Goal: Task Accomplishment & Management: Use online tool/utility

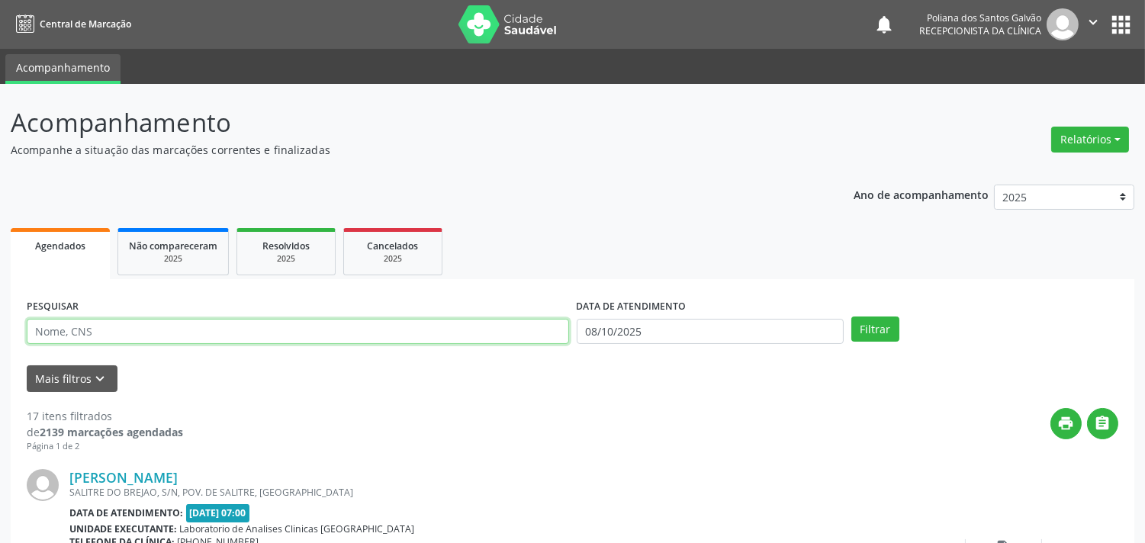
click at [436, 334] on input "text" at bounding box center [298, 332] width 542 height 26
type input "[PERSON_NAME]"
click at [851, 317] on button "Filtrar" at bounding box center [875, 330] width 48 height 26
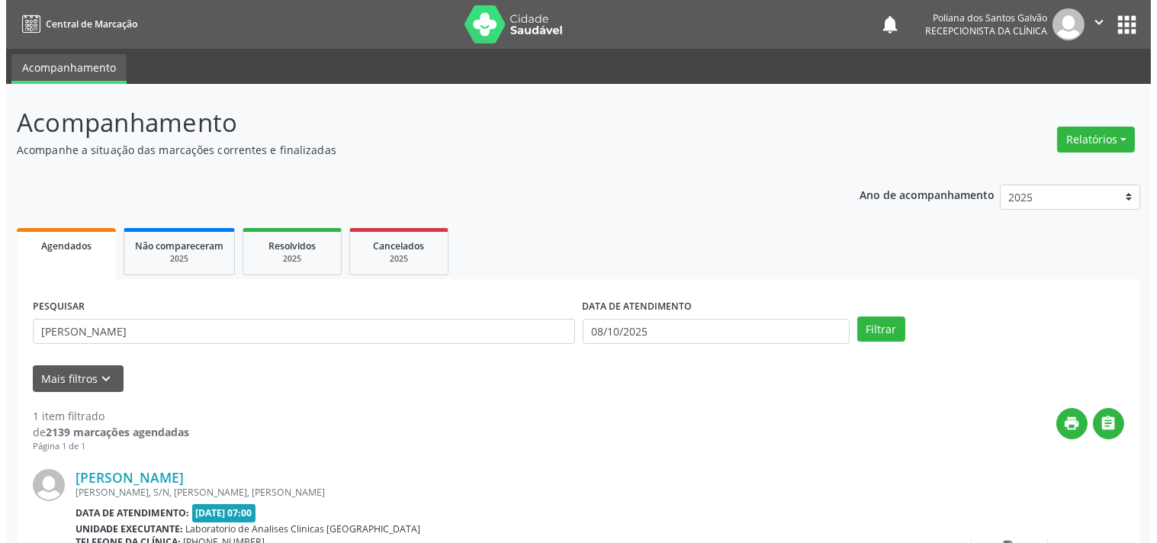
scroll to position [141, 0]
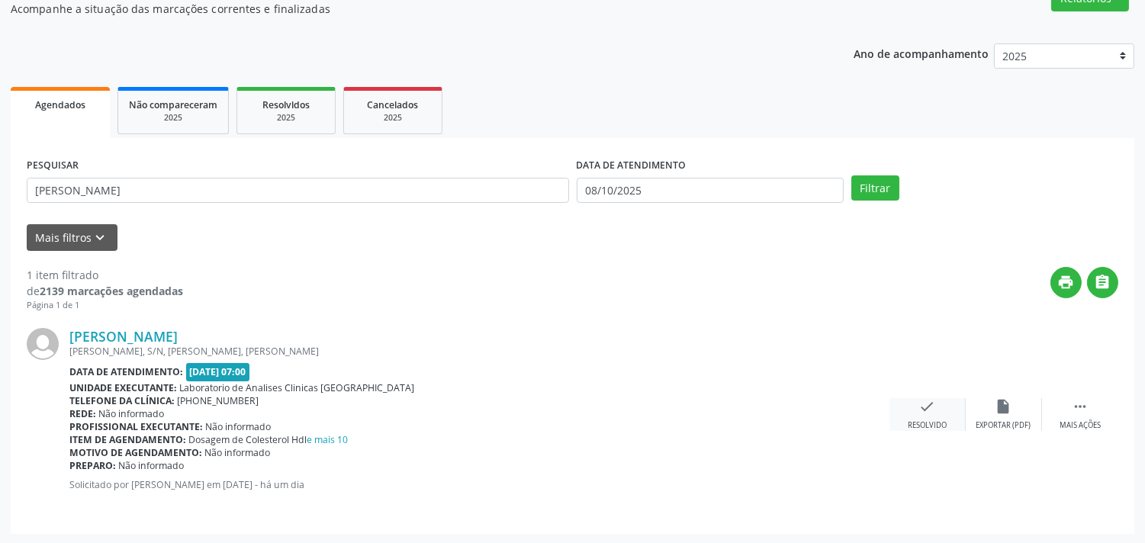
click at [934, 406] on icon "check" at bounding box center [927, 406] width 17 height 17
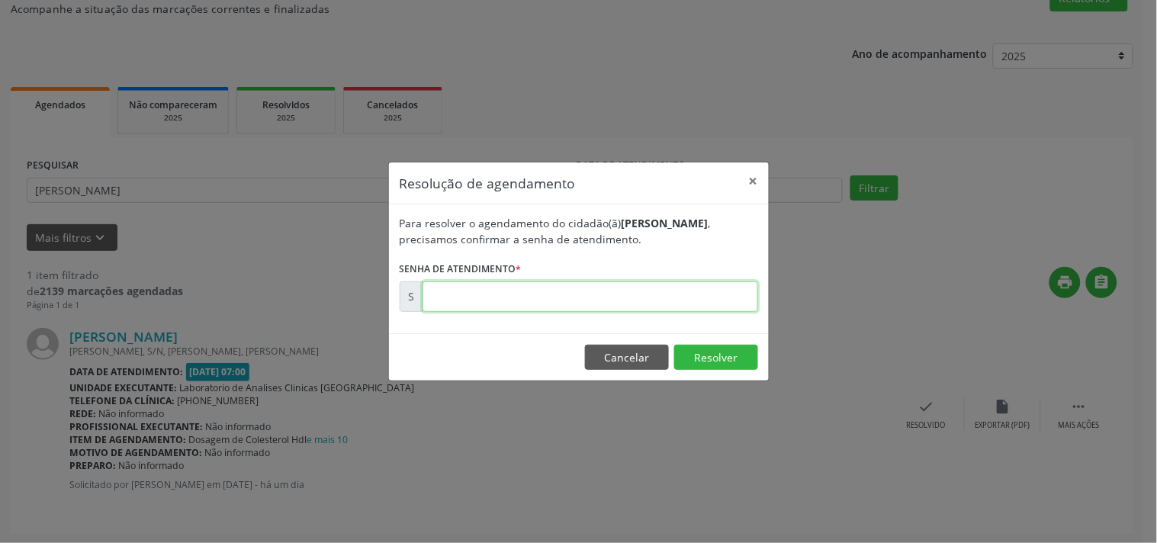
click at [705, 298] on input "text" at bounding box center [591, 297] width 336 height 31
type input "00180918"
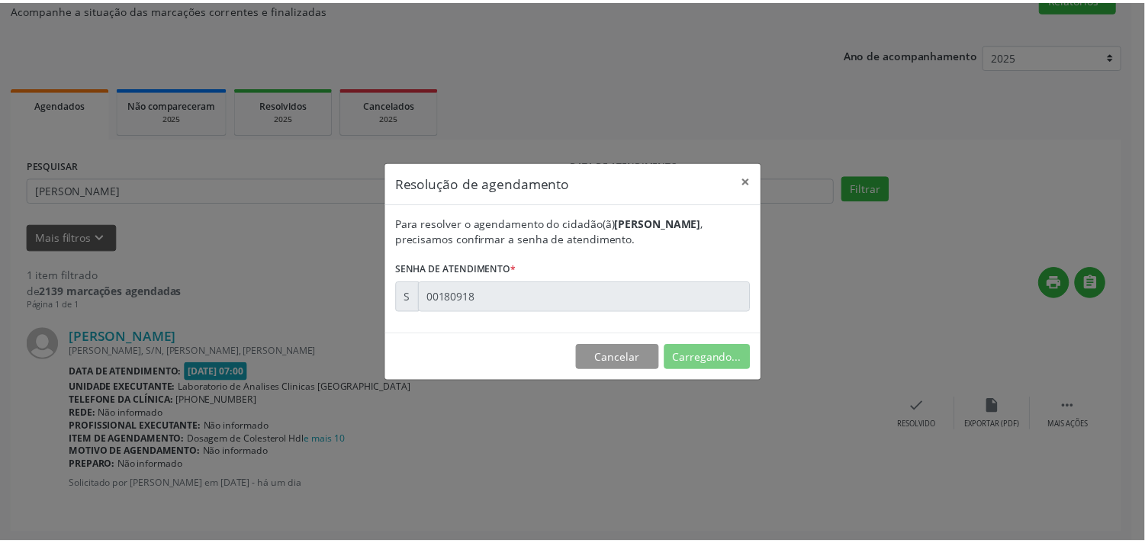
scroll to position [0, 0]
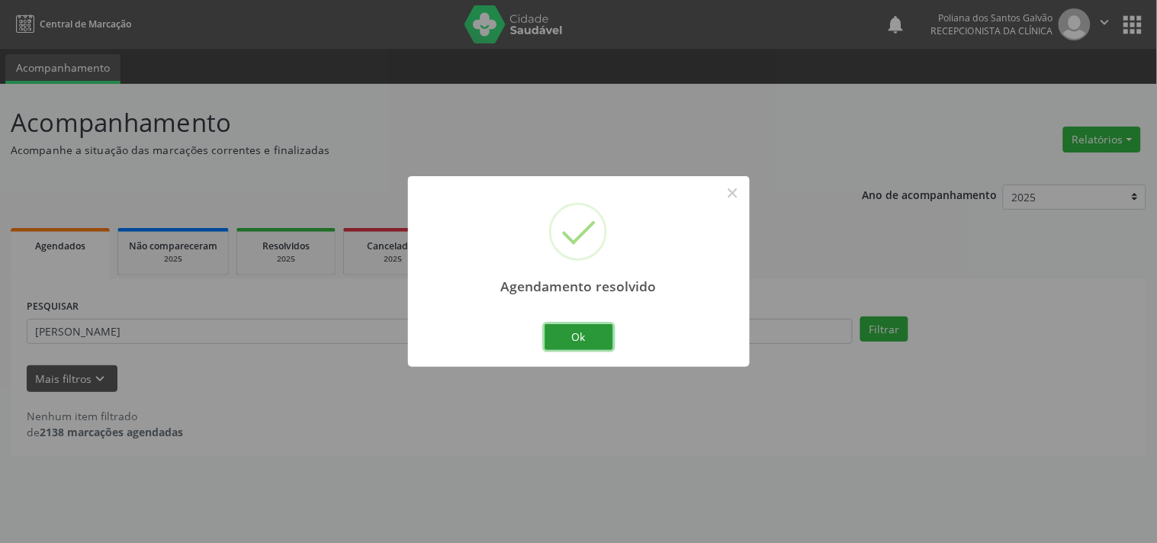
drag, startPoint x: 600, startPoint y: 336, endPoint x: 516, endPoint y: 338, distance: 84.0
click at [598, 336] on button "Ok" at bounding box center [579, 337] width 69 height 26
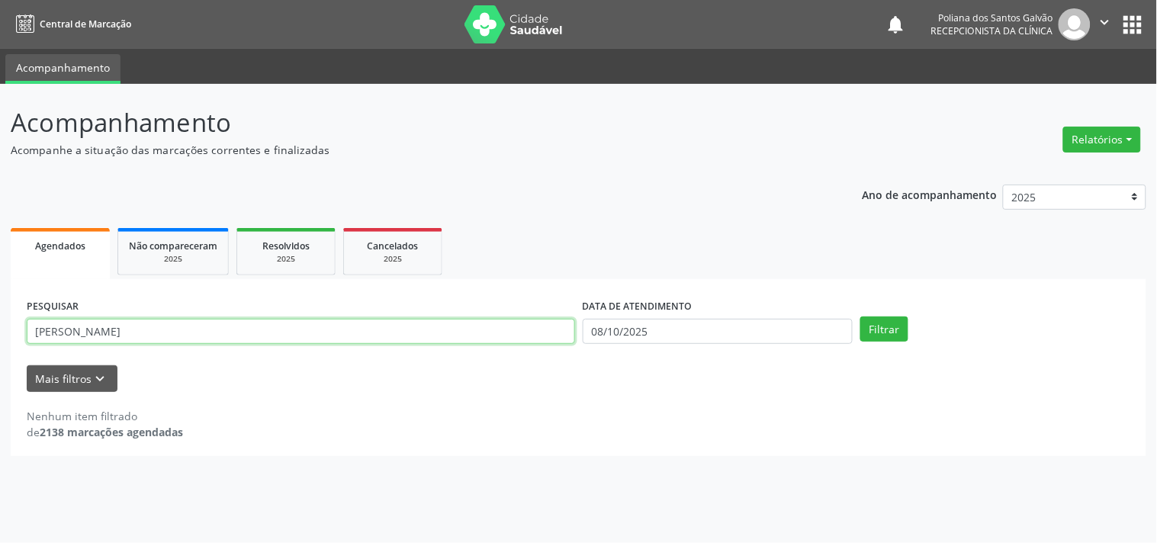
drag, startPoint x: 507, startPoint y: 333, endPoint x: 0, endPoint y: 248, distance: 514.4
click at [0, 272] on div "Acompanhamento Acompanhe a situação das marcações correntes e finalizadas Relat…" at bounding box center [578, 313] width 1157 height 459
type input "HELOISA"
click at [861, 317] on button "Filtrar" at bounding box center [885, 330] width 48 height 26
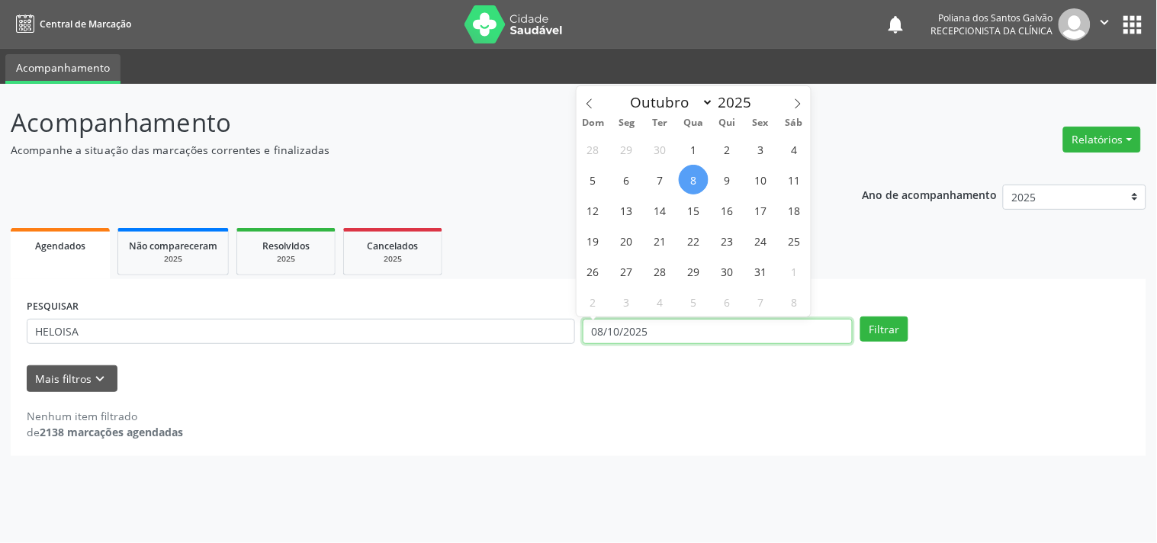
click at [735, 322] on input "08/10/2025" at bounding box center [718, 332] width 270 height 26
click at [693, 173] on span "8" at bounding box center [694, 180] width 30 height 30
type input "08/10/2025"
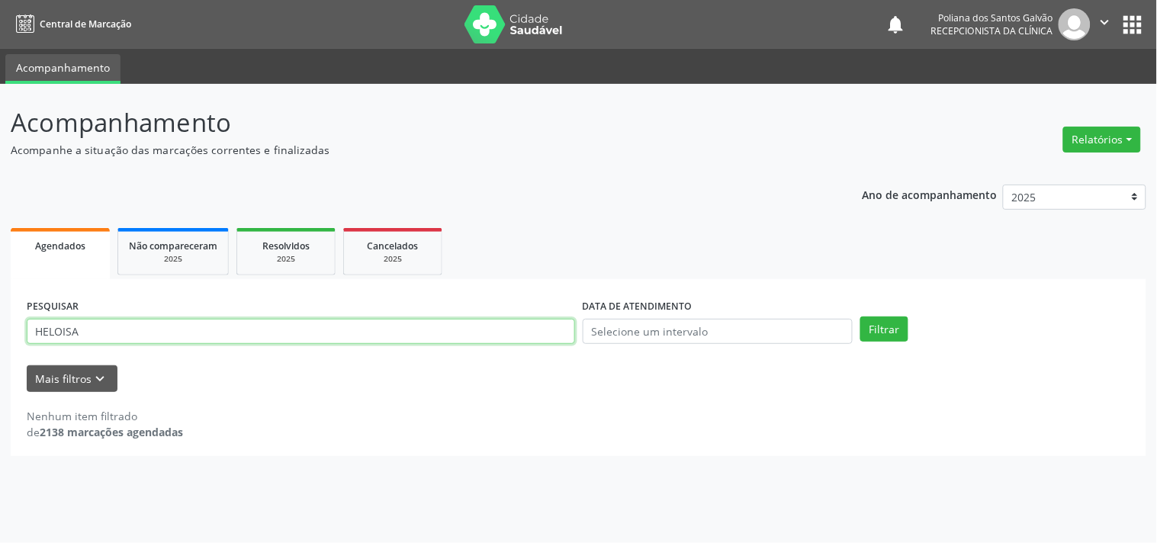
drag, startPoint x: 483, startPoint y: 330, endPoint x: 0, endPoint y: 111, distance: 530.6
click at [0, 111] on div "Acompanhamento Acompanhe a situação das marcações correntes e finalizadas Relat…" at bounding box center [578, 313] width 1157 height 459
click at [861, 317] on button "Filtrar" at bounding box center [885, 330] width 48 height 26
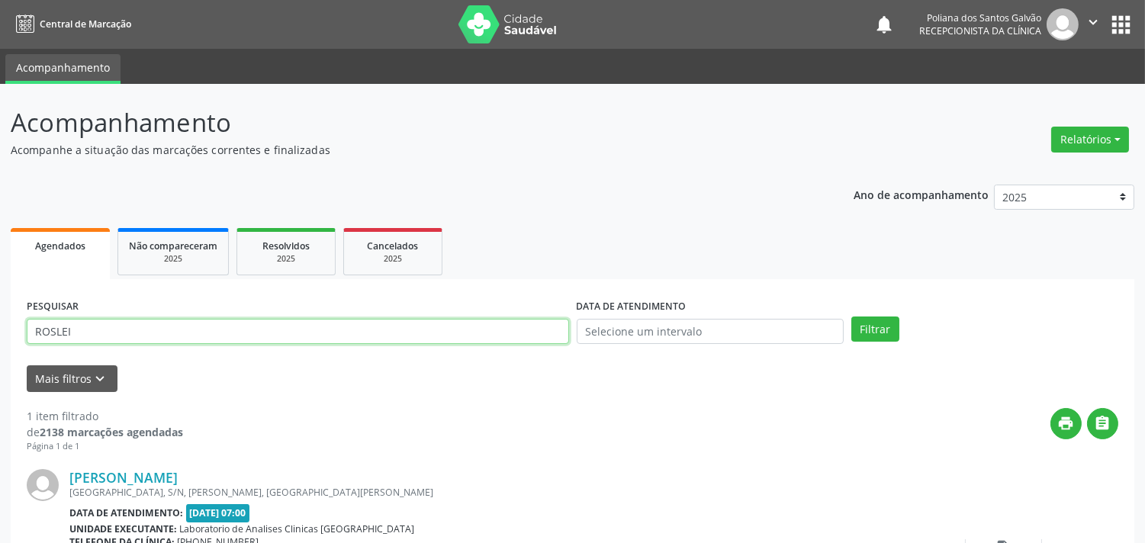
click at [88, 337] on input "ROSLEI" at bounding box center [298, 332] width 542 height 26
click at [851, 317] on button "Filtrar" at bounding box center [875, 330] width 48 height 26
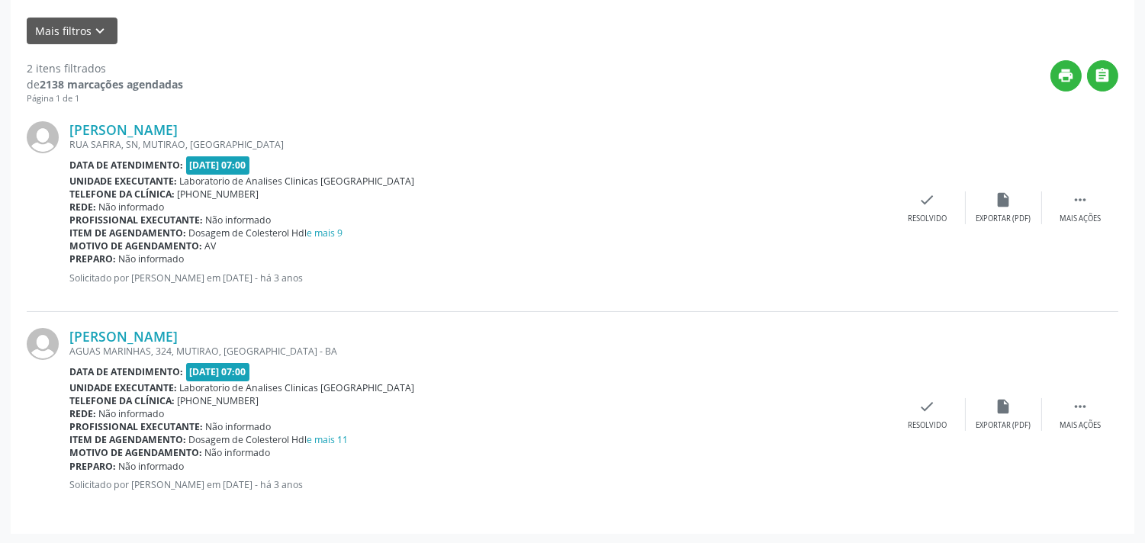
scroll to position [94, 0]
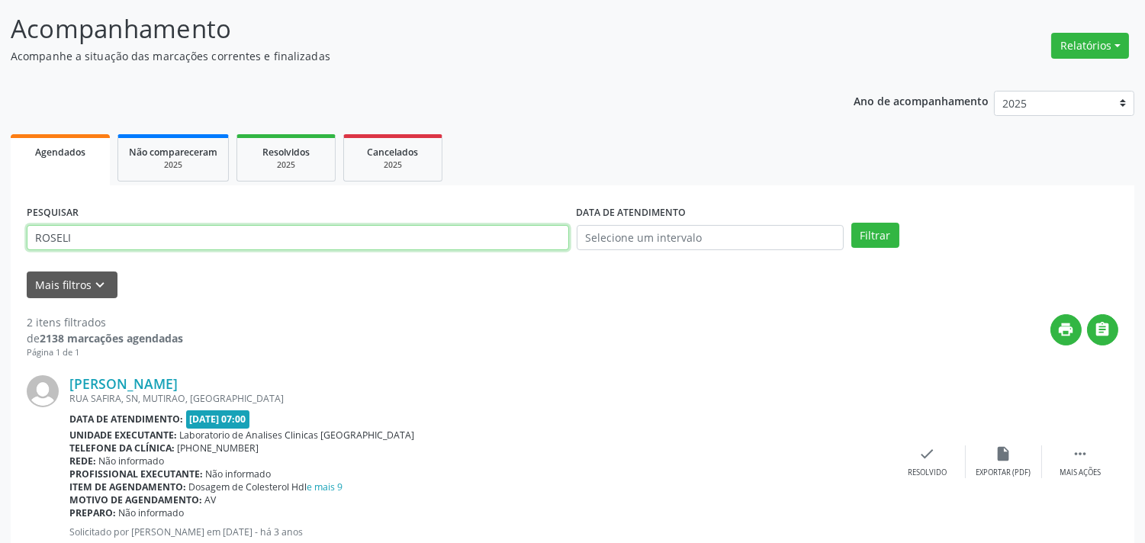
drag, startPoint x: 230, startPoint y: 232, endPoint x: 0, endPoint y: 8, distance: 321.5
click at [0, 40] on div "Acompanhamento Acompanhe a situação das marcações correntes e finalizadas Relat…" at bounding box center [572, 394] width 1145 height 809
type input "EMI"
click at [851, 223] on button "Filtrar" at bounding box center [875, 236] width 48 height 26
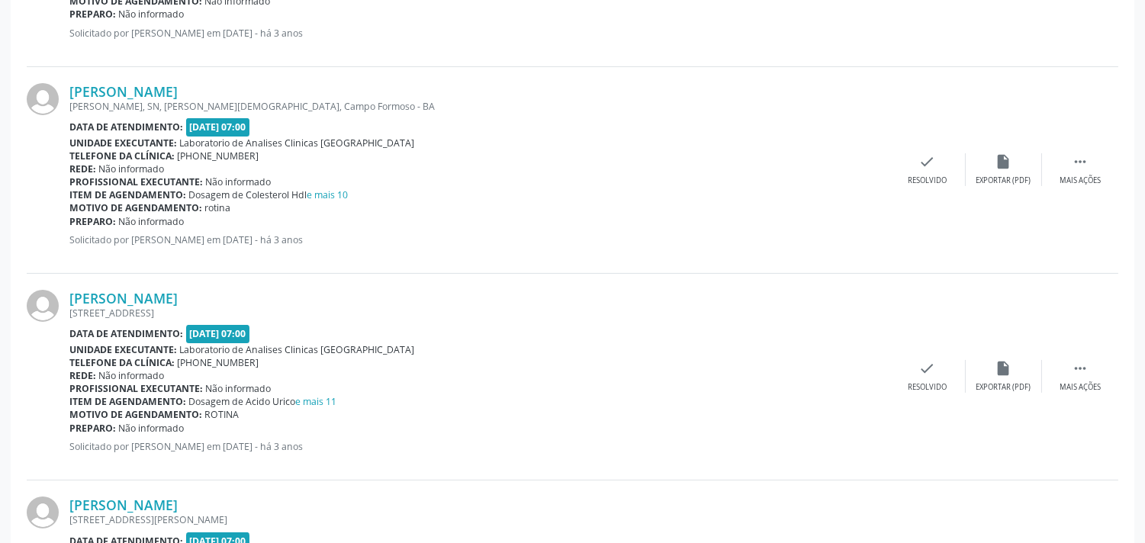
scroll to position [85, 0]
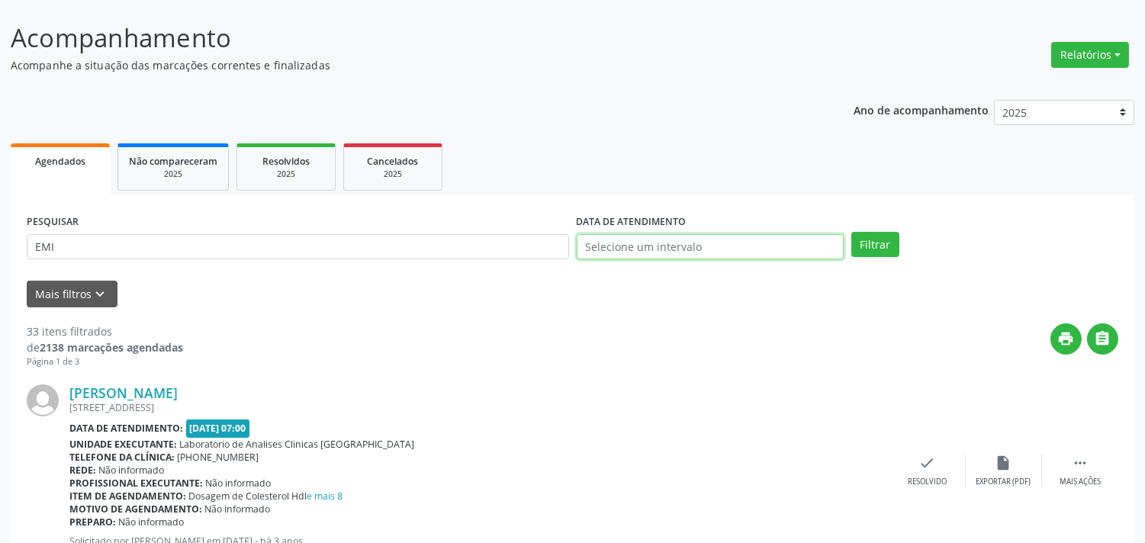
click at [782, 235] on input "text" at bounding box center [710, 247] width 267 height 26
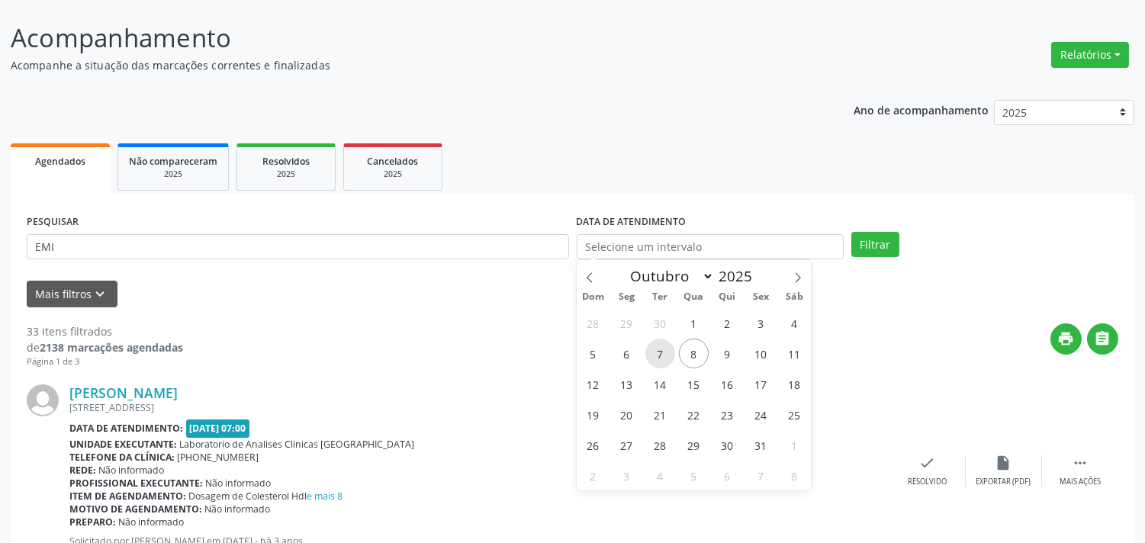
click at [651, 351] on span "7" at bounding box center [660, 354] width 30 height 30
type input "[DATE]"
click at [697, 352] on span "8" at bounding box center [694, 354] width 30 height 30
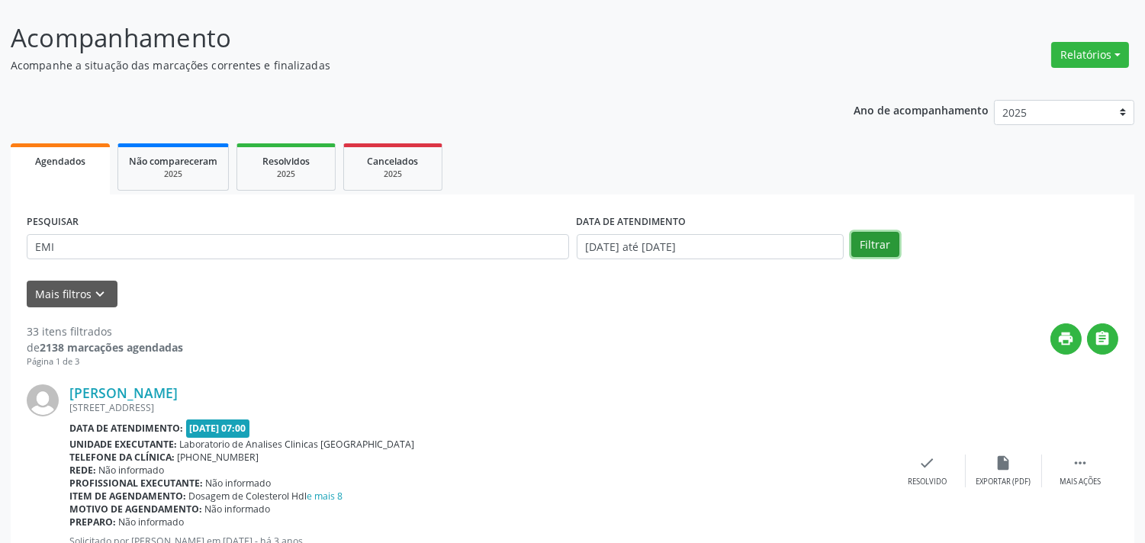
click at [858, 242] on button "Filtrar" at bounding box center [875, 245] width 48 height 26
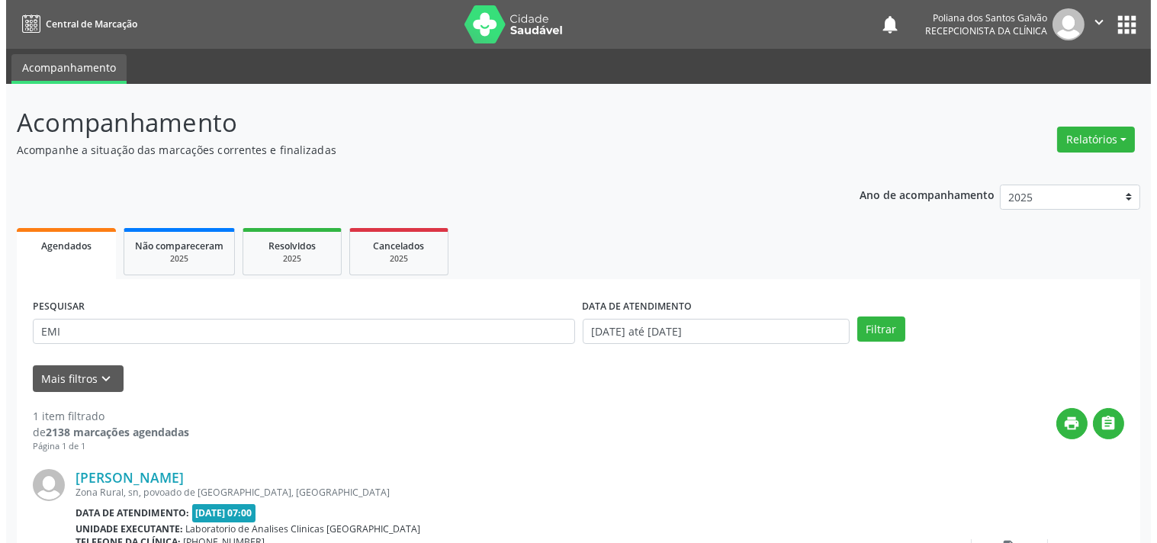
scroll to position [141, 0]
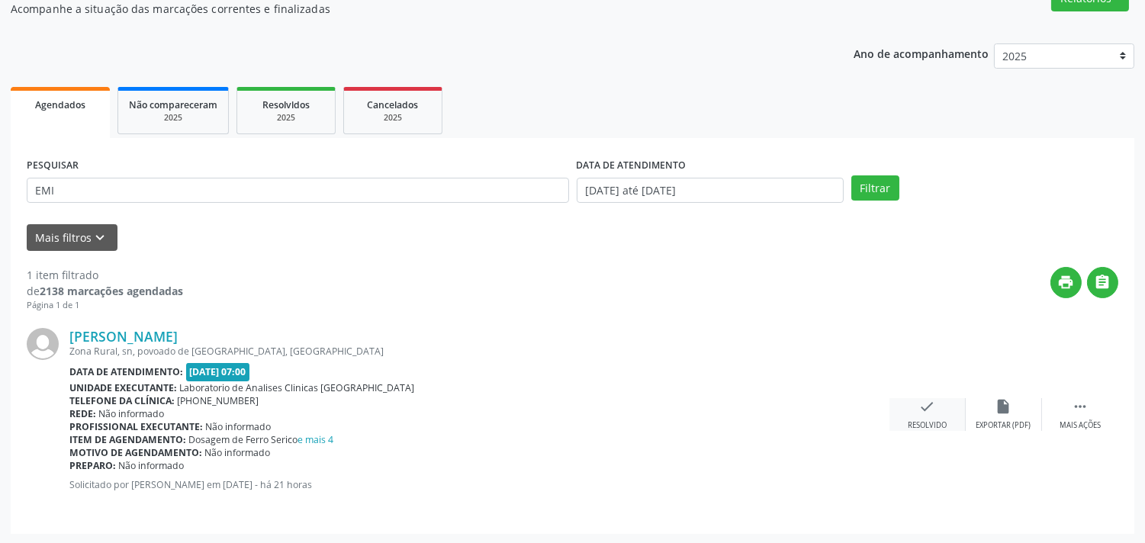
click at [933, 406] on icon "check" at bounding box center [927, 406] width 17 height 17
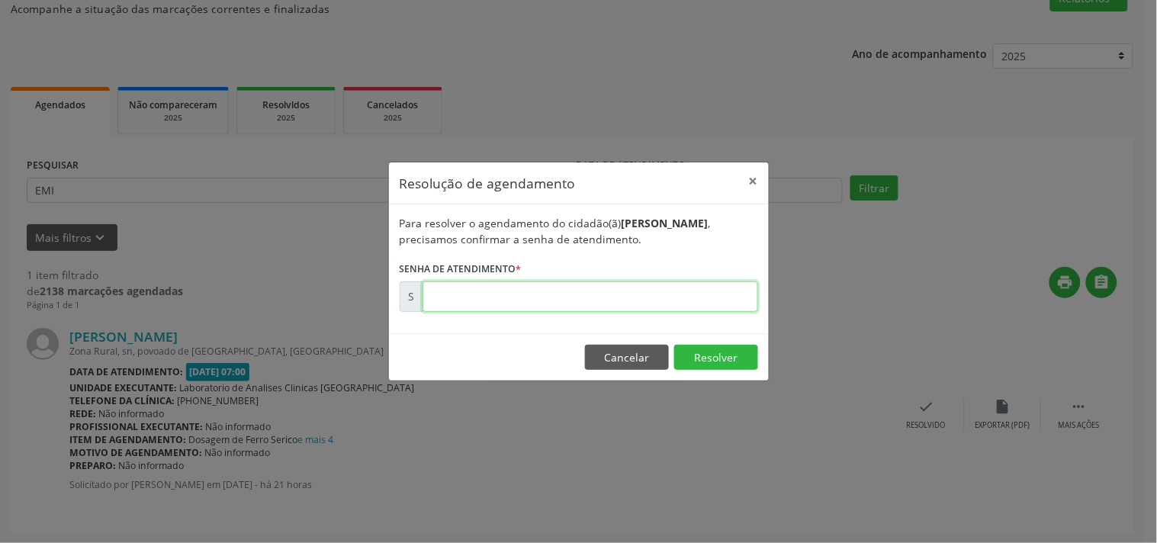
click at [639, 301] on input "text" at bounding box center [591, 297] width 336 height 31
type input "00181025"
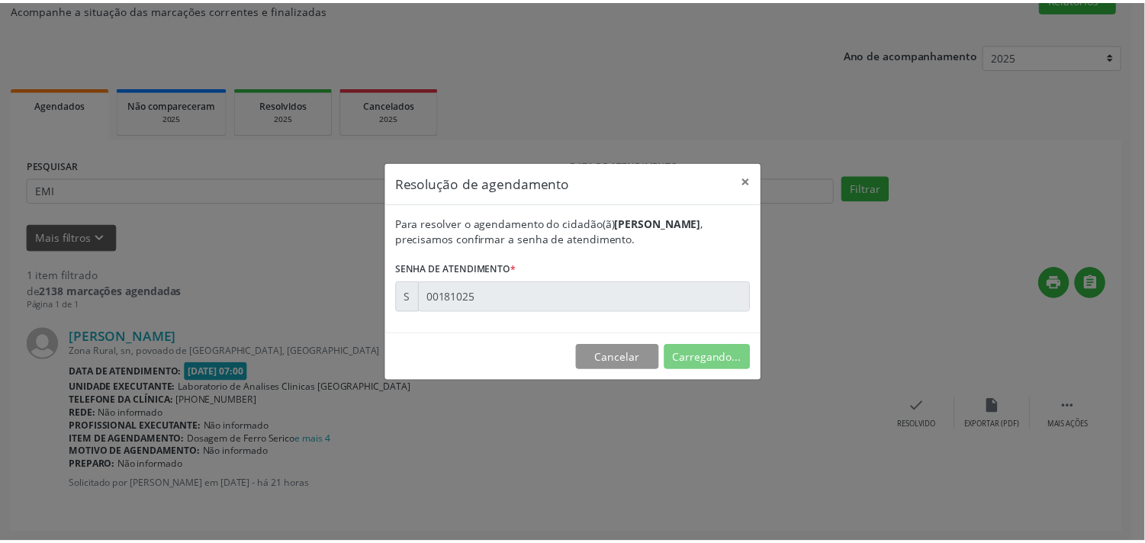
scroll to position [0, 0]
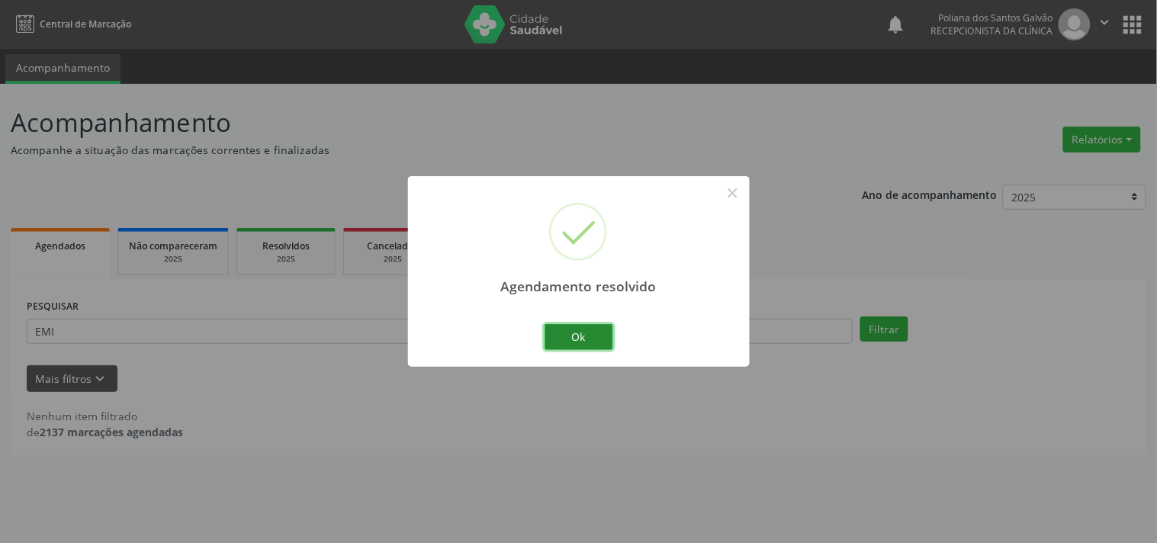
click at [594, 330] on button "Ok" at bounding box center [579, 337] width 69 height 26
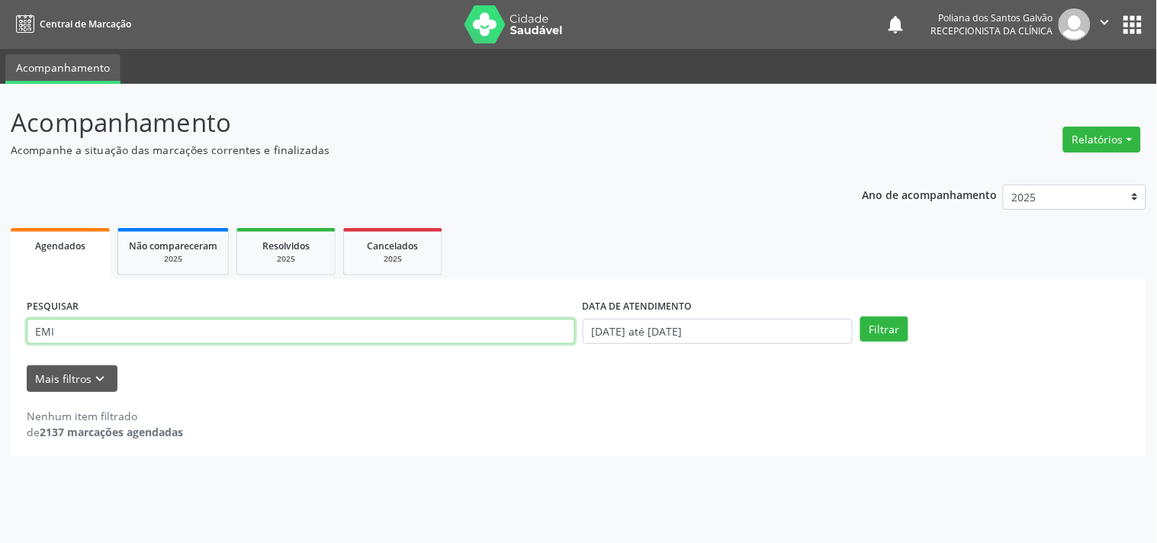
click at [446, 336] on input "EMI" at bounding box center [301, 332] width 549 height 26
click at [861, 317] on button "Filtrar" at bounding box center [885, 330] width 48 height 26
drag, startPoint x: 400, startPoint y: 319, endPoint x: 0, endPoint y: 220, distance: 411.9
click at [0, 232] on div "Acompanhamento Acompanhe a situação das marcações correntes e finalizadas Relat…" at bounding box center [578, 313] width 1157 height 459
type input "[PERSON_NAME]"
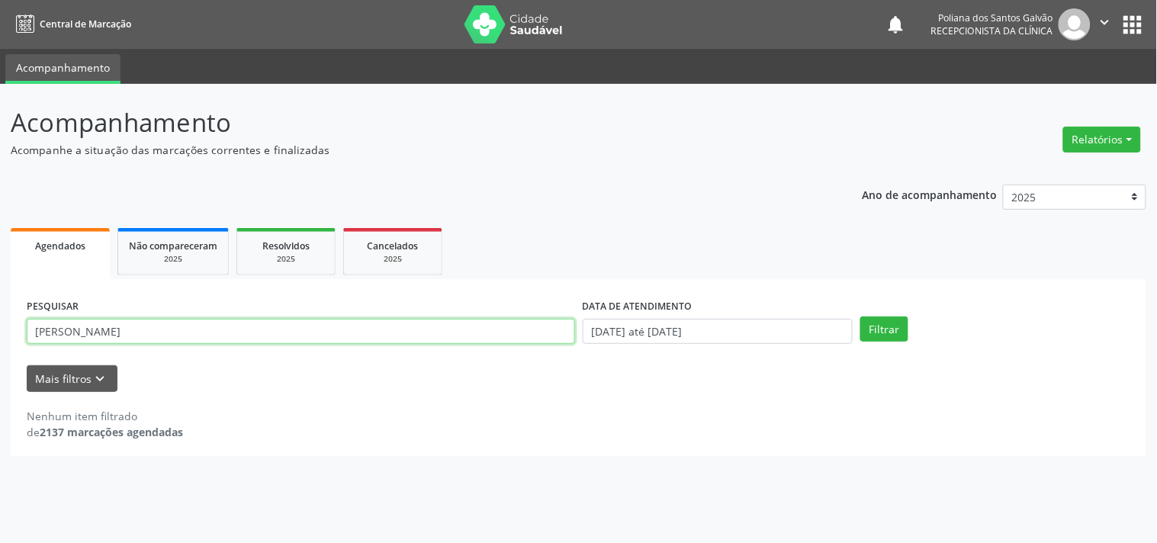
click at [861, 317] on button "Filtrar" at bounding box center [885, 330] width 48 height 26
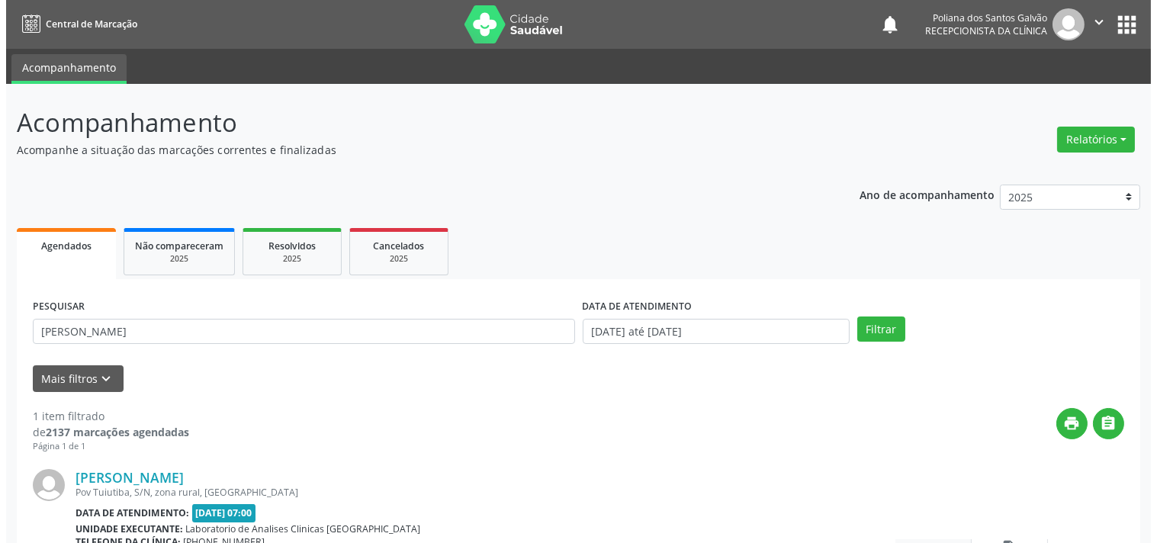
scroll to position [141, 0]
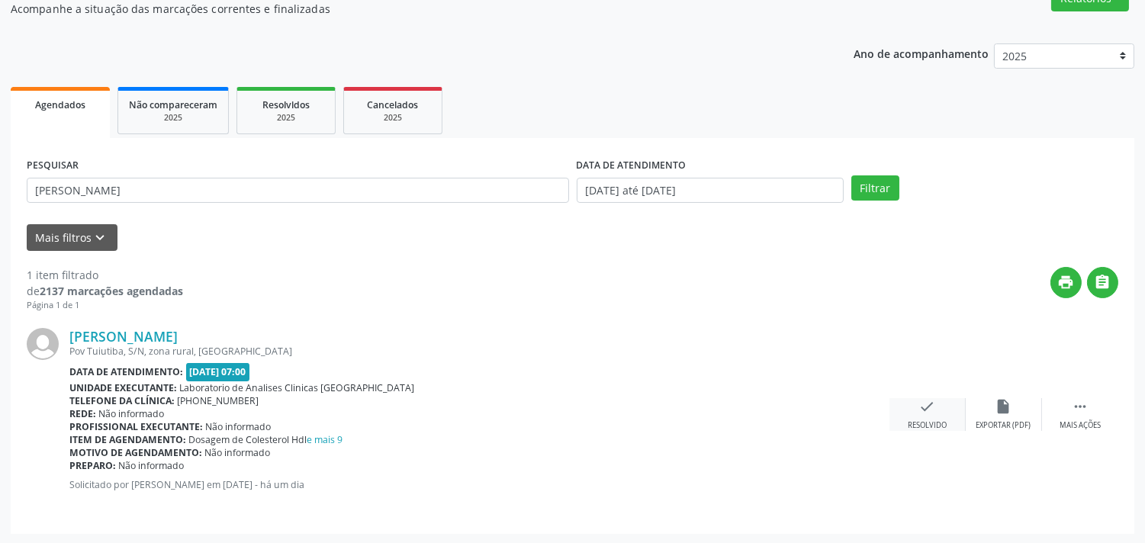
click at [915, 403] on div "check Resolvido" at bounding box center [928, 414] width 76 height 33
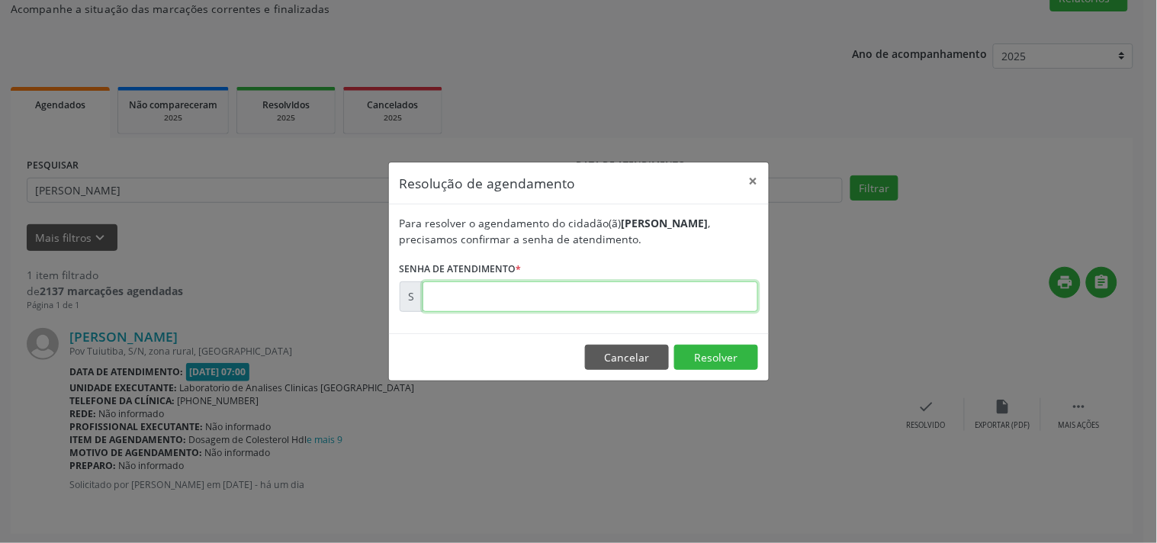
click at [687, 298] on input "text" at bounding box center [591, 297] width 336 height 31
type input "00180931"
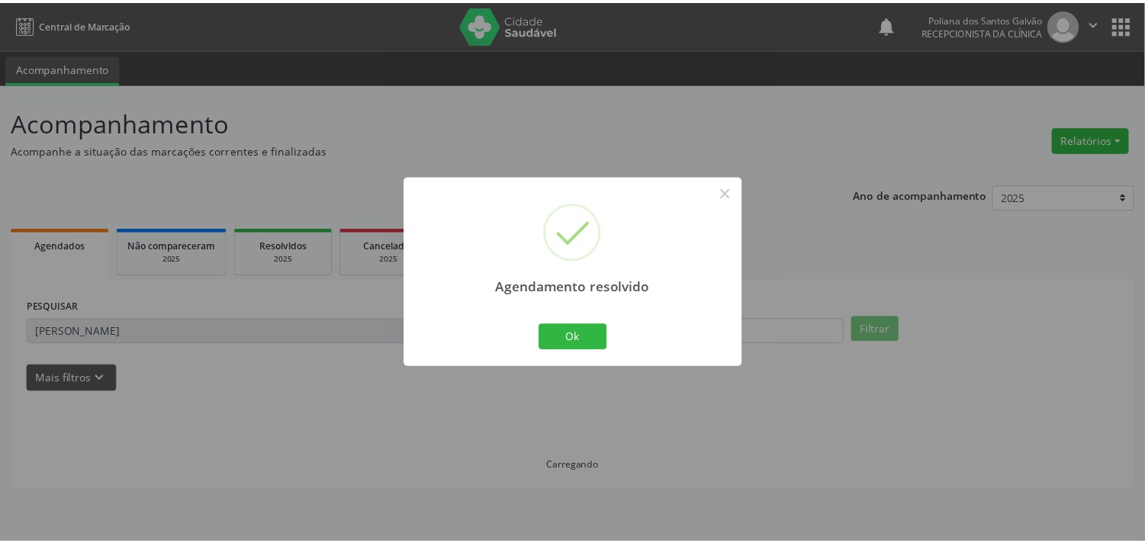
scroll to position [0, 0]
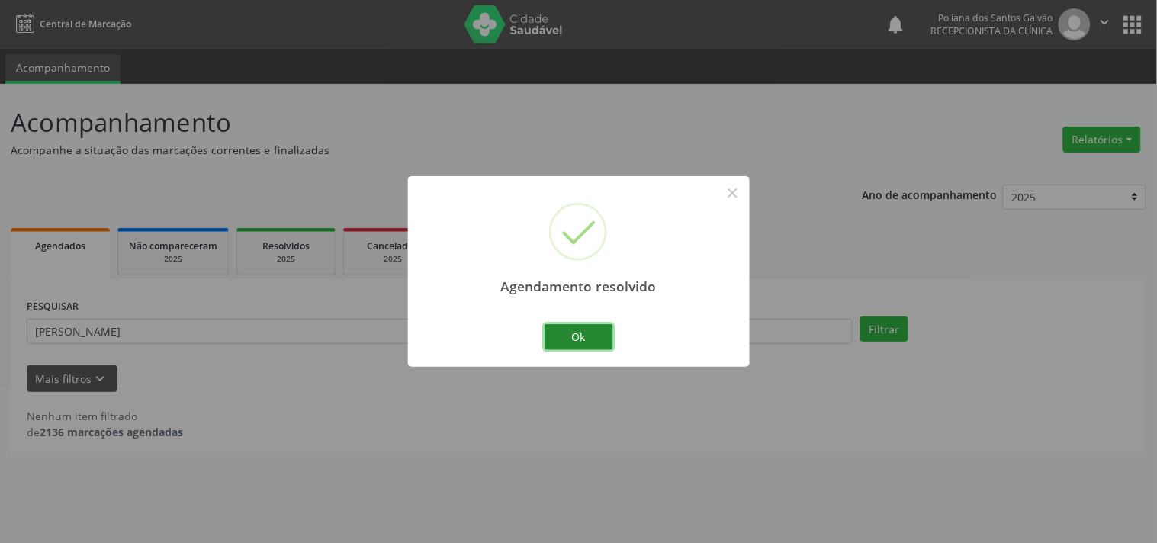
click at [586, 336] on button "Ok" at bounding box center [579, 337] width 69 height 26
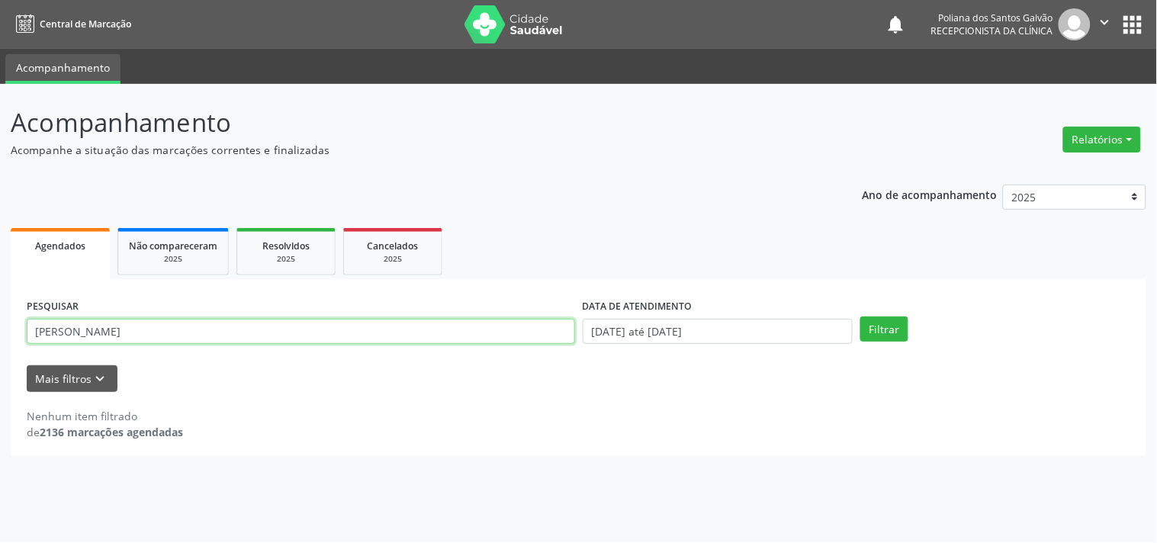
drag, startPoint x: 497, startPoint y: 333, endPoint x: 0, endPoint y: 179, distance: 521.0
click at [0, 218] on div "Acompanhamento Acompanhe a situação das marcações correntes e finalizadas Relat…" at bounding box center [578, 313] width 1157 height 459
type input "BEATRI"
click at [861, 317] on button "Filtrar" at bounding box center [885, 330] width 48 height 26
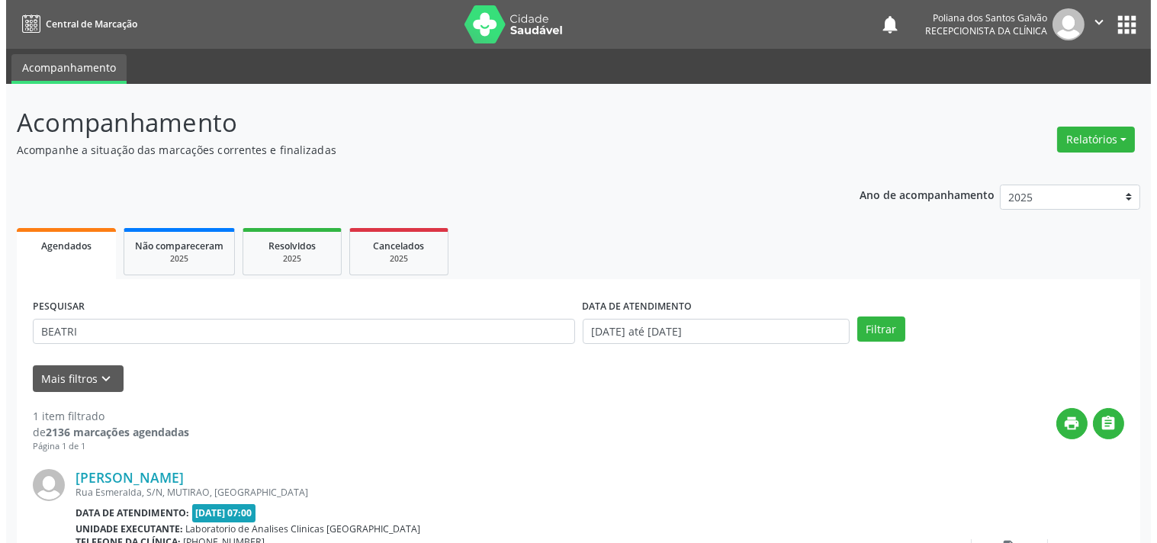
scroll to position [141, 0]
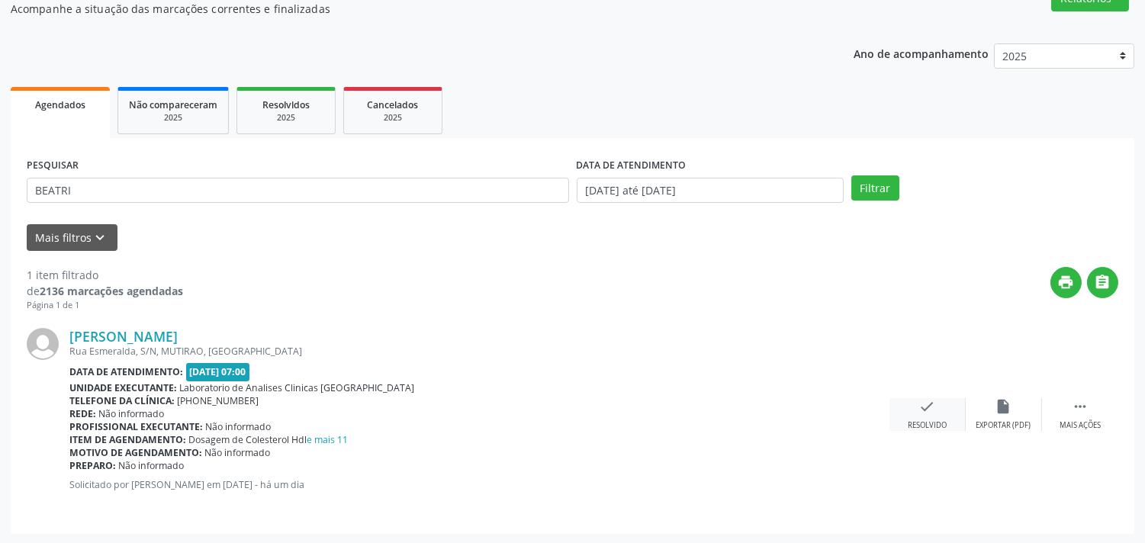
click at [928, 407] on icon "check" at bounding box center [927, 406] width 17 height 17
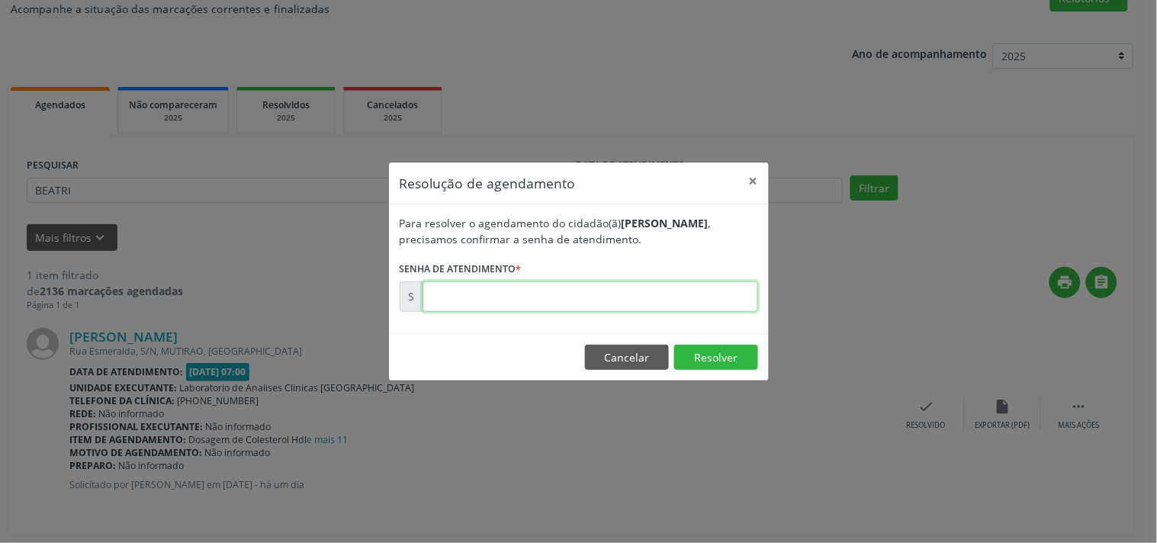
drag, startPoint x: 669, startPoint y: 303, endPoint x: 664, endPoint y: 296, distance: 8.3
click at [664, 296] on input "text" at bounding box center [591, 297] width 336 height 31
type input "00180924"
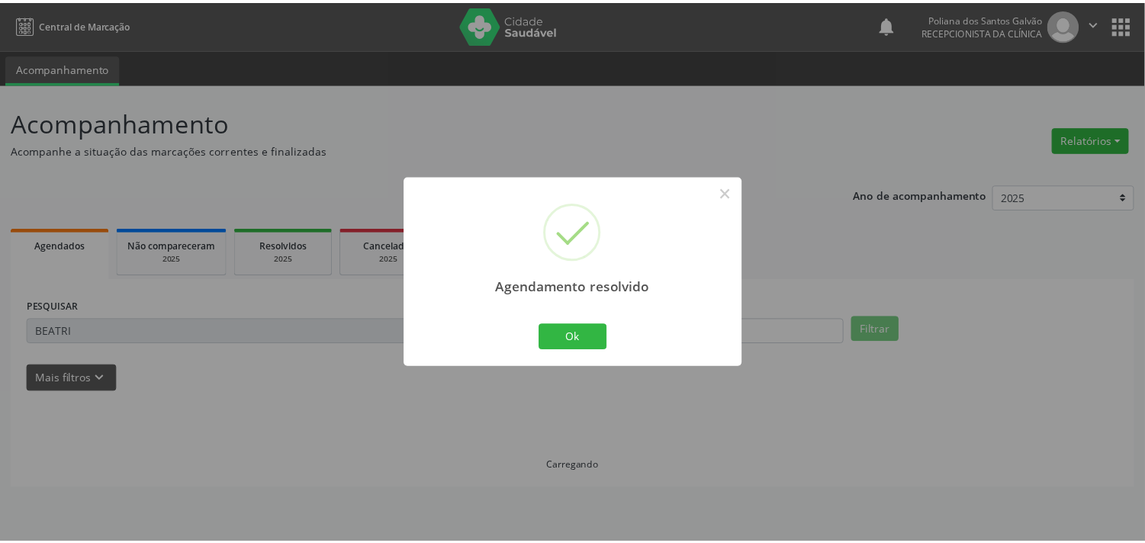
scroll to position [0, 0]
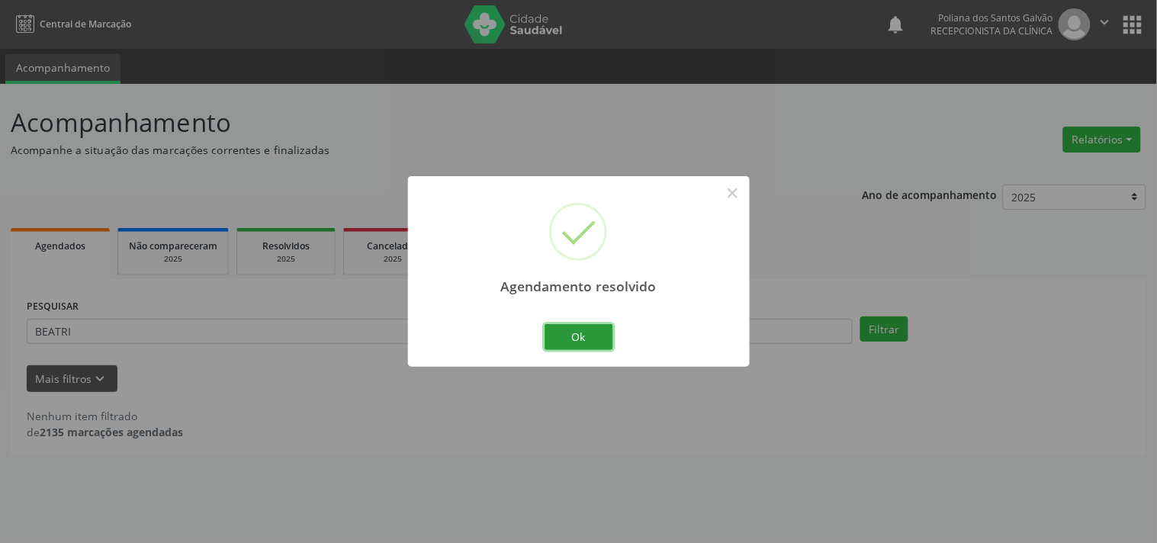
drag, startPoint x: 589, startPoint y: 333, endPoint x: 545, endPoint y: 337, distance: 44.4
click at [588, 337] on button "Ok" at bounding box center [579, 337] width 69 height 26
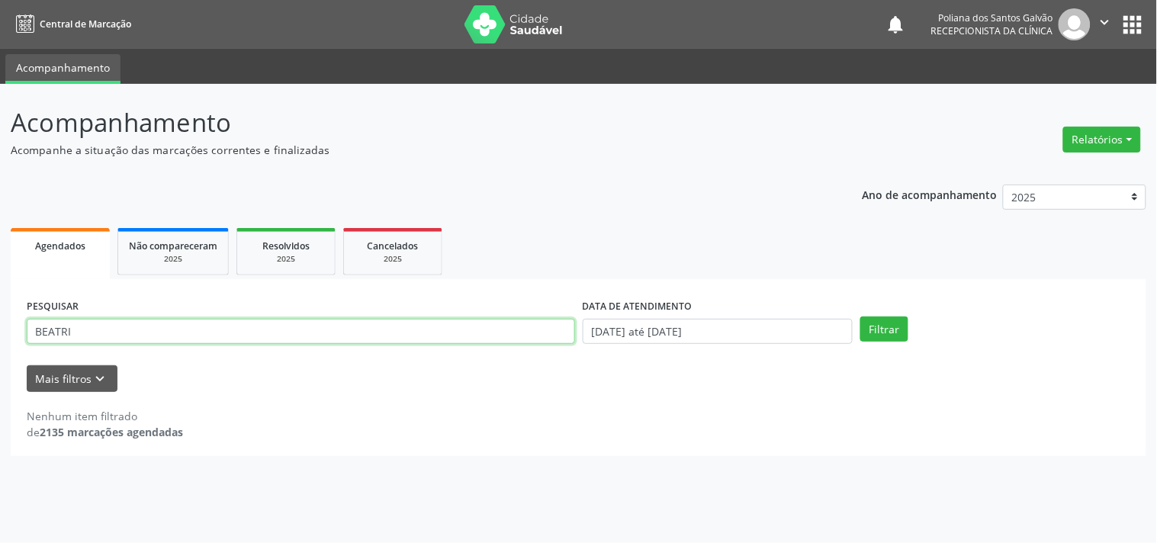
drag, startPoint x: 475, startPoint y: 333, endPoint x: 0, endPoint y: 237, distance: 484.2
click at [0, 240] on div "Acompanhamento Acompanhe a situação das marcações correntes e finalizadas Relat…" at bounding box center [578, 313] width 1157 height 459
type input "MANOEL"
click at [861, 317] on button "Filtrar" at bounding box center [885, 330] width 48 height 26
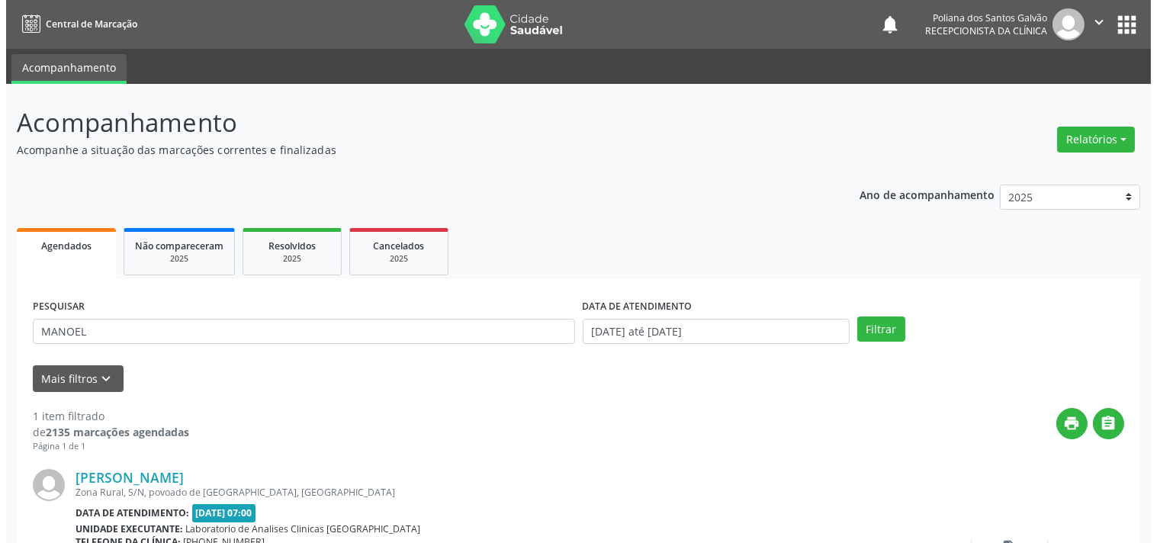
scroll to position [141, 0]
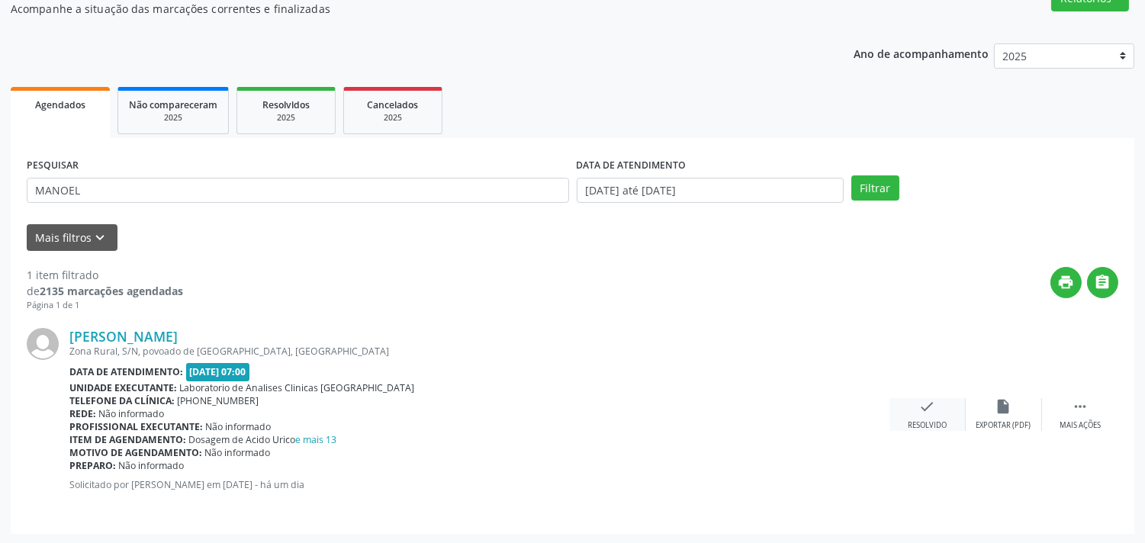
click at [927, 416] on div "check Resolvido" at bounding box center [928, 414] width 76 height 33
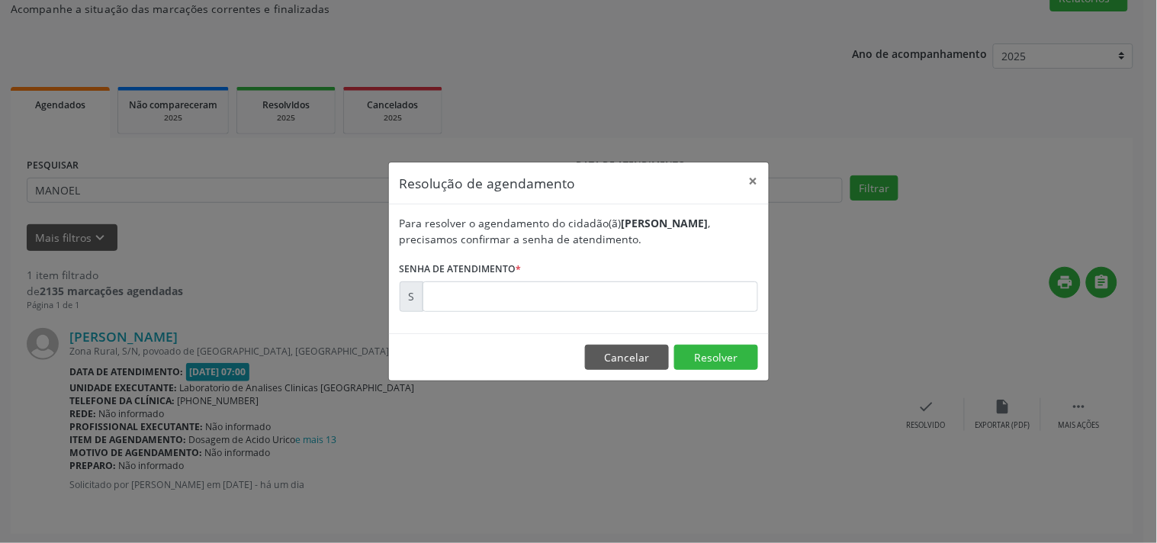
click at [676, 270] on form "Para resolver o agendamento do cidadão(ã) [PERSON_NAME] , precisamos confirmar …" at bounding box center [579, 263] width 359 height 97
click at [676, 294] on input "text" at bounding box center [591, 297] width 336 height 31
click at [714, 342] on footer "Cancelar Resolver" at bounding box center [579, 357] width 380 height 48
click at [707, 361] on button "Resolver" at bounding box center [716, 358] width 84 height 26
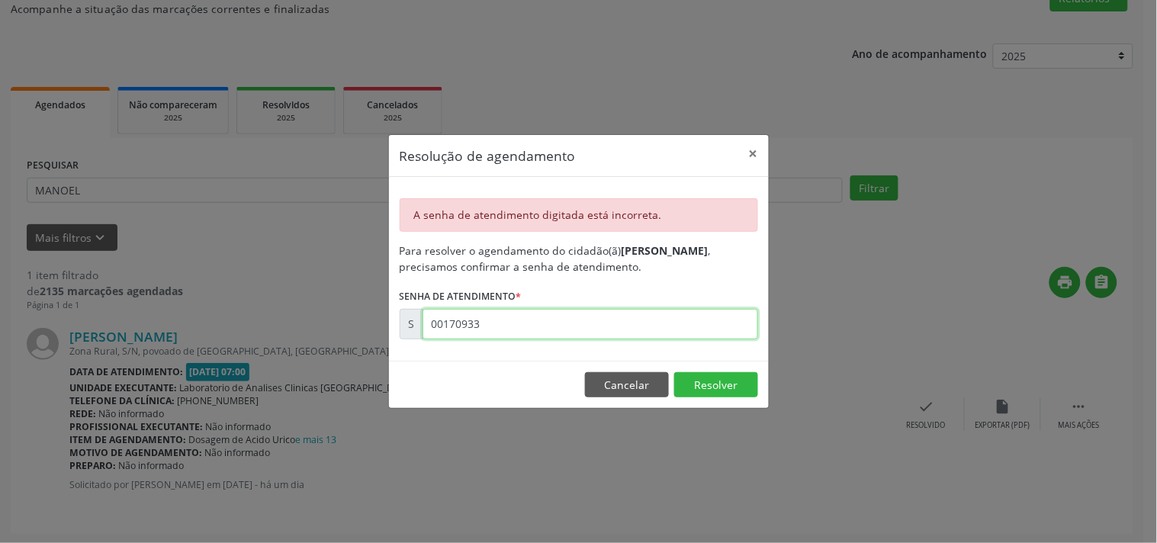
click at [658, 311] on input "00170933" at bounding box center [591, 324] width 336 height 31
drag, startPoint x: 551, startPoint y: 334, endPoint x: 195, endPoint y: 244, distance: 367.5
click at [352, 300] on div "Resolução de agendamento × A senha de atendimento digitada está incorreta. Para…" at bounding box center [578, 271] width 1157 height 543
type input "00180933"
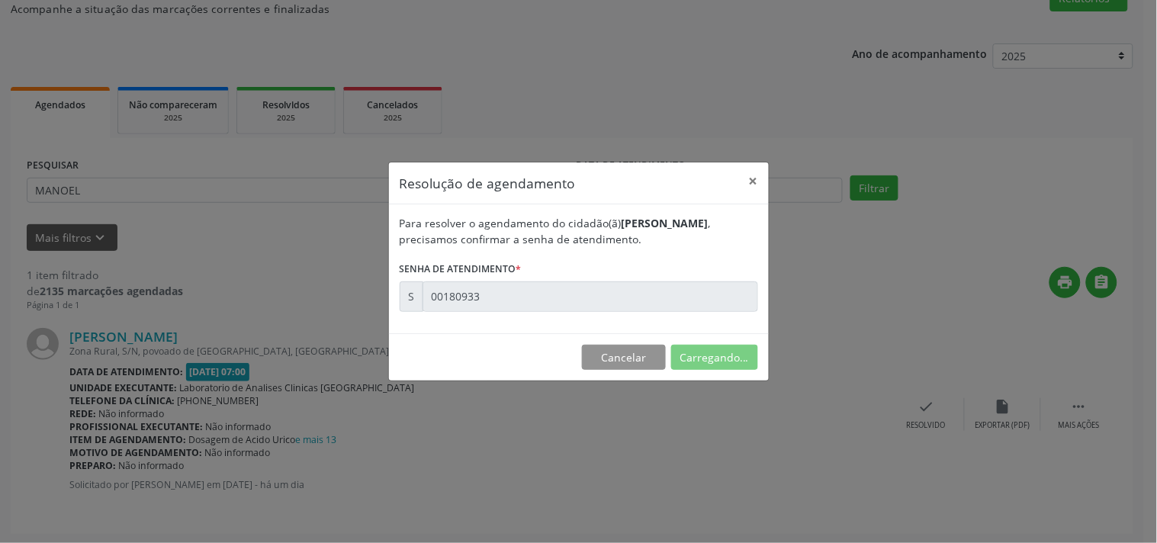
scroll to position [0, 0]
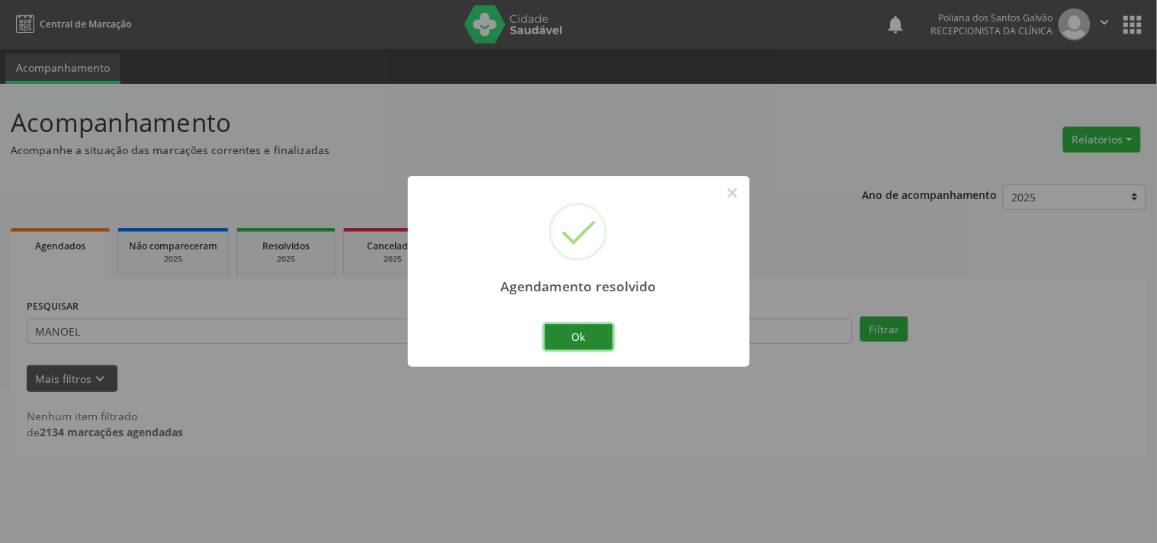
click at [596, 327] on button "Ok" at bounding box center [579, 337] width 69 height 26
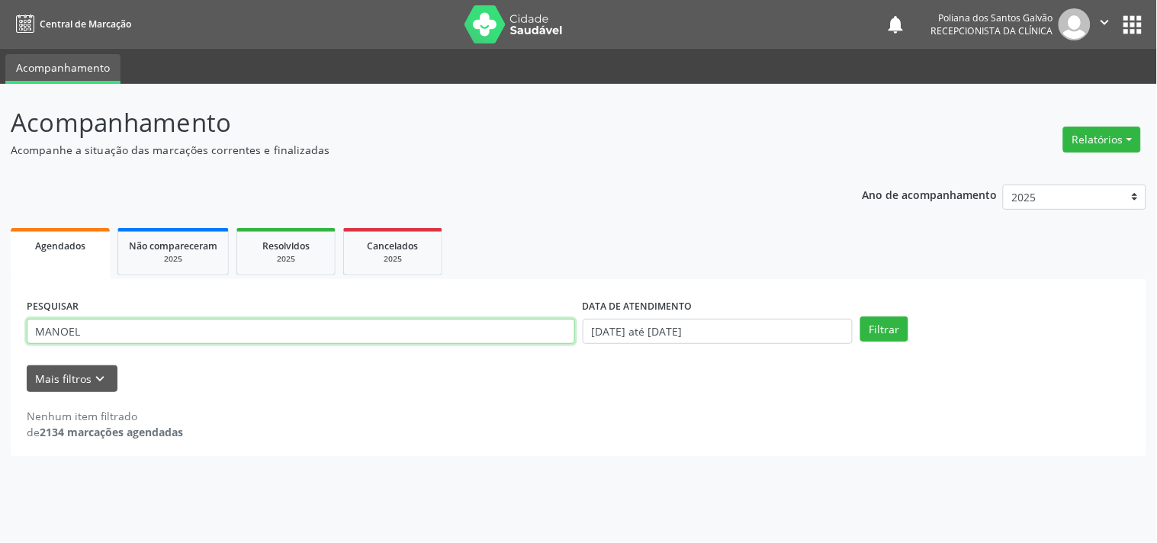
drag, startPoint x: 194, startPoint y: 321, endPoint x: 0, endPoint y: 240, distance: 210.3
click at [0, 250] on div "Acompanhamento Acompanhe a situação das marcações correntes e finalizadas Relat…" at bounding box center [578, 313] width 1157 height 459
type input "SIMO"
click at [861, 317] on button "Filtrar" at bounding box center [885, 330] width 48 height 26
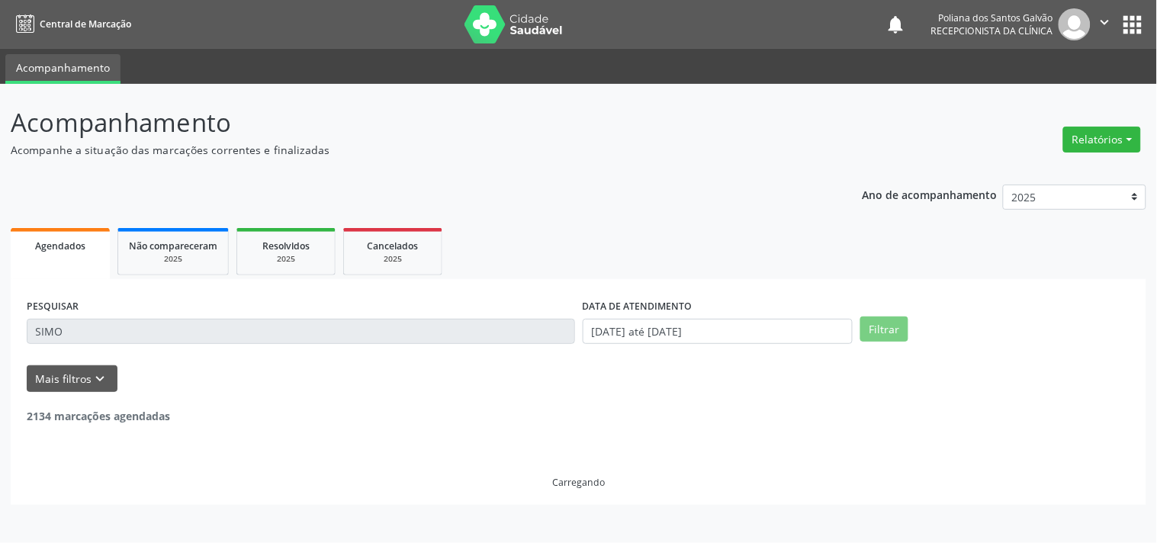
scroll to position [141, 0]
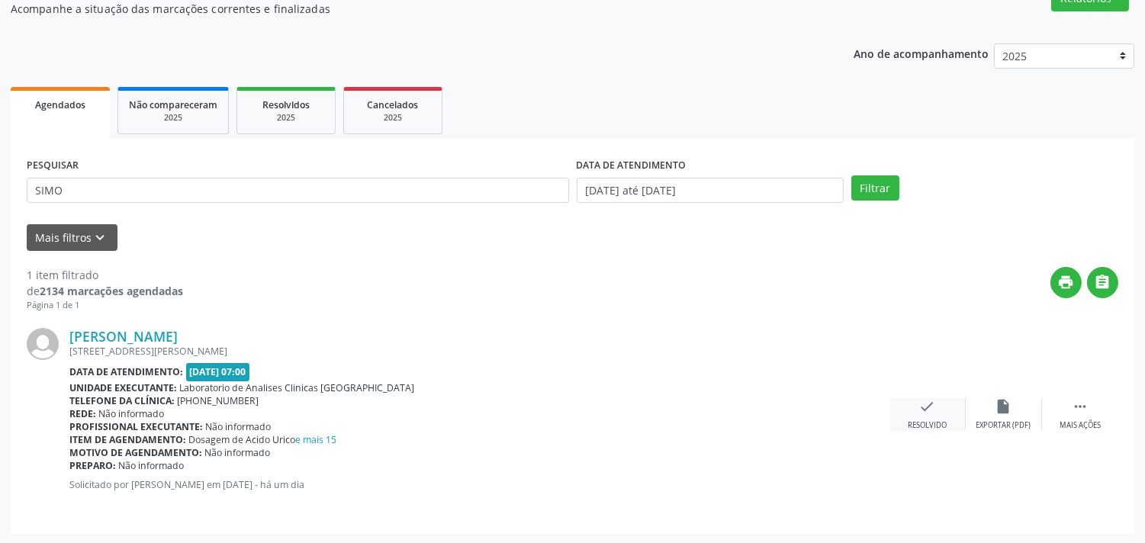
click at [913, 414] on div "check Resolvido" at bounding box center [928, 414] width 76 height 33
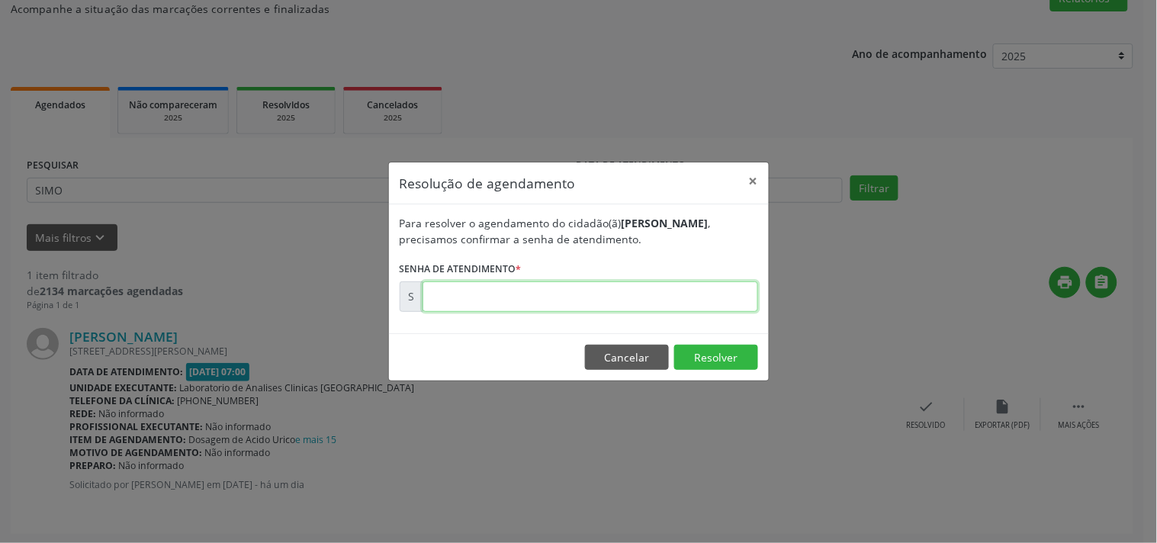
click at [721, 296] on input "text" at bounding box center [591, 297] width 336 height 31
type input "00180935"
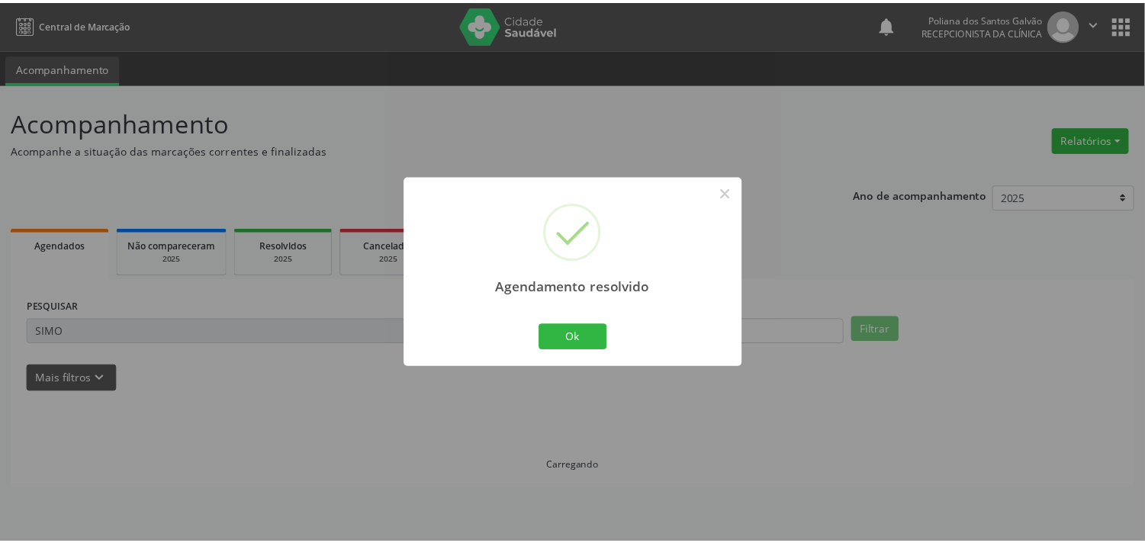
scroll to position [0, 0]
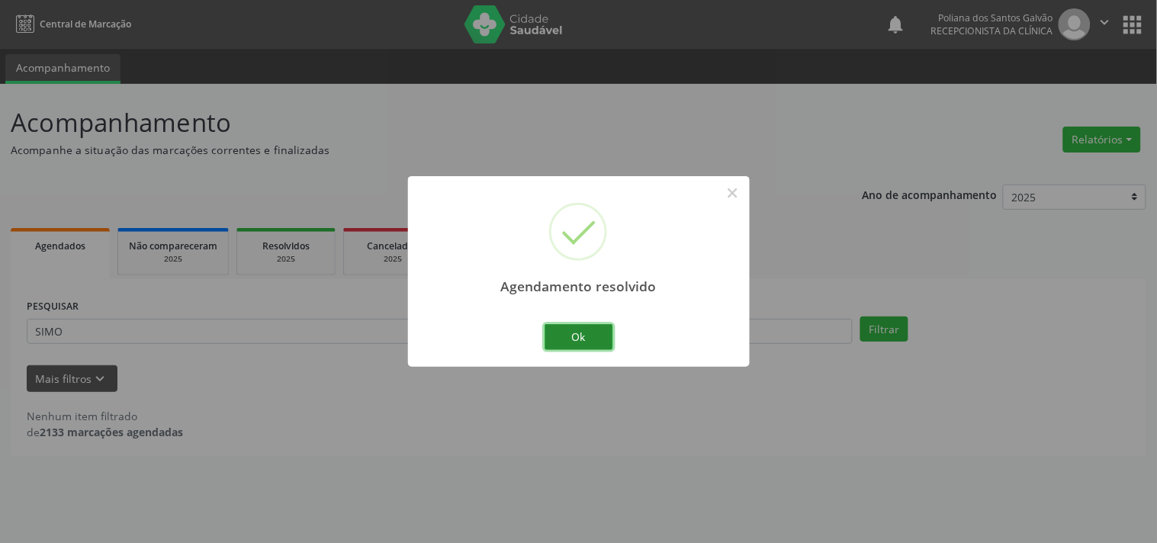
click at [562, 336] on button "Ok" at bounding box center [579, 337] width 69 height 26
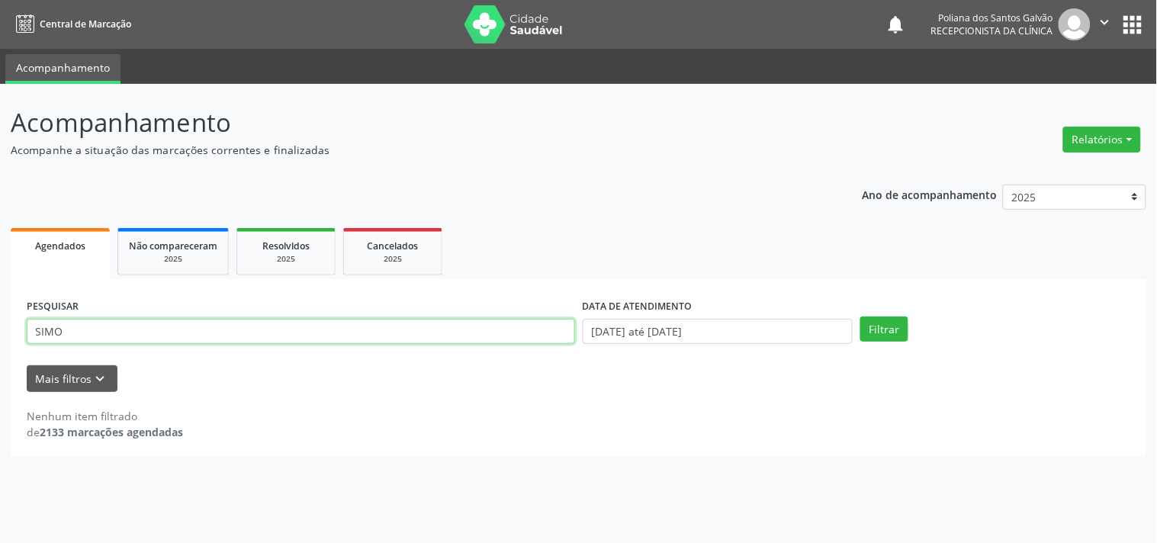
drag, startPoint x: 437, startPoint y: 336, endPoint x: 0, endPoint y: 131, distance: 482.6
click at [0, 237] on div "Acompanhamento Acompanhe a situação das marcações correntes e finalizadas Relat…" at bounding box center [578, 313] width 1157 height 459
type input "ARIS"
click at [861, 317] on button "Filtrar" at bounding box center [885, 330] width 48 height 26
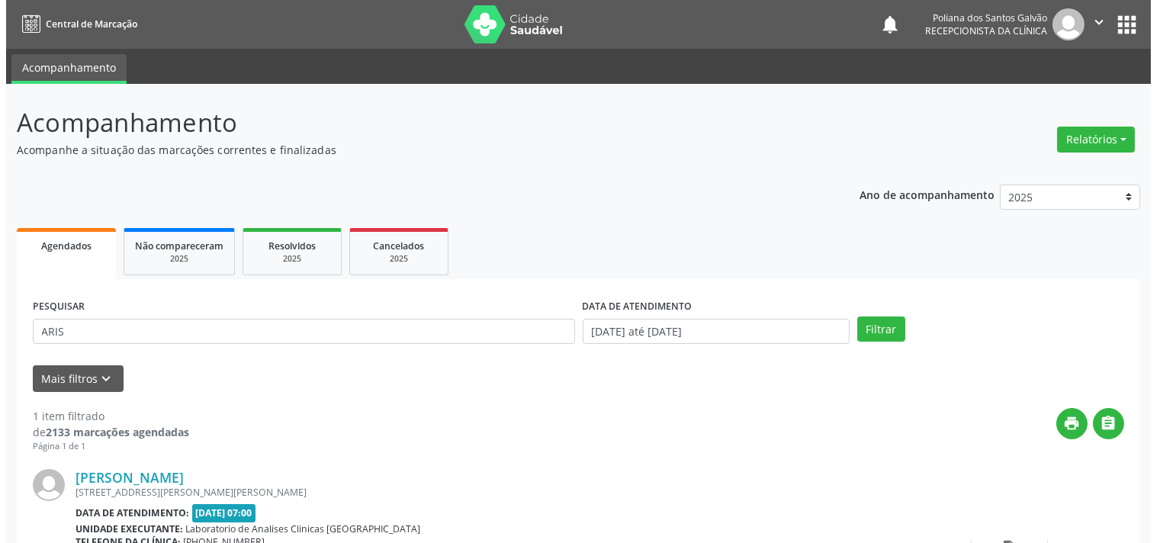
scroll to position [141, 0]
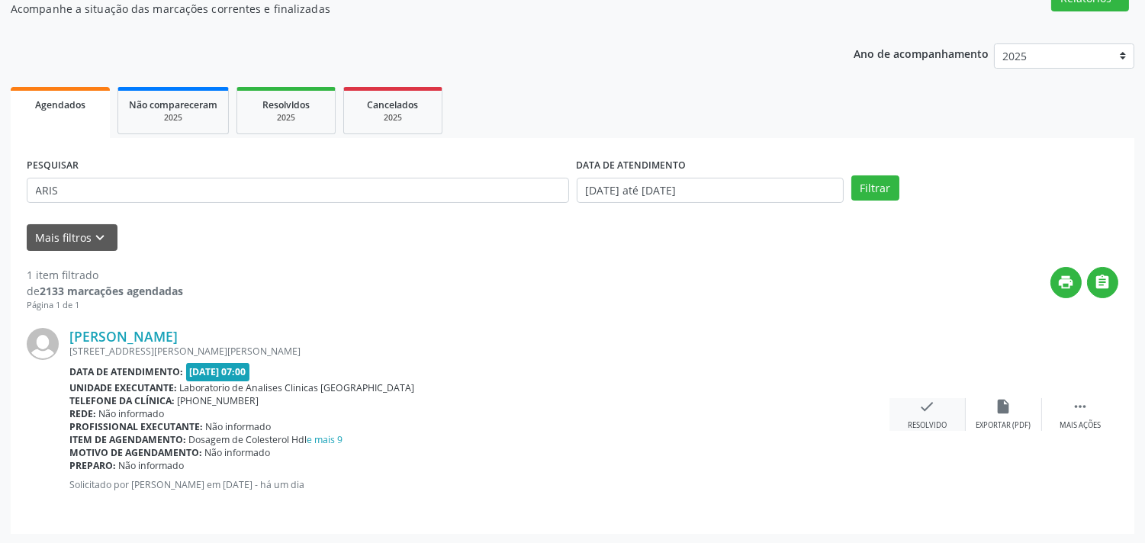
click at [923, 403] on icon "check" at bounding box center [927, 406] width 17 height 17
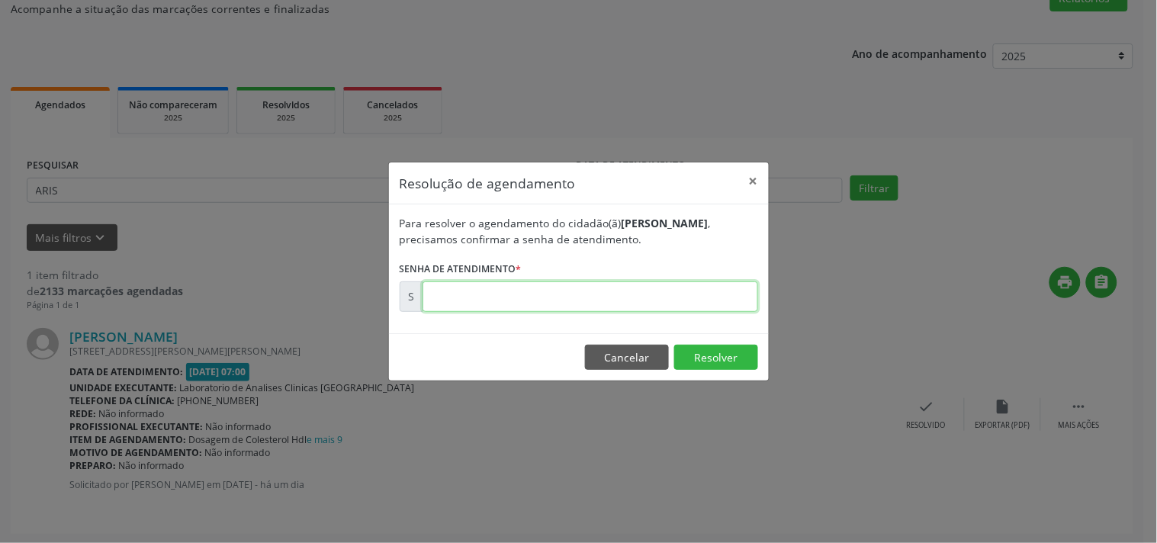
click at [668, 295] on input "text" at bounding box center [591, 297] width 336 height 31
type input "00180928"
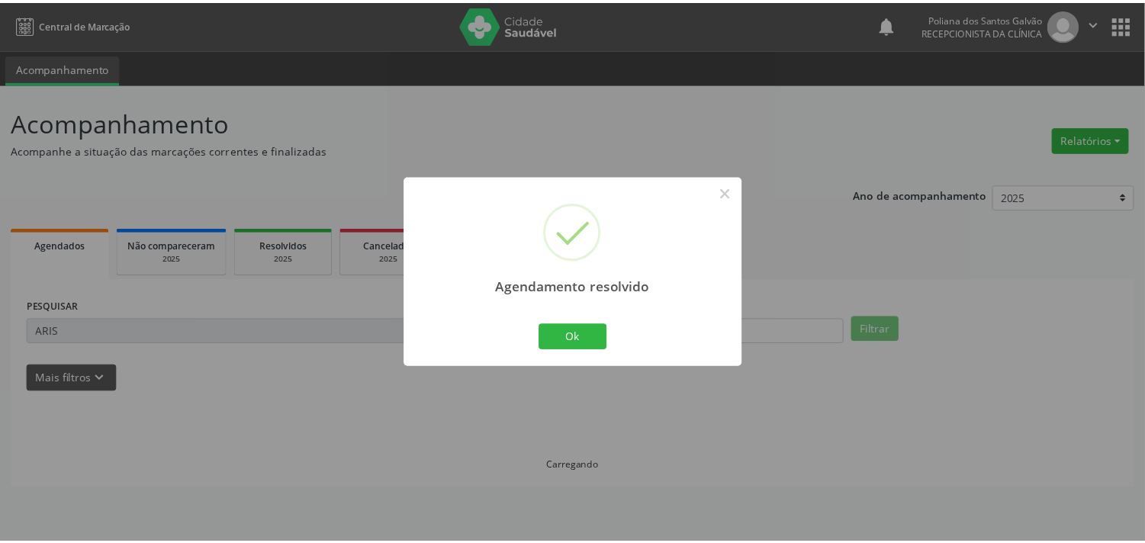
scroll to position [0, 0]
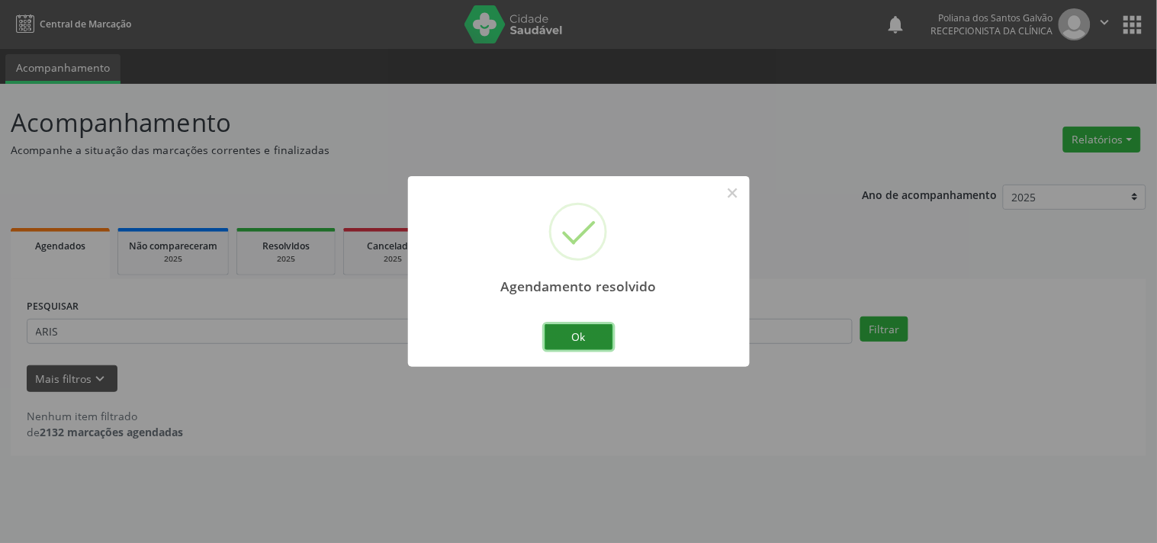
click at [589, 343] on button "Ok" at bounding box center [579, 337] width 69 height 26
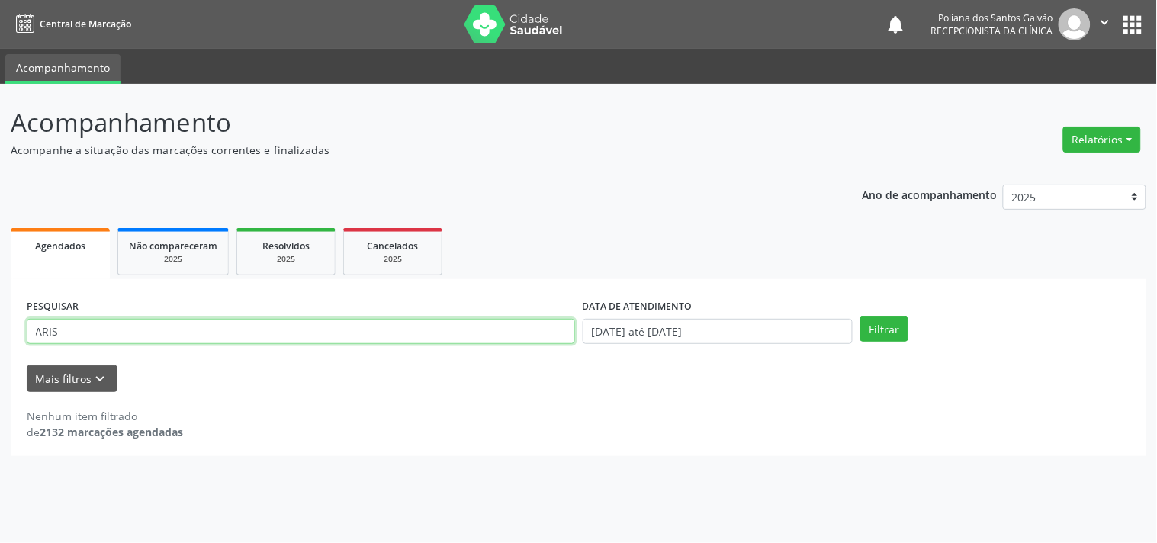
drag, startPoint x: 408, startPoint y: 336, endPoint x: 0, endPoint y: 221, distance: 424.1
click at [0, 226] on div "Acompanhamento Acompanhe a situação das marcações correntes e finalizadas Relat…" at bounding box center [578, 313] width 1157 height 459
click at [861, 317] on button "Filtrar" at bounding box center [885, 330] width 48 height 26
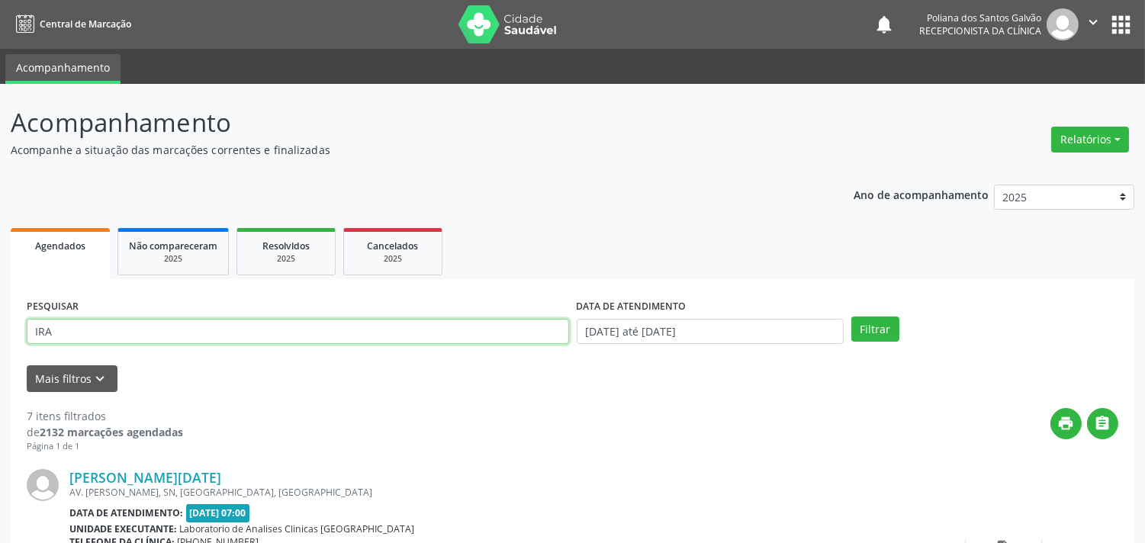
click at [284, 336] on input "IRA" at bounding box center [298, 332] width 542 height 26
type input "IRAILD"
click at [851, 317] on button "Filtrar" at bounding box center [875, 330] width 48 height 26
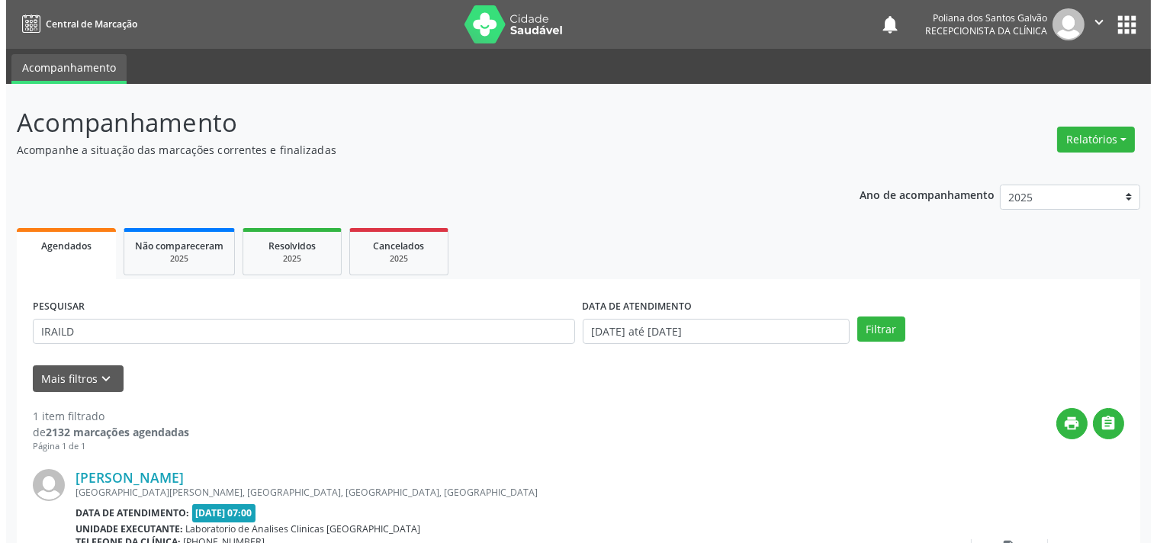
scroll to position [141, 0]
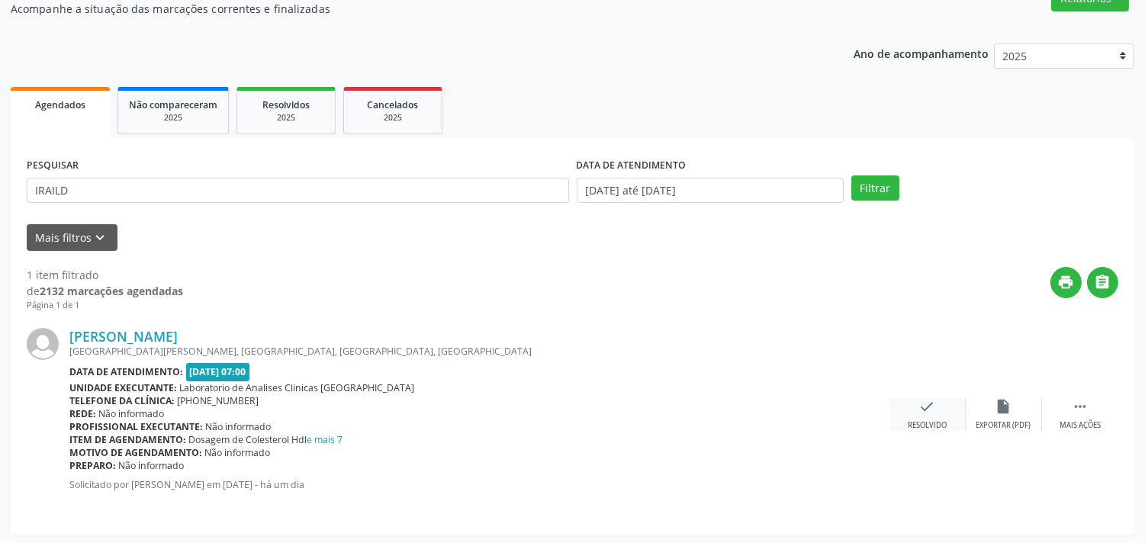
click at [909, 427] on div "Resolvido" at bounding box center [927, 425] width 39 height 11
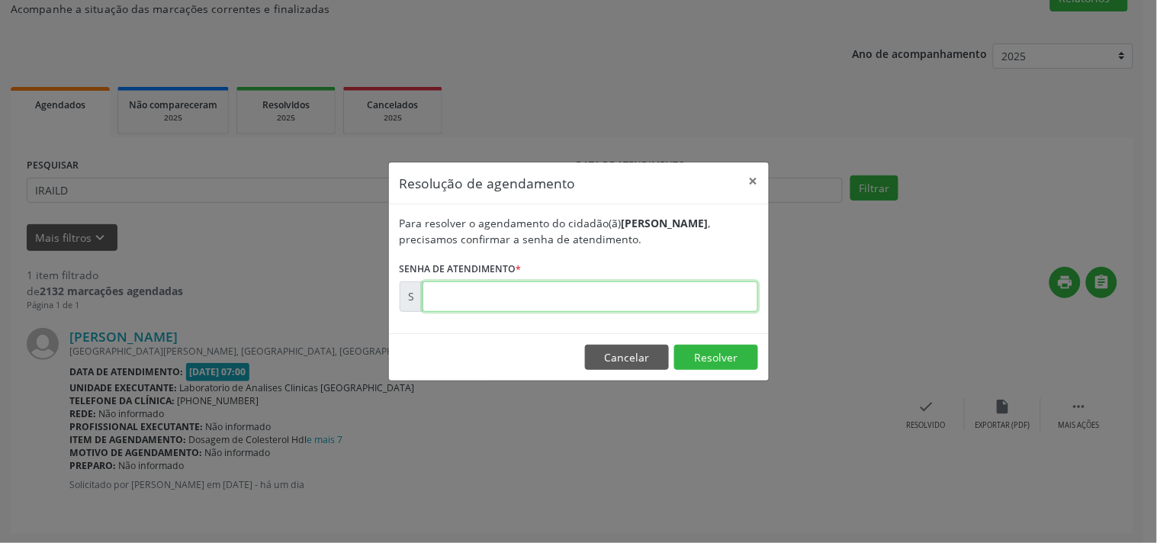
click at [713, 296] on input "text" at bounding box center [591, 297] width 336 height 31
type input "00180936"
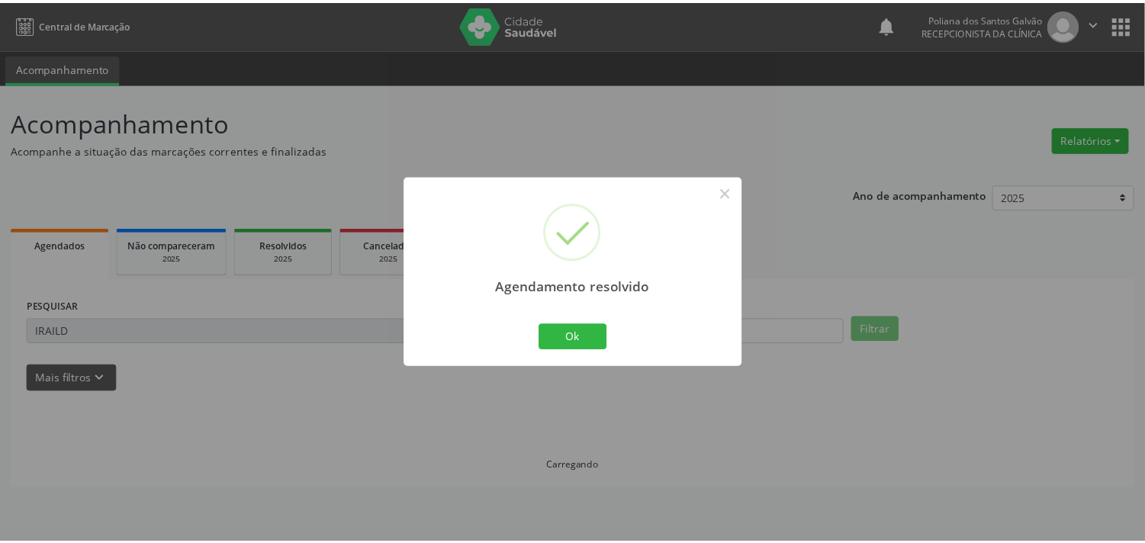
scroll to position [0, 0]
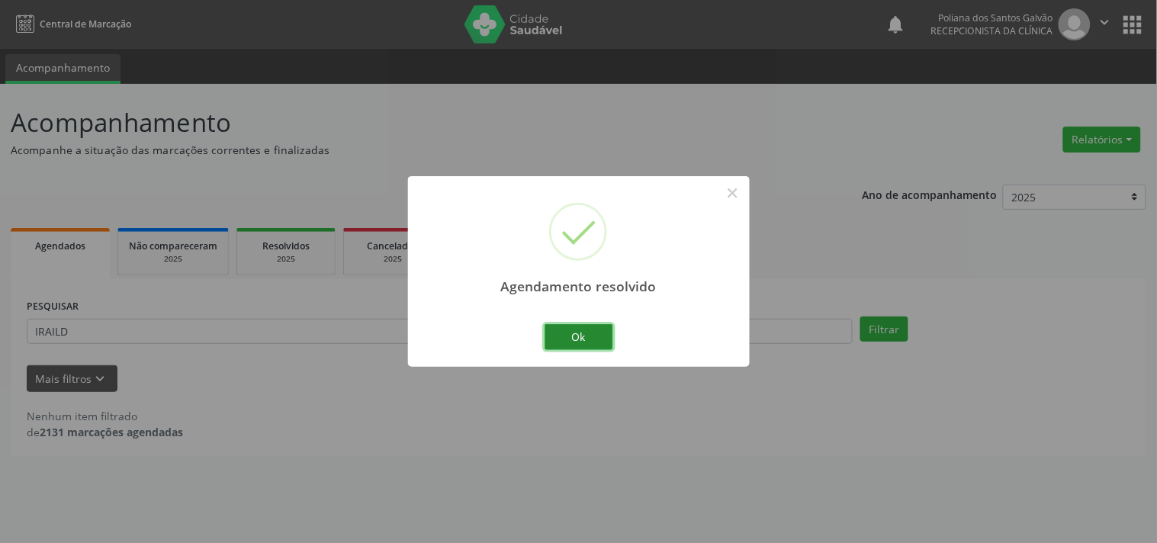
click at [565, 333] on button "Ok" at bounding box center [579, 337] width 69 height 26
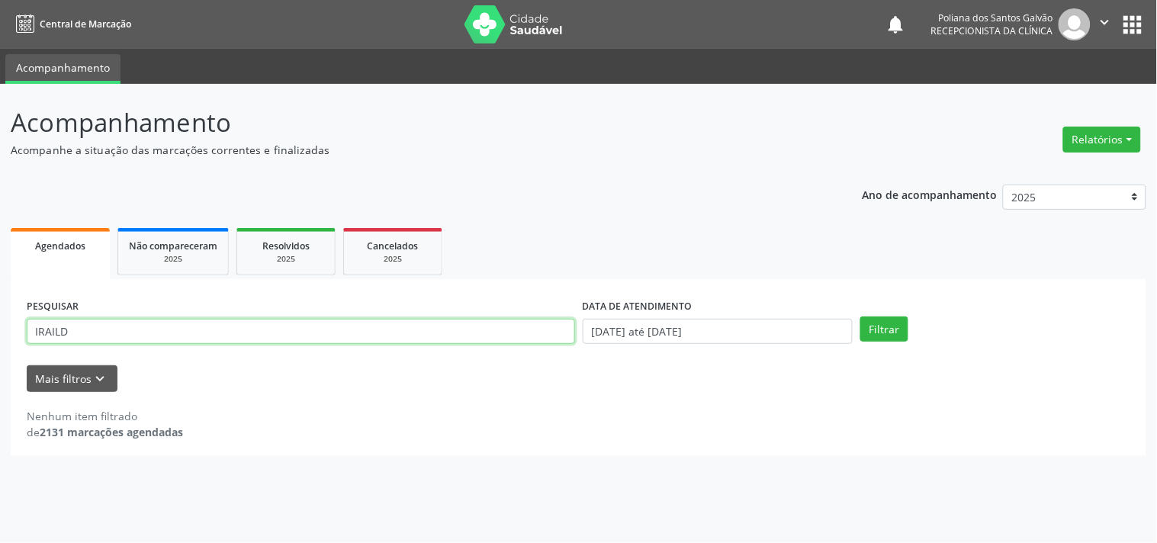
drag, startPoint x: 507, startPoint y: 333, endPoint x: 0, endPoint y: 79, distance: 566.7
click at [0, 79] on div "Central de Marcação notifications Poliana dos Santos Galvão Recepcionista da cl…" at bounding box center [578, 271] width 1157 height 543
type input "REGINA"
click at [861, 317] on button "Filtrar" at bounding box center [885, 330] width 48 height 26
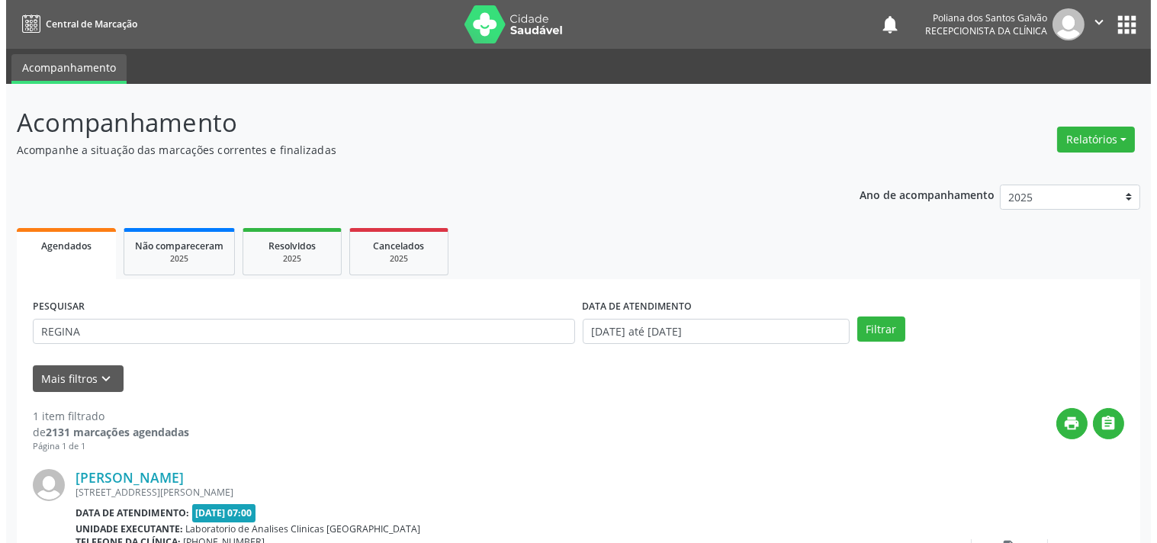
scroll to position [141, 0]
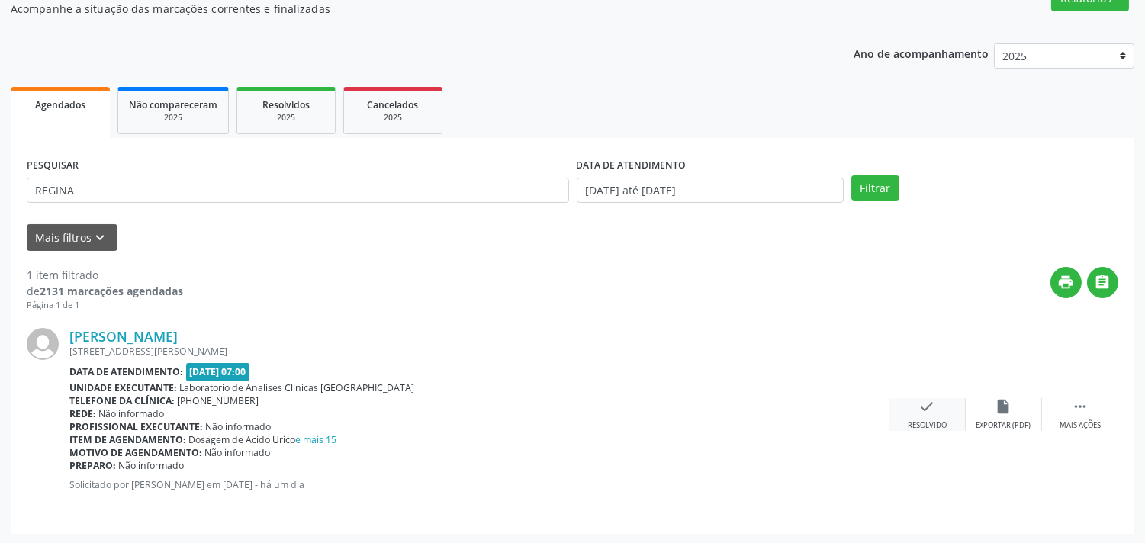
click at [936, 401] on div "check Resolvido" at bounding box center [928, 414] width 76 height 33
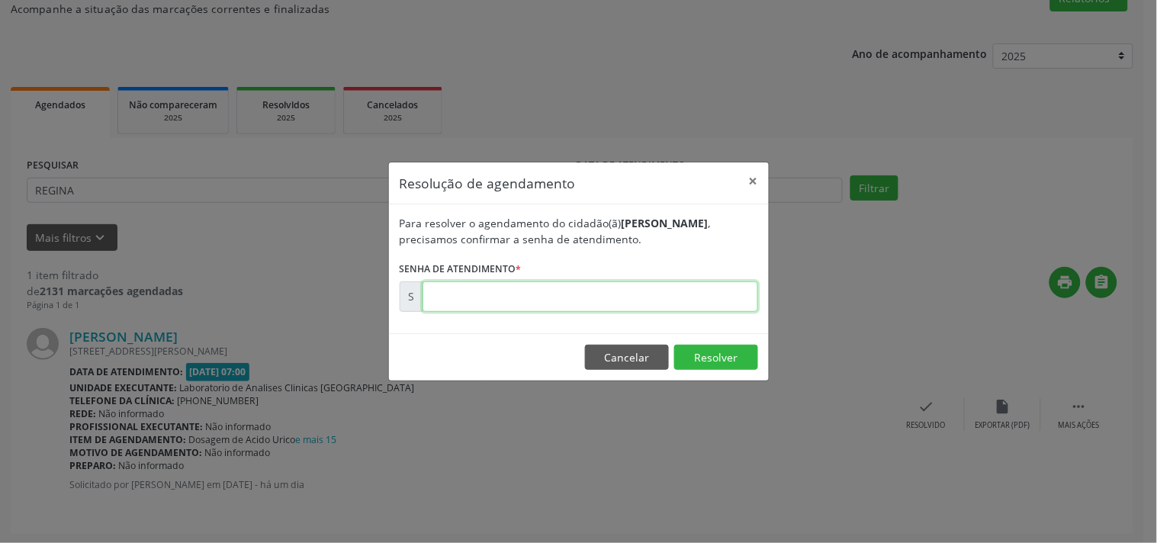
click at [703, 292] on input "text" at bounding box center [591, 297] width 336 height 31
type input "00180941"
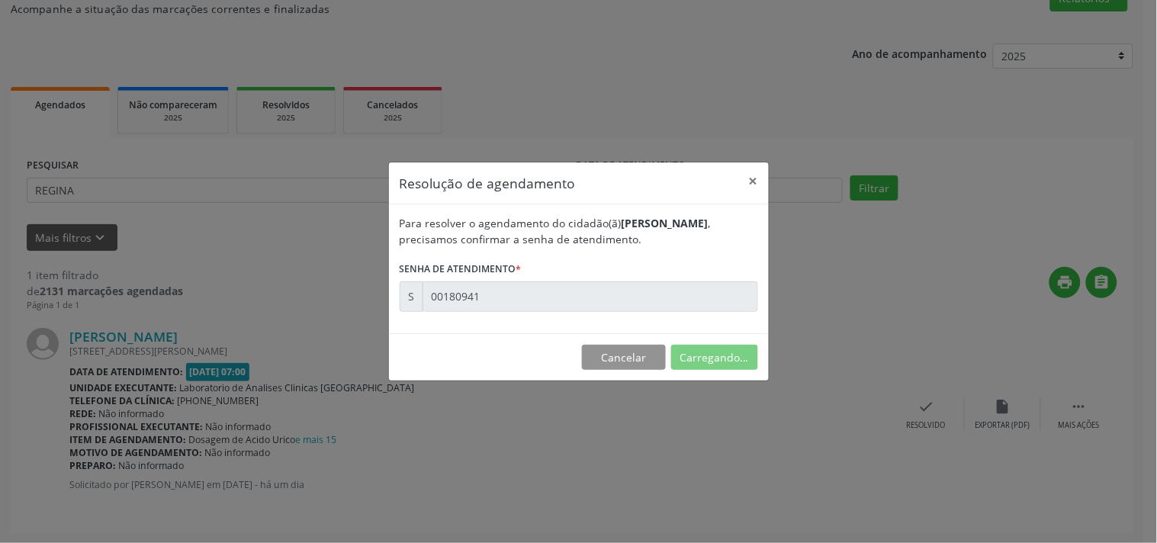
scroll to position [0, 0]
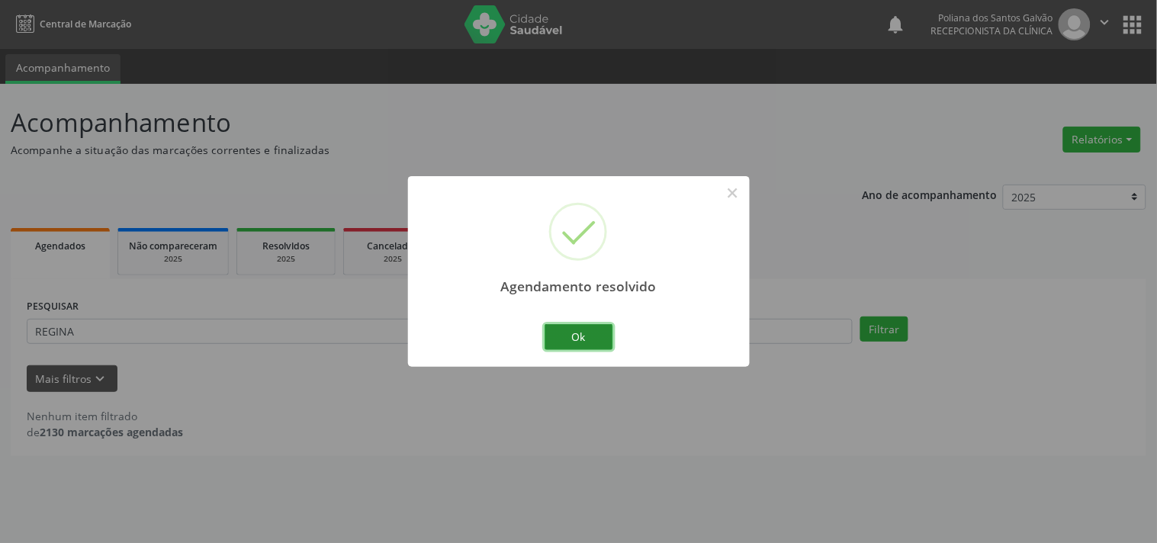
click at [592, 327] on button "Ok" at bounding box center [579, 337] width 69 height 26
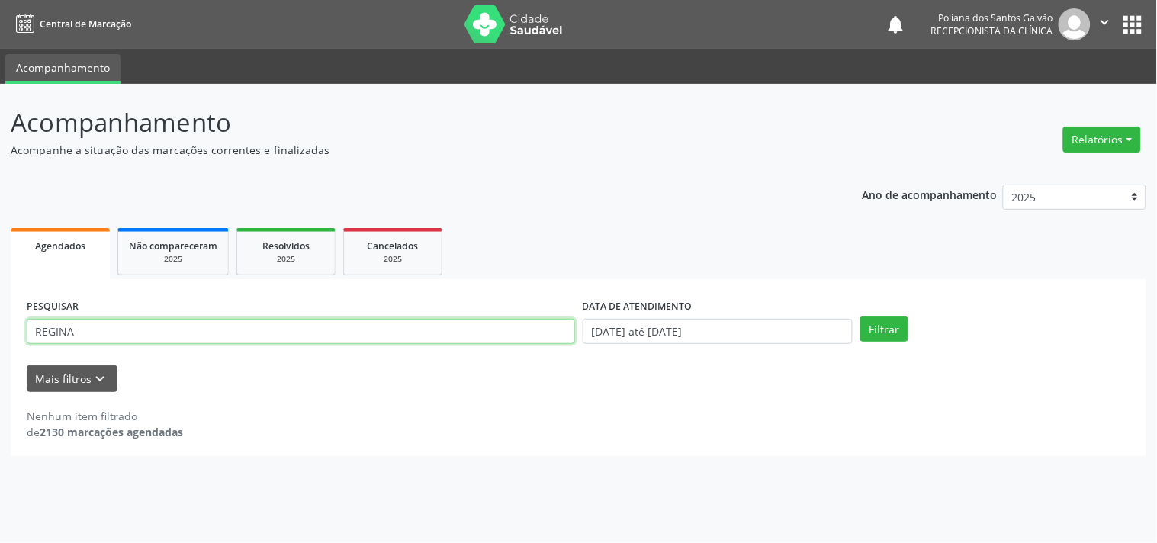
drag, startPoint x: 498, startPoint y: 328, endPoint x: 0, endPoint y: 262, distance: 502.6
click at [0, 283] on div "Acompanhamento Acompanhe a situação das marcações correntes e finalizadas Relat…" at bounding box center [578, 313] width 1157 height 459
type input "EDI"
click at [861, 317] on button "Filtrar" at bounding box center [885, 330] width 48 height 26
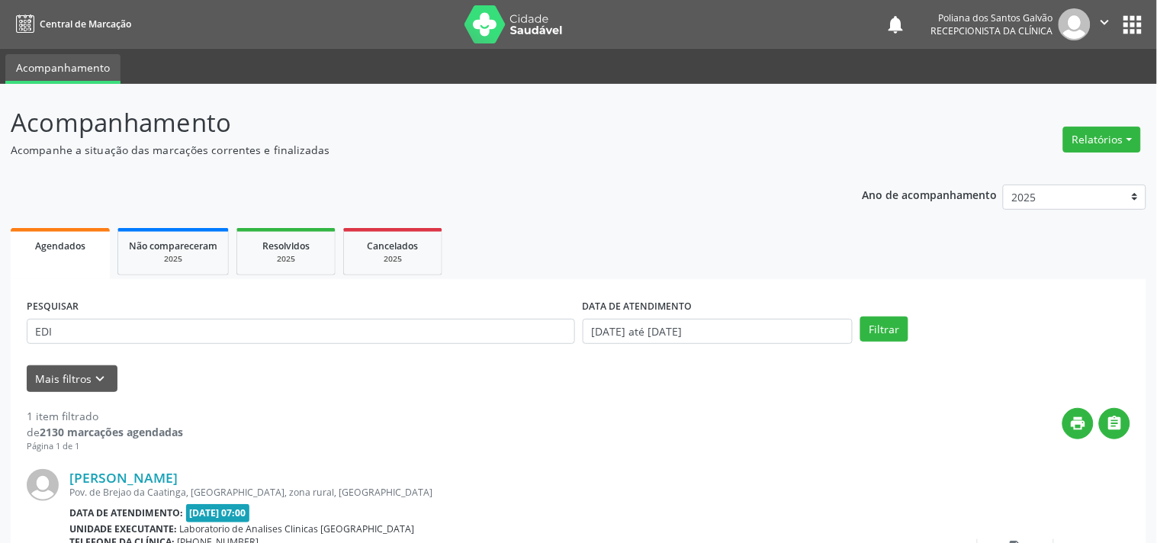
scroll to position [141, 0]
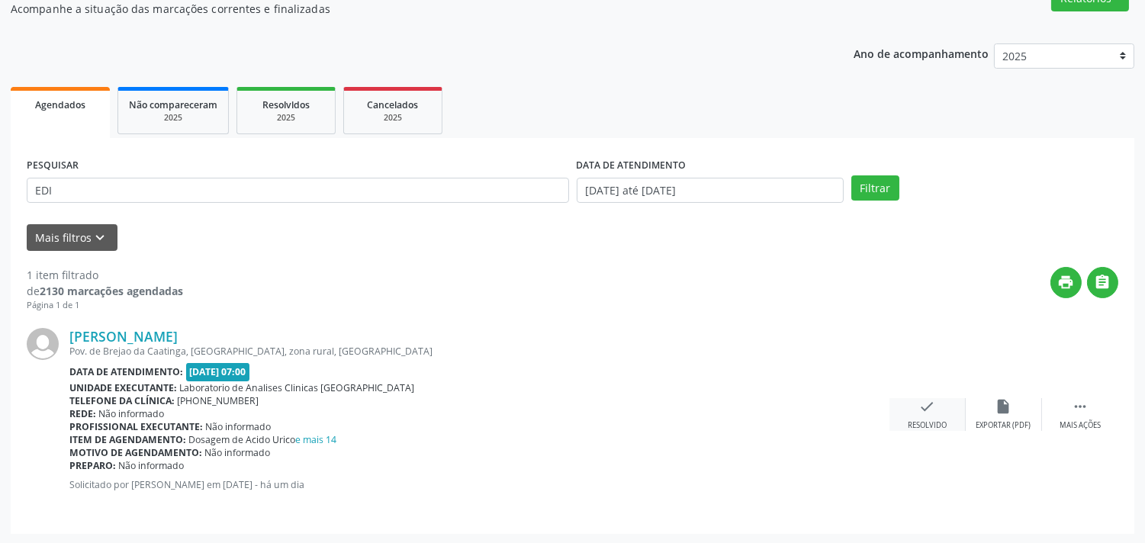
click at [919, 400] on icon "check" at bounding box center [927, 406] width 17 height 17
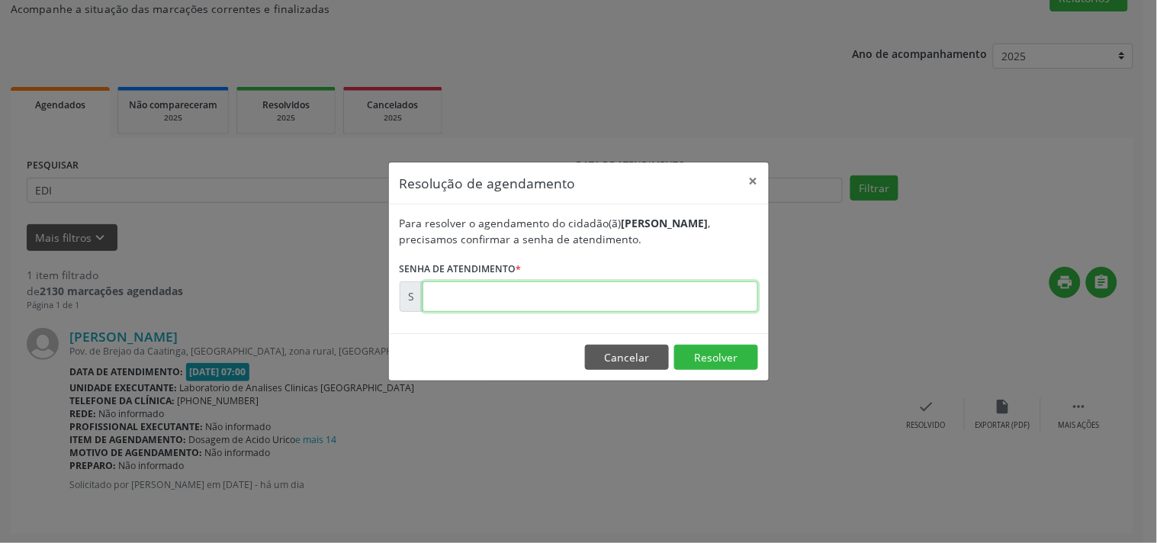
drag, startPoint x: 919, startPoint y: 400, endPoint x: 685, endPoint y: 294, distance: 257.1
click at [685, 294] on input "text" at bounding box center [591, 297] width 336 height 31
type input "00180949"
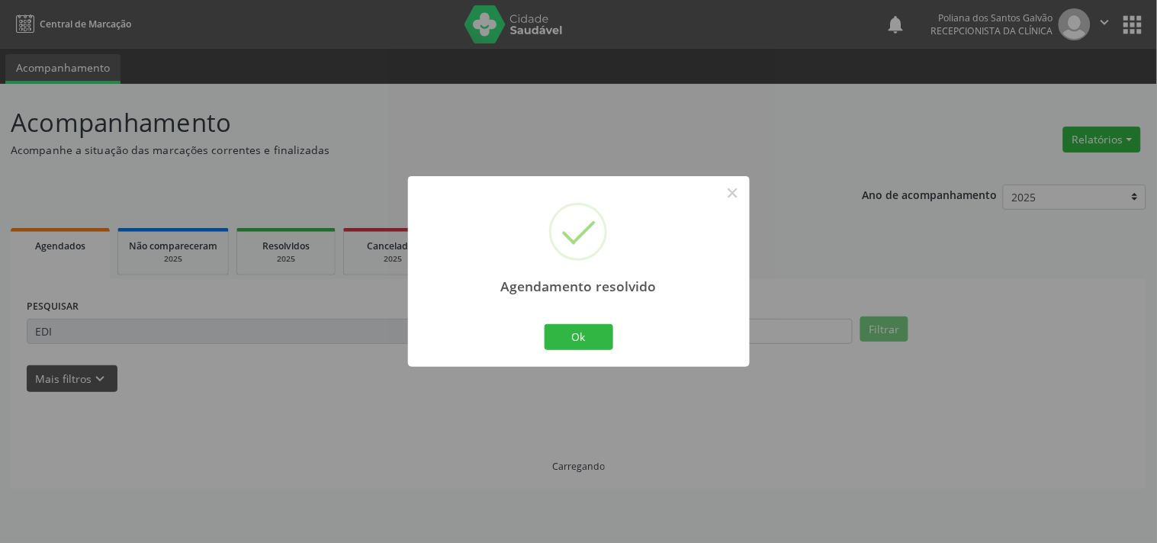
scroll to position [0, 0]
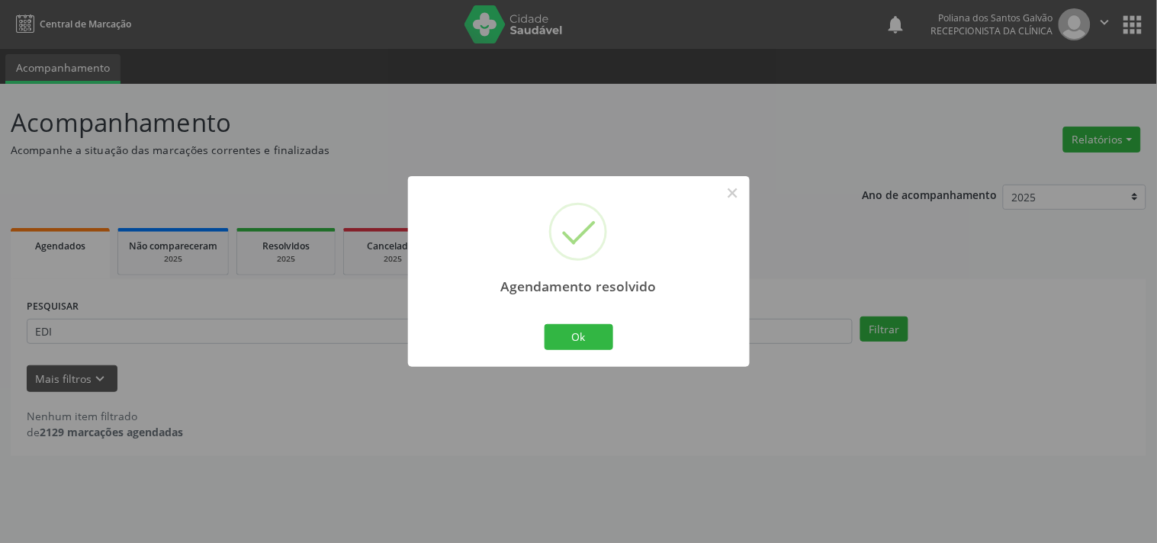
click at [567, 354] on div "Agendamento resolvido × Ok Cancel" at bounding box center [579, 271] width 342 height 190
click at [569, 341] on button "Ok" at bounding box center [579, 337] width 69 height 26
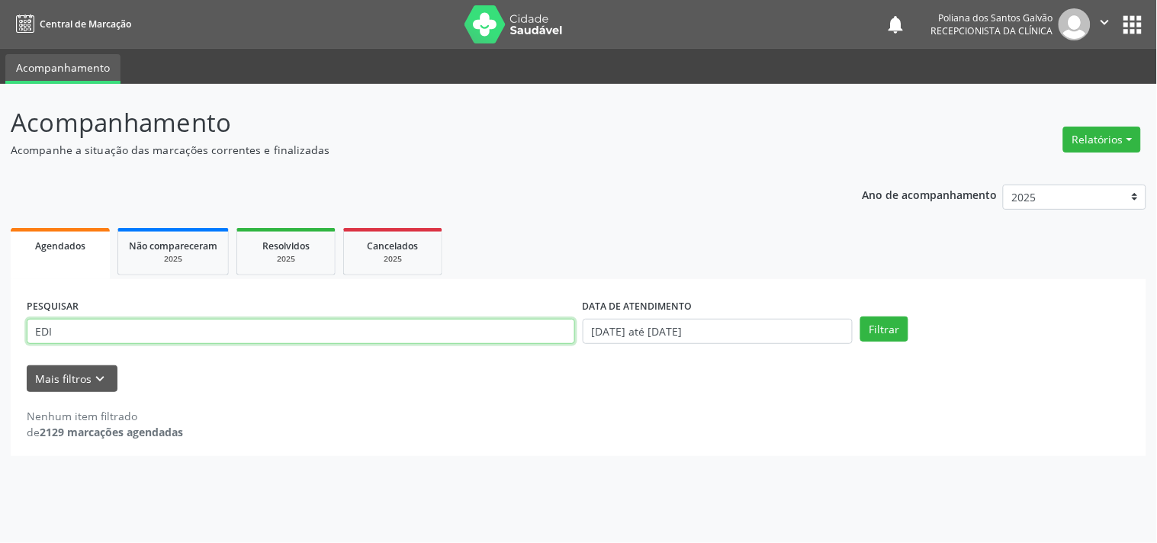
drag, startPoint x: 497, startPoint y: 333, endPoint x: 0, endPoint y: 201, distance: 514.8
click at [0, 217] on div "Acompanhamento Acompanhe a situação das marcações correntes e finalizadas Relat…" at bounding box center [578, 313] width 1157 height 459
type input "VIVI"
click at [861, 317] on button "Filtrar" at bounding box center [885, 330] width 48 height 26
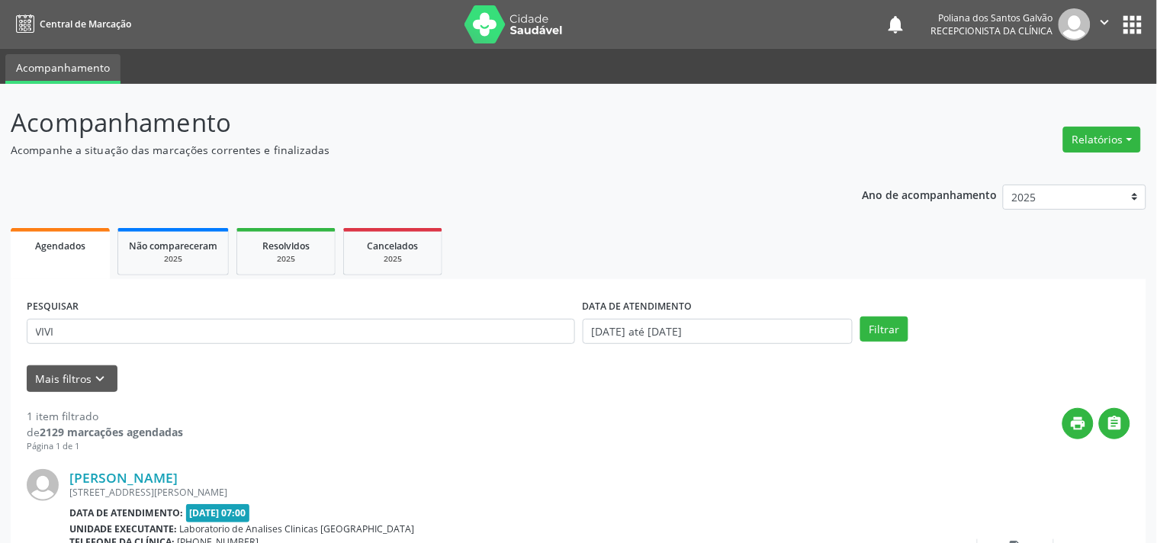
scroll to position [141, 0]
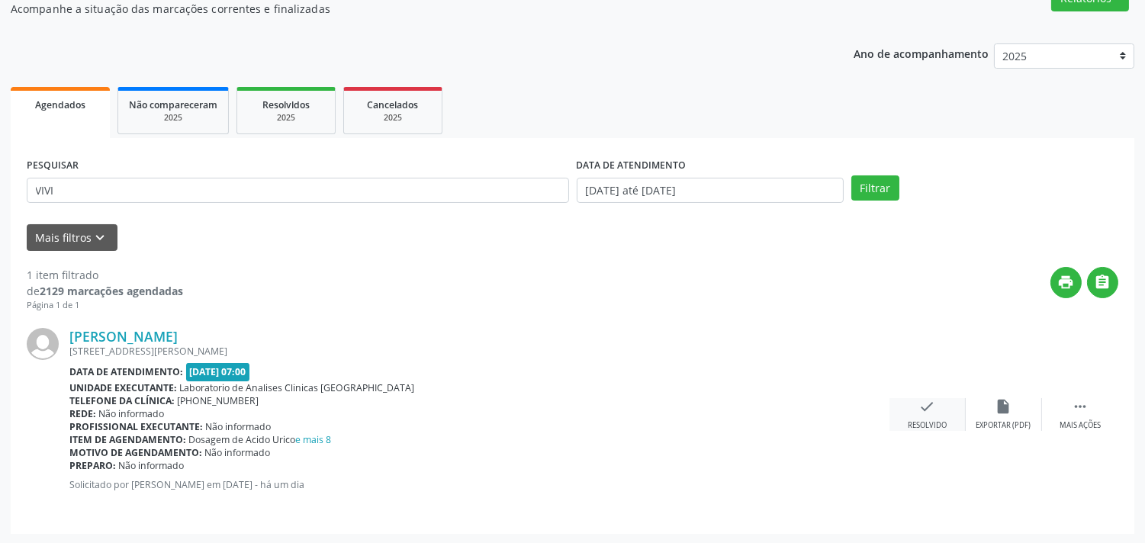
click at [922, 412] on icon "check" at bounding box center [927, 406] width 17 height 17
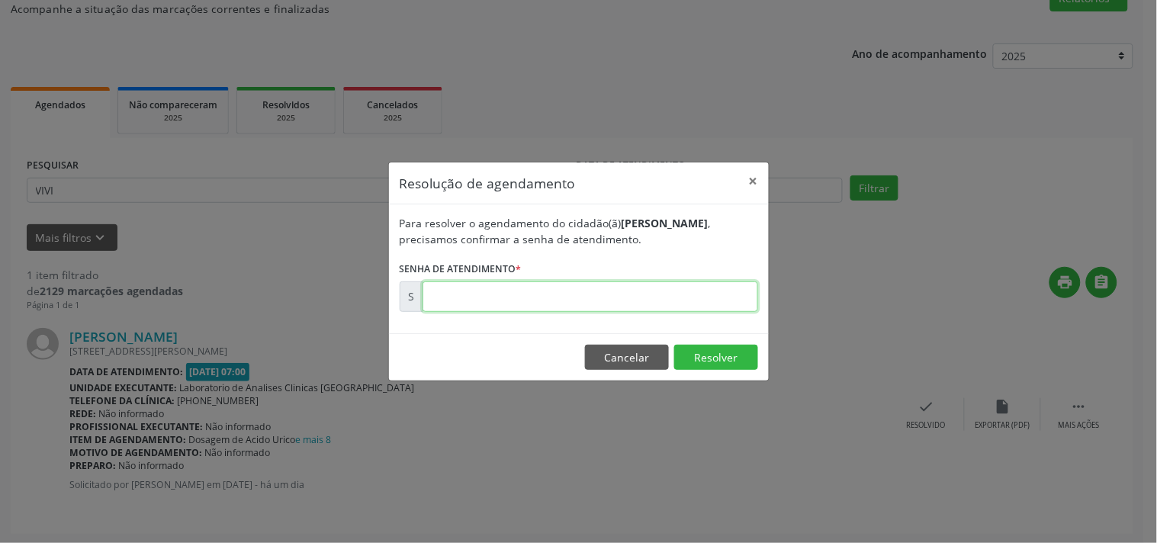
click at [691, 292] on input "text" at bounding box center [591, 297] width 336 height 31
type input "00180925"
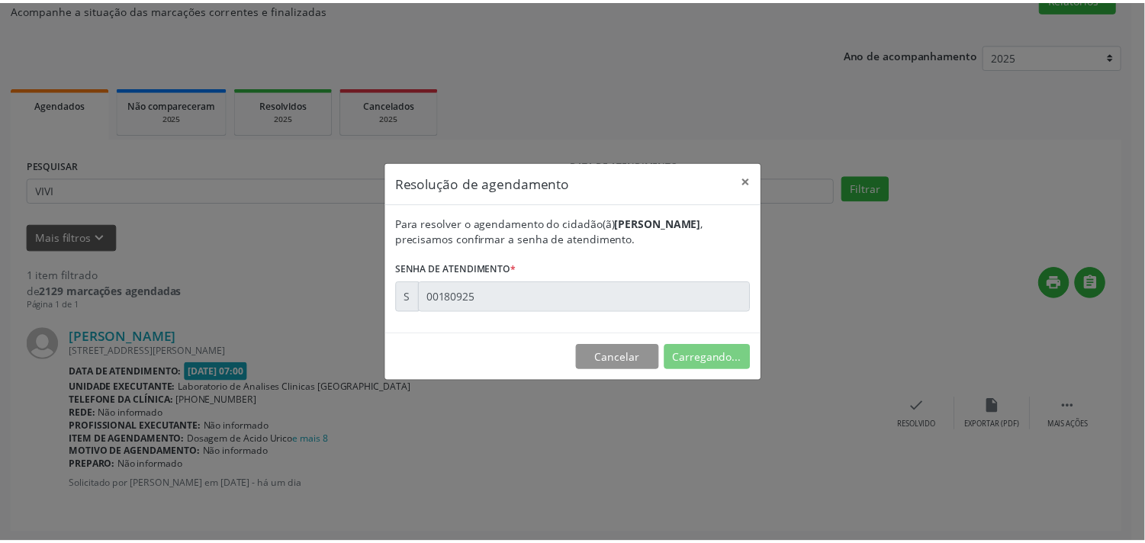
scroll to position [0, 0]
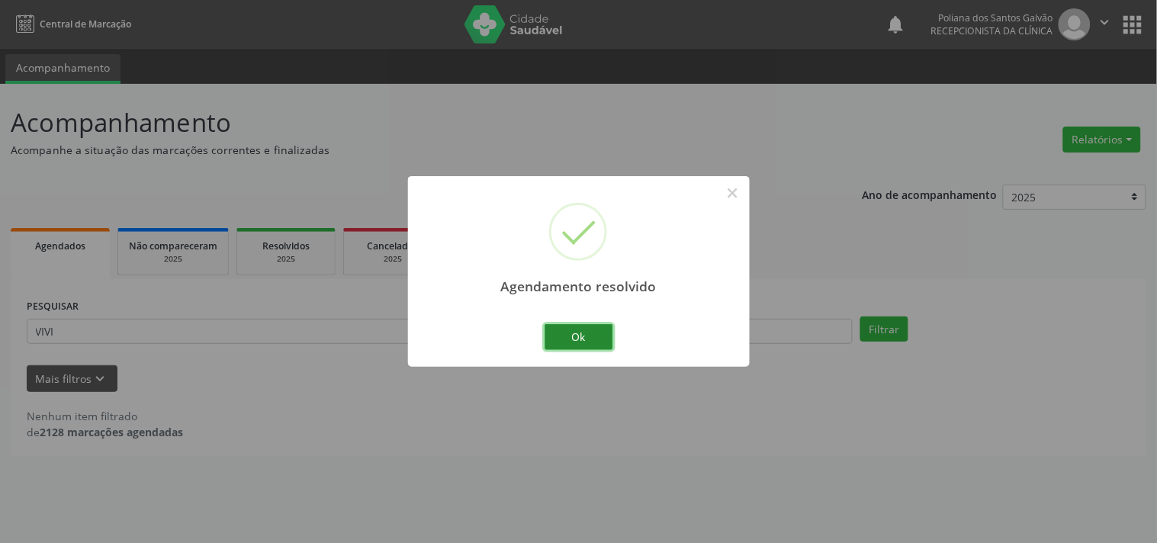
click at [558, 338] on button "Ok" at bounding box center [579, 337] width 69 height 26
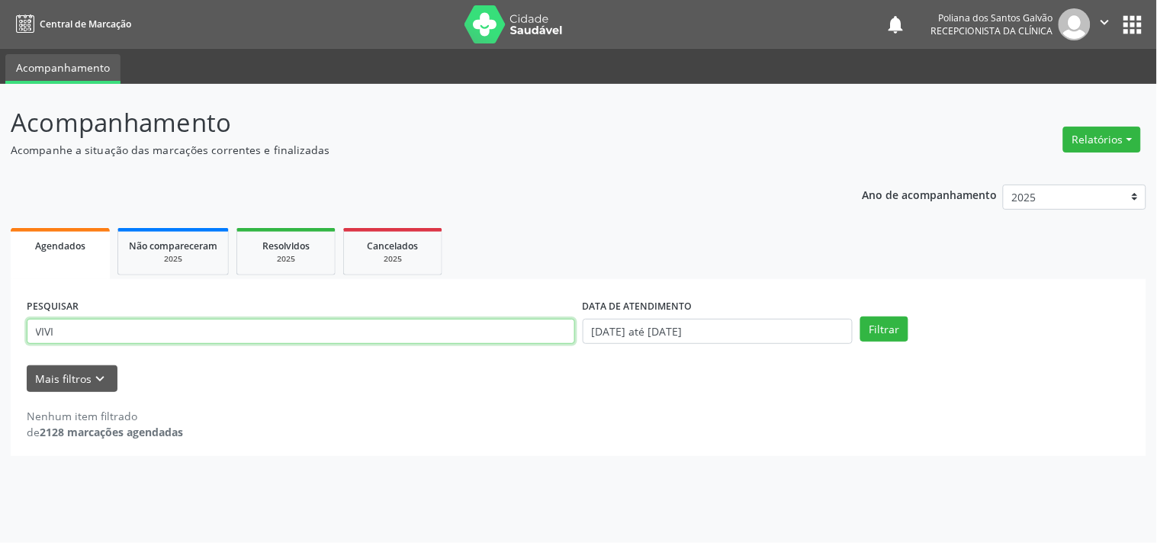
drag, startPoint x: 88, startPoint y: 237, endPoint x: 0, endPoint y: 34, distance: 221.4
click at [0, 77] on div "Central de Marcação notifications Poliana dos Santos Galvão Recepcionista da cl…" at bounding box center [578, 271] width 1157 height 543
type input "LETIC"
click at [861, 317] on button "Filtrar" at bounding box center [885, 330] width 48 height 26
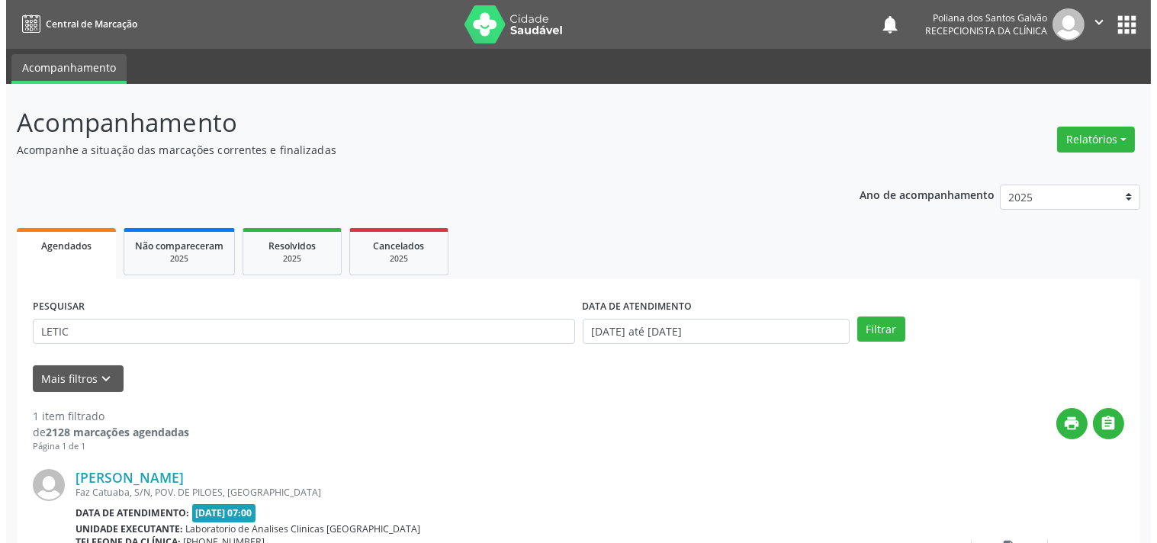
scroll to position [141, 0]
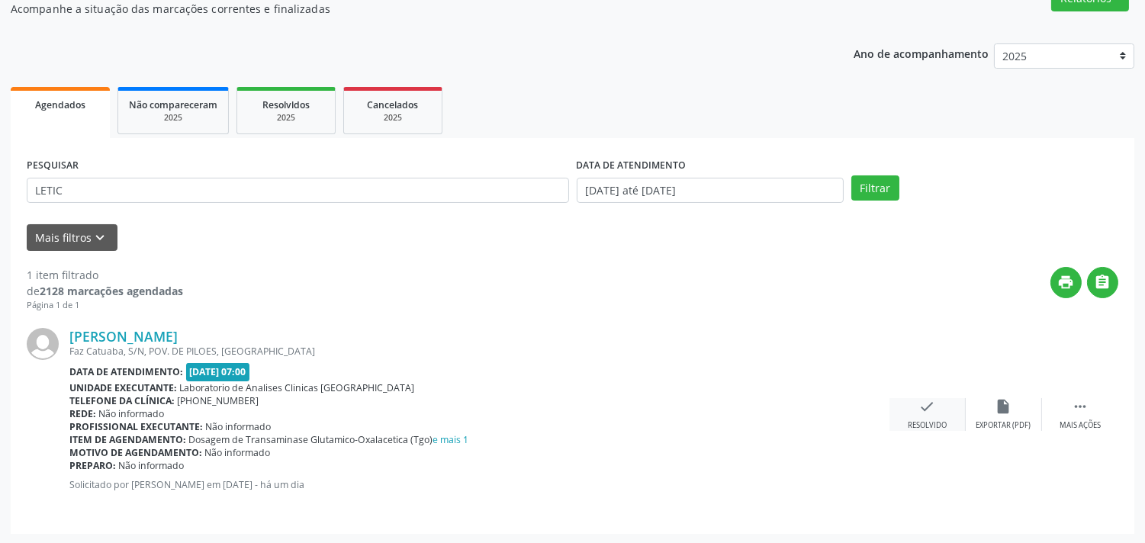
click at [944, 404] on div "check Resolvido" at bounding box center [928, 414] width 76 height 33
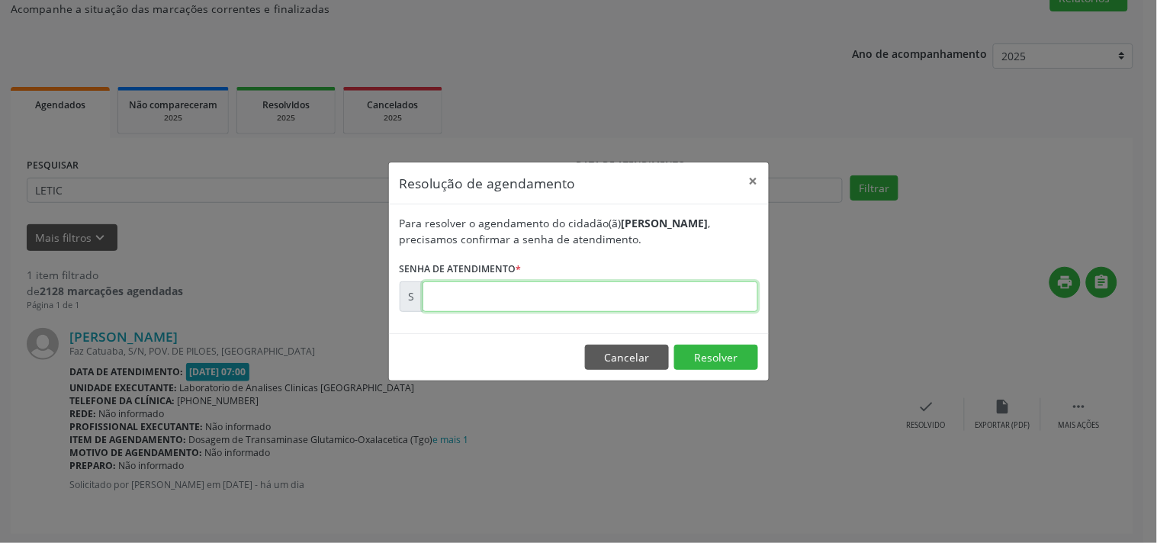
click at [690, 296] on input "text" at bounding box center [591, 297] width 336 height 31
type input "00180930"
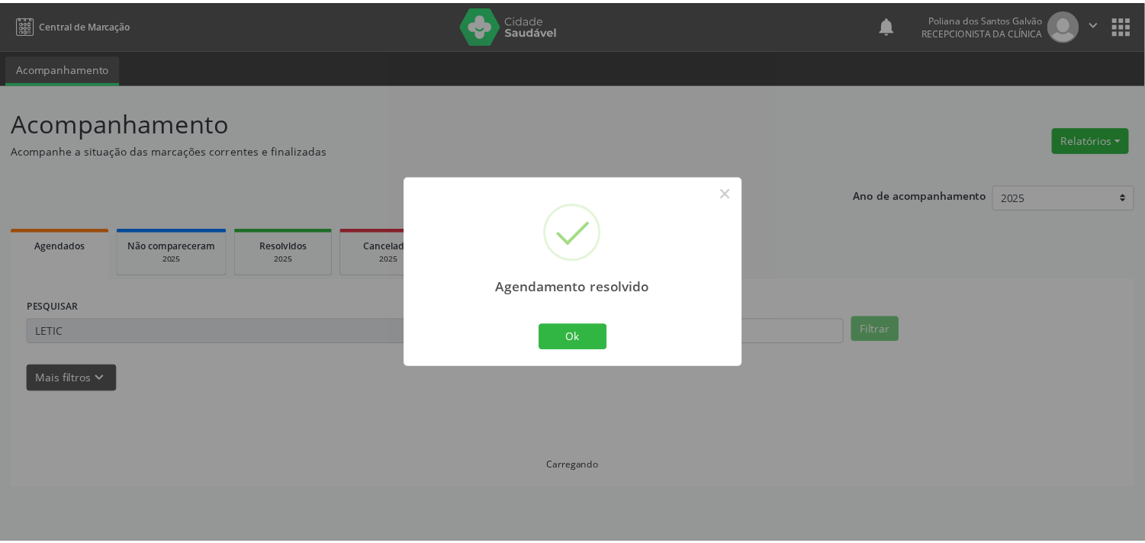
scroll to position [0, 0]
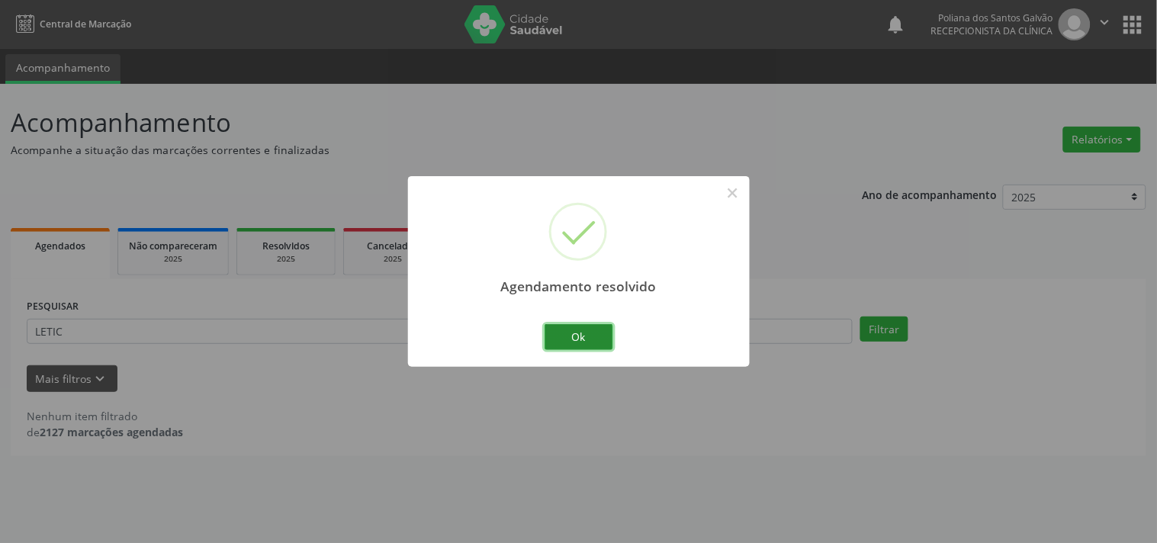
click at [595, 340] on button "Ok" at bounding box center [579, 337] width 69 height 26
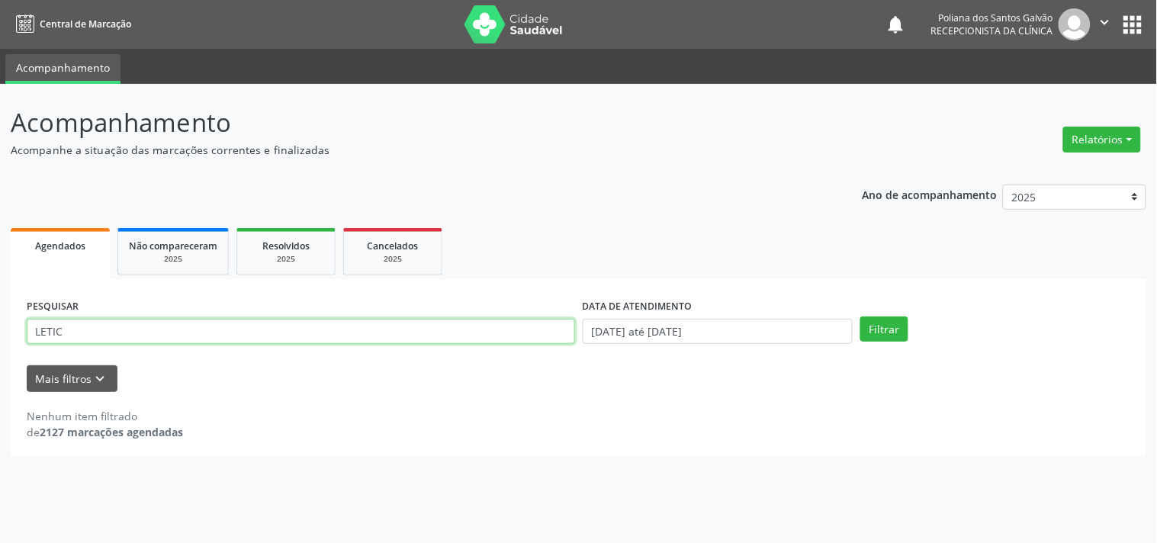
drag, startPoint x: 526, startPoint y: 336, endPoint x: 0, endPoint y: 191, distance: 546.0
click at [0, 173] on div "Acompanhamento Acompanhe a situação das marcações correntes e finalizadas Relat…" at bounding box center [578, 313] width 1157 height 459
type input "ILMA"
click at [861, 317] on button "Filtrar" at bounding box center [885, 330] width 48 height 26
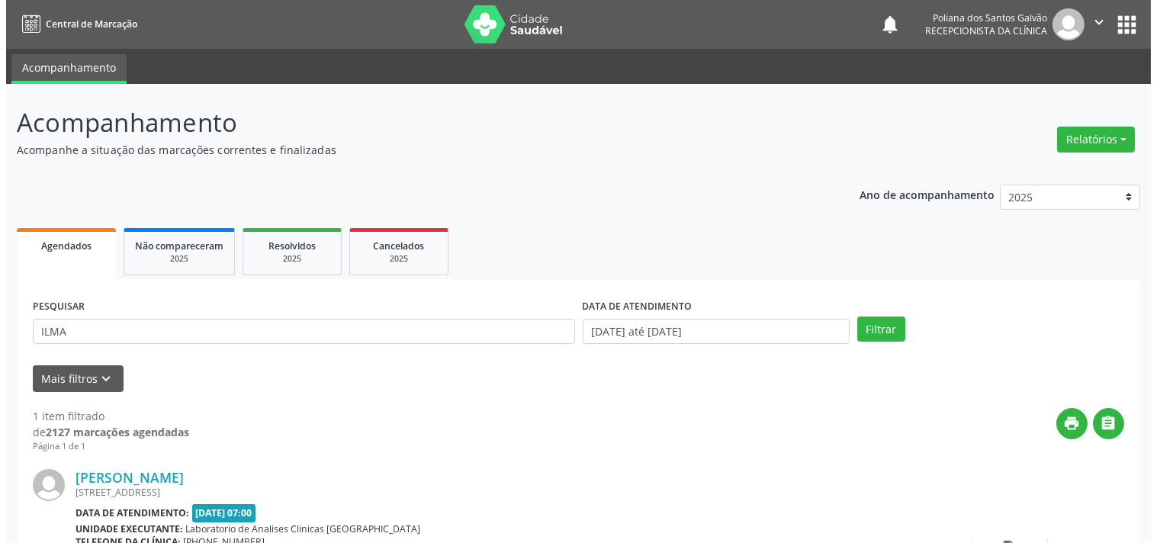
scroll to position [141, 0]
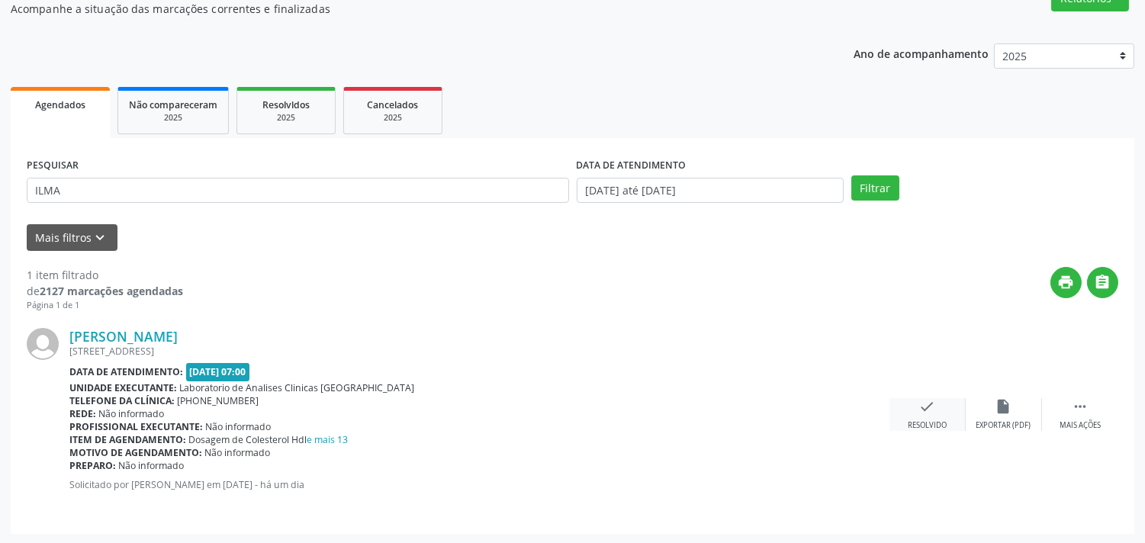
click at [931, 420] on div "Resolvido" at bounding box center [927, 425] width 39 height 11
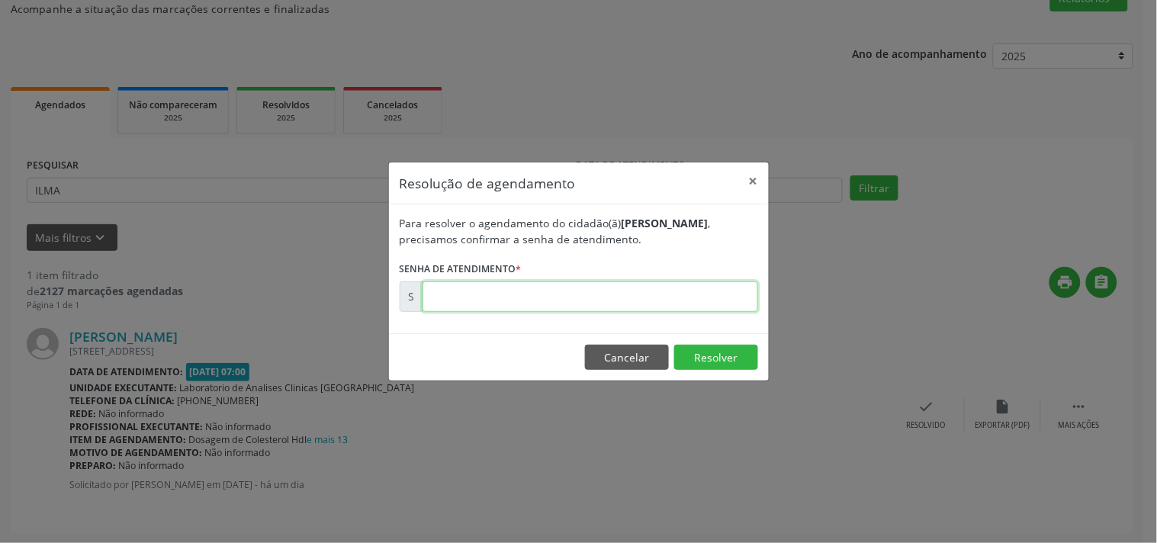
click at [718, 298] on input "text" at bounding box center [591, 297] width 336 height 31
type input "00180934"
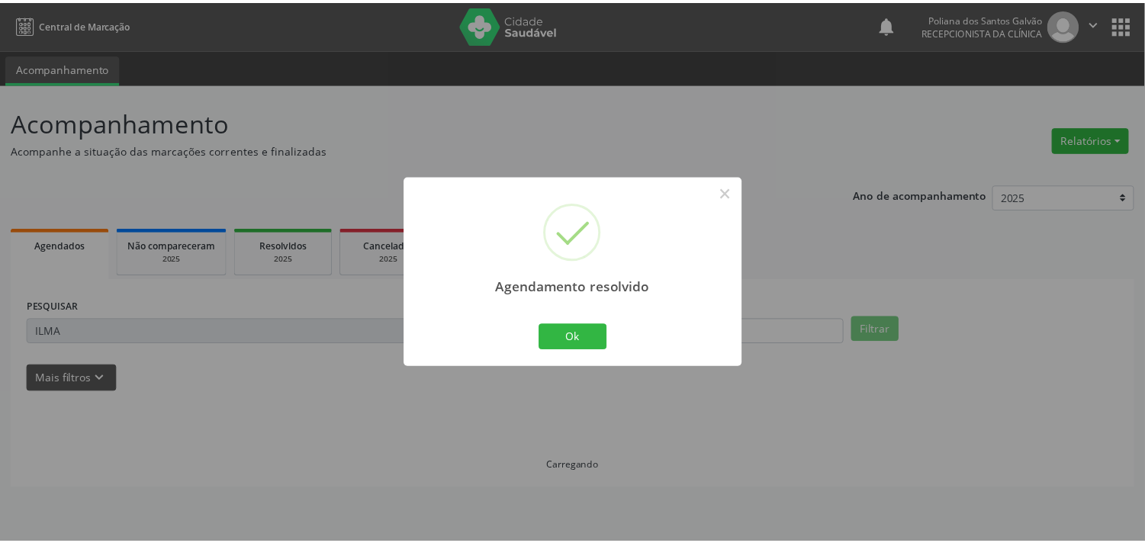
scroll to position [0, 0]
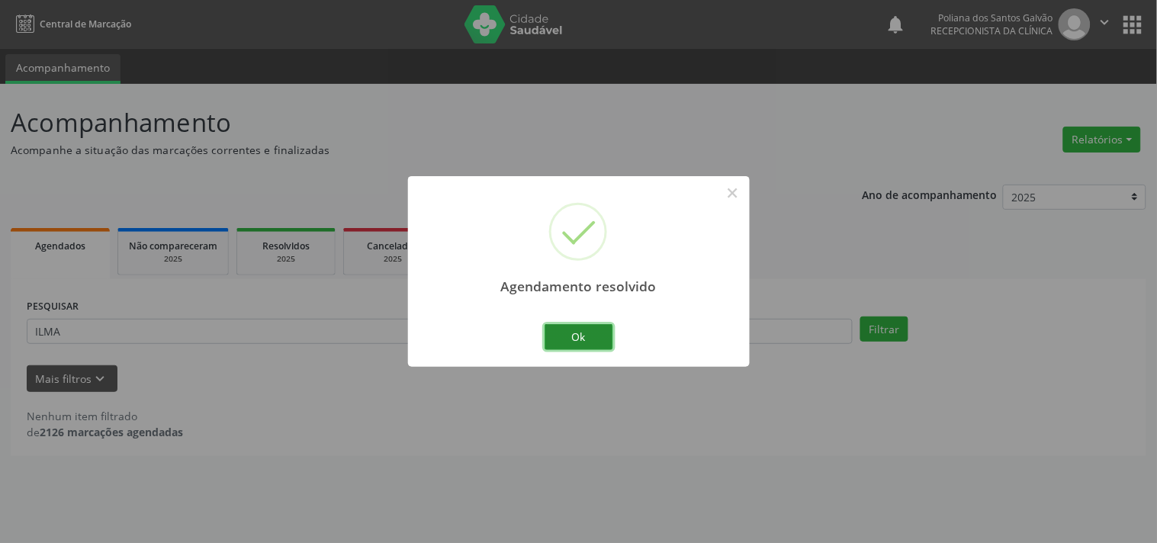
click at [570, 340] on button "Ok" at bounding box center [579, 337] width 69 height 26
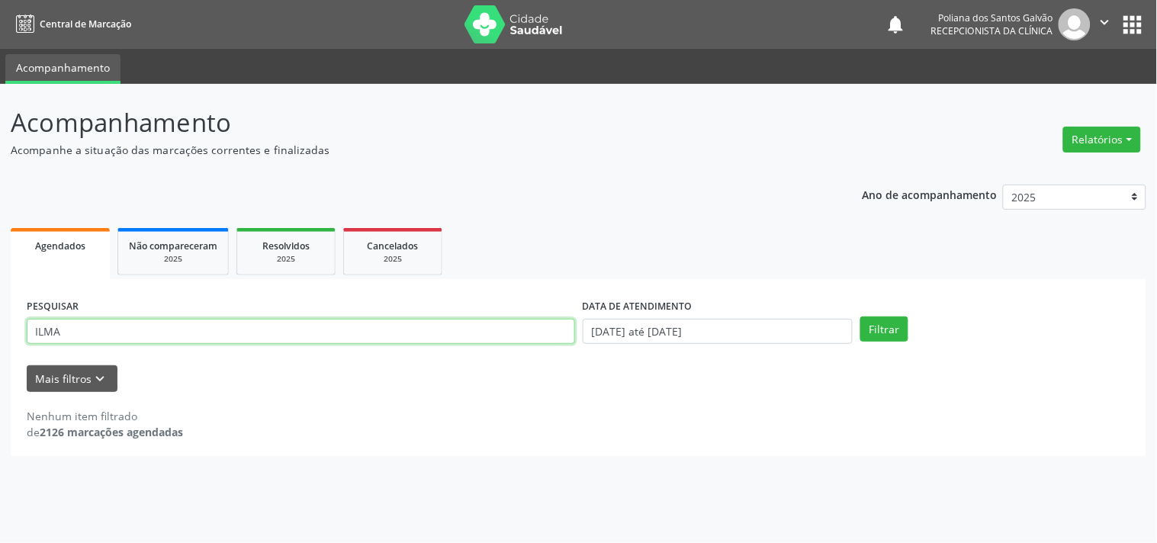
drag, startPoint x: 151, startPoint y: 307, endPoint x: 0, endPoint y: 204, distance: 182.8
click at [0, 227] on div "Acompanhamento Acompanhe a situação das marcações correntes e finalizadas Relat…" at bounding box center [578, 313] width 1157 height 459
type input "ART"
click at [861, 317] on button "Filtrar" at bounding box center [885, 330] width 48 height 26
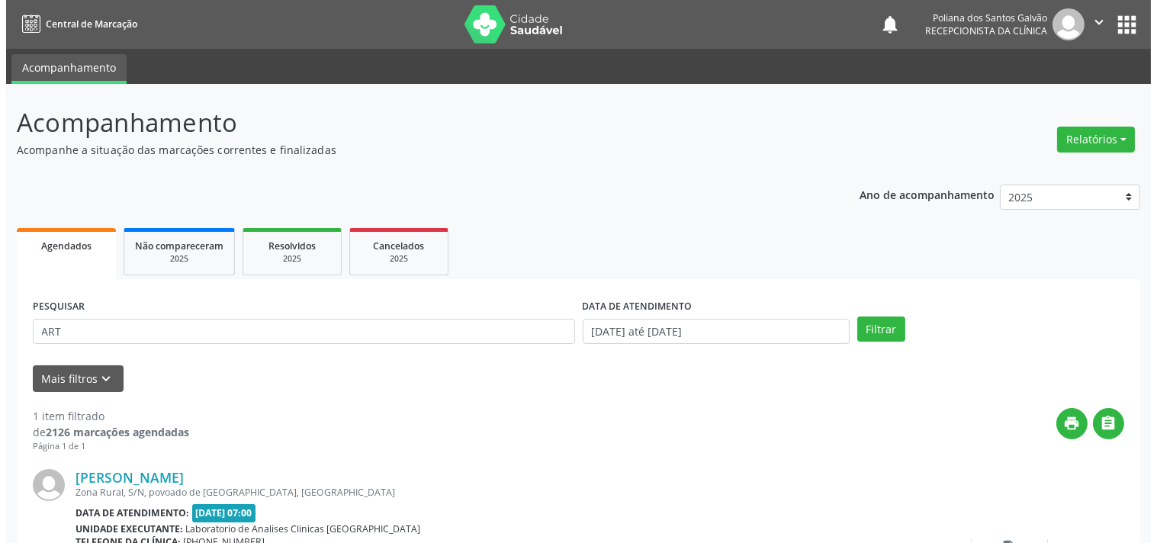
scroll to position [141, 0]
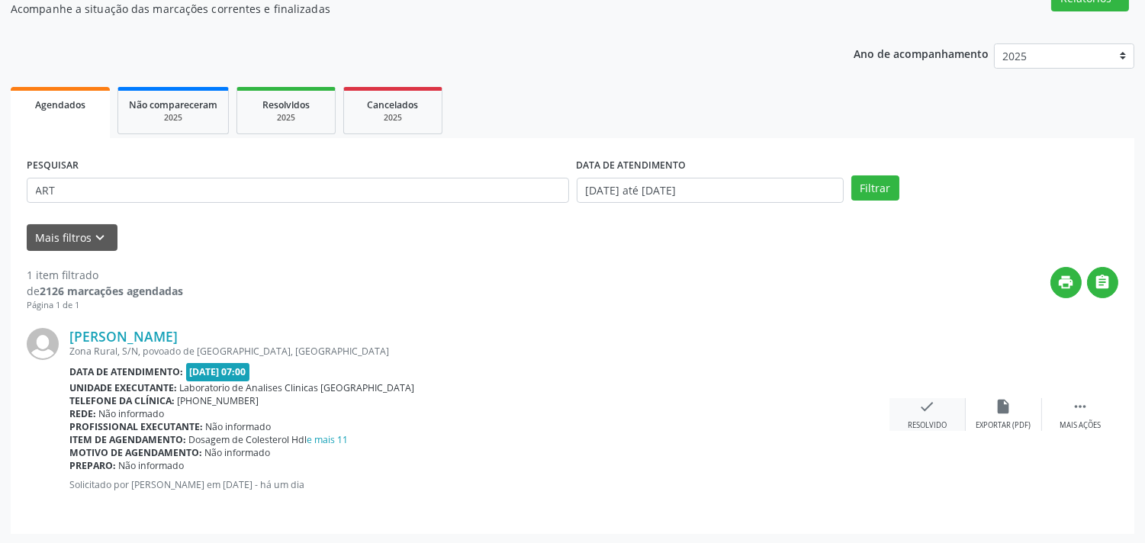
click at [917, 415] on div "check Resolvido" at bounding box center [928, 414] width 76 height 33
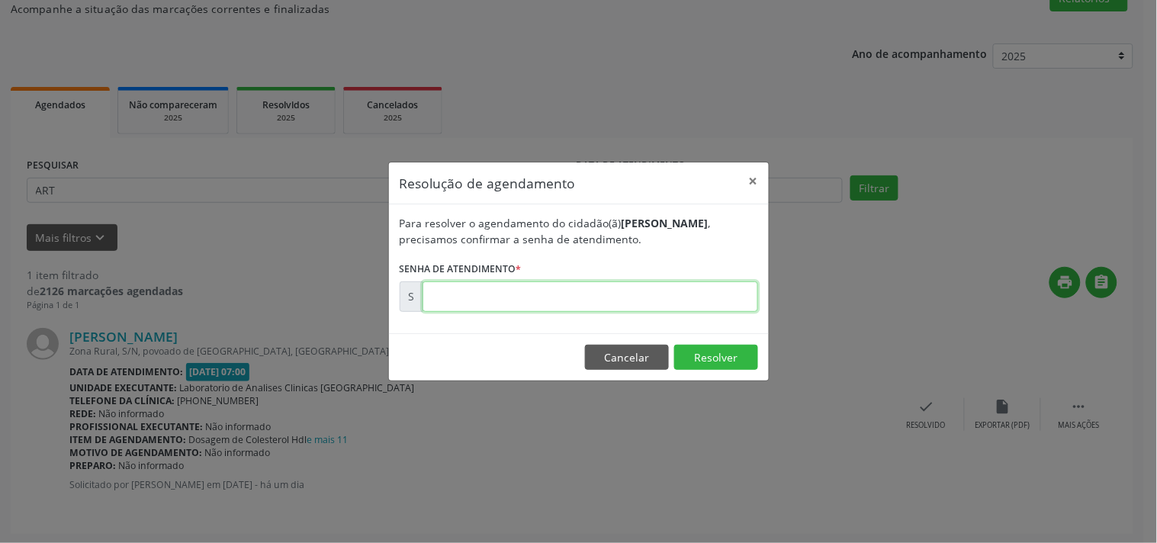
click at [718, 288] on input "text" at bounding box center [591, 297] width 336 height 31
type input "00180921"
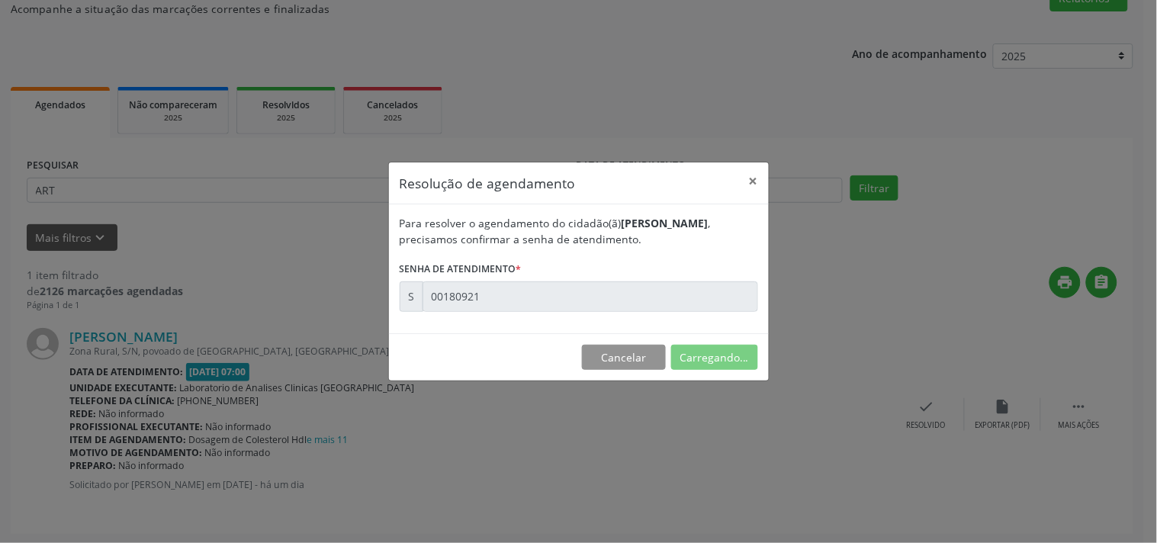
scroll to position [0, 0]
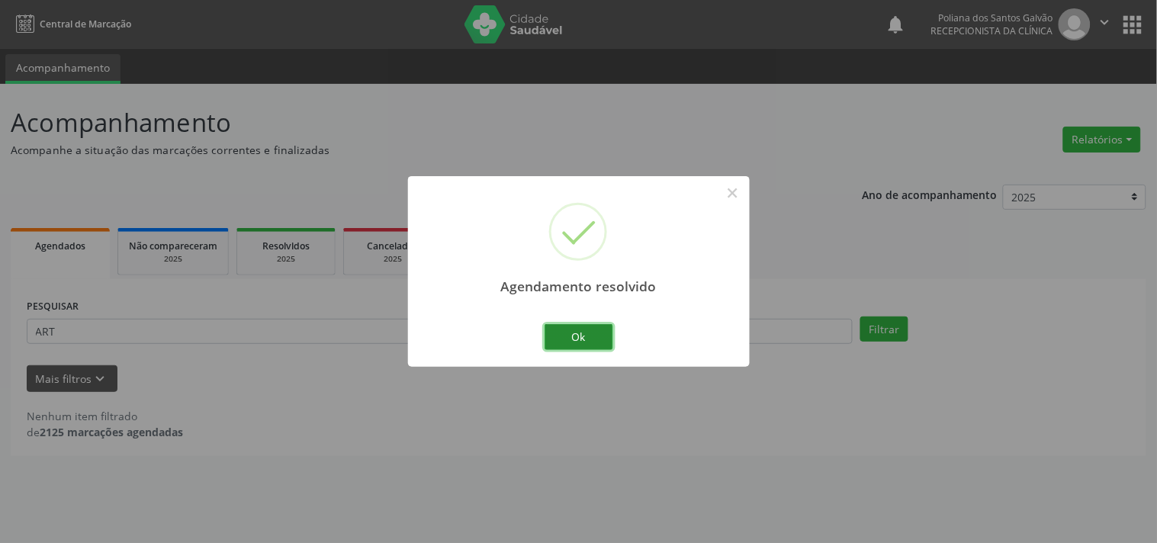
click at [565, 331] on button "Ok" at bounding box center [579, 337] width 69 height 26
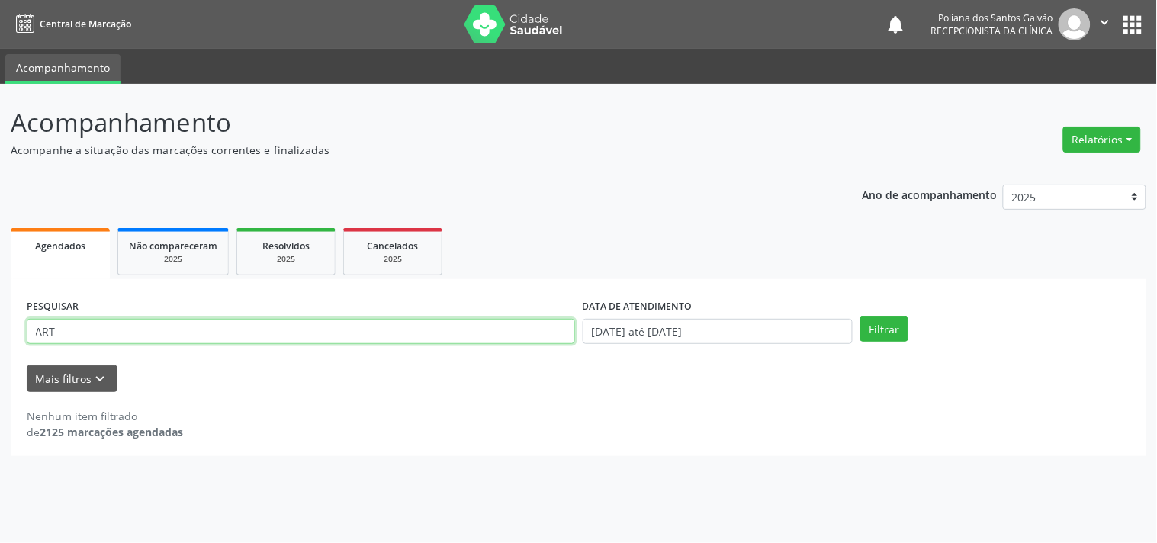
drag, startPoint x: 493, startPoint y: 317, endPoint x: 0, endPoint y: 182, distance: 511.2
click at [0, 192] on div "Acompanhamento Acompanhe a situação das marcações correntes e finalizadas Relat…" at bounding box center [578, 313] width 1157 height 459
type input "E"
type input "GENIL"
click at [861, 317] on button "Filtrar" at bounding box center [885, 330] width 48 height 26
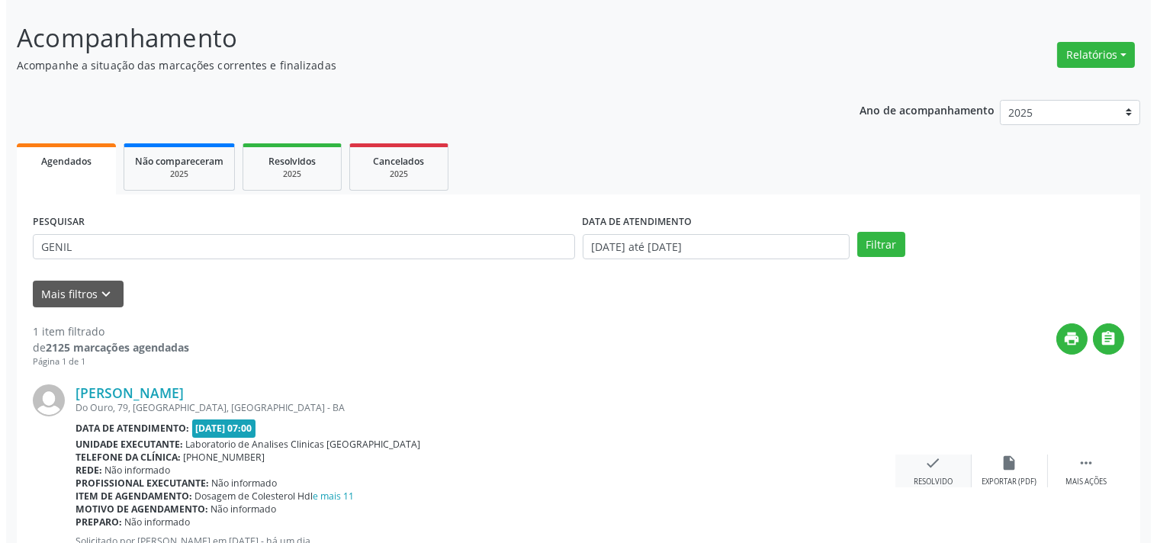
scroll to position [141, 0]
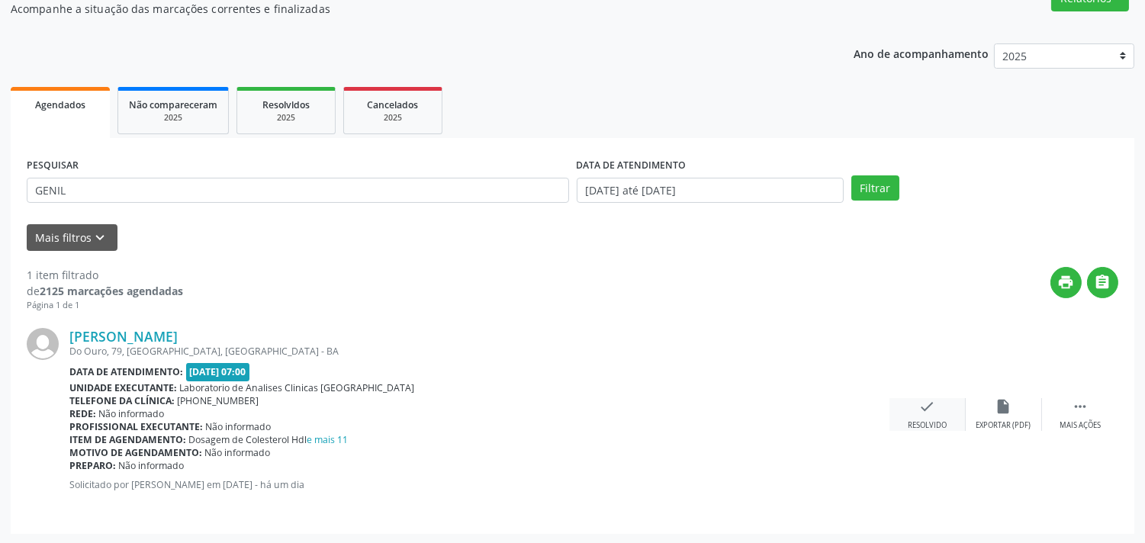
click at [926, 429] on div "Resolvido" at bounding box center [927, 425] width 39 height 11
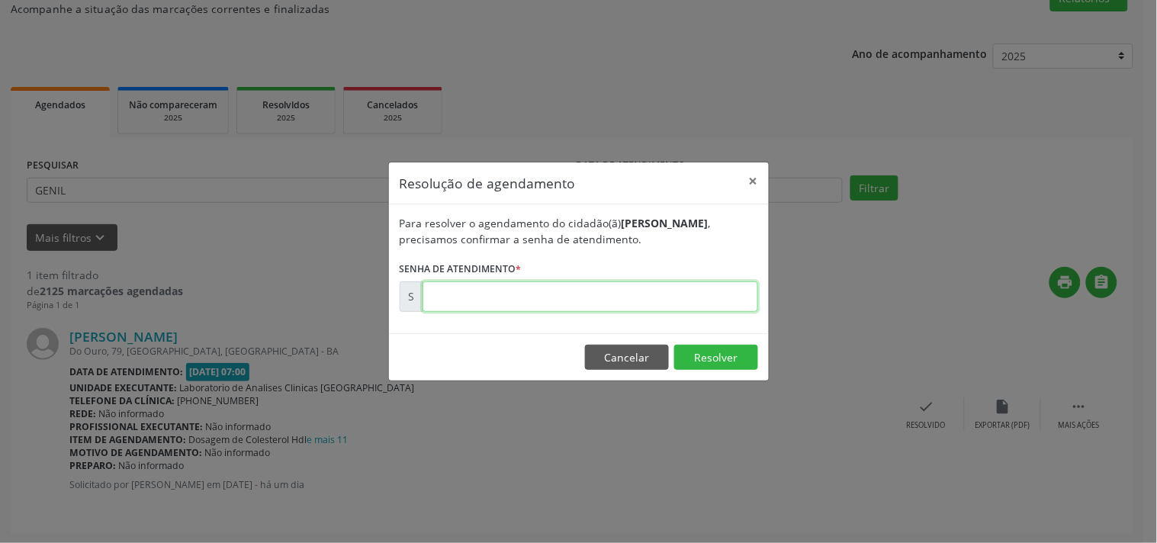
click at [660, 293] on input "text" at bounding box center [591, 297] width 336 height 31
type input "00180922"
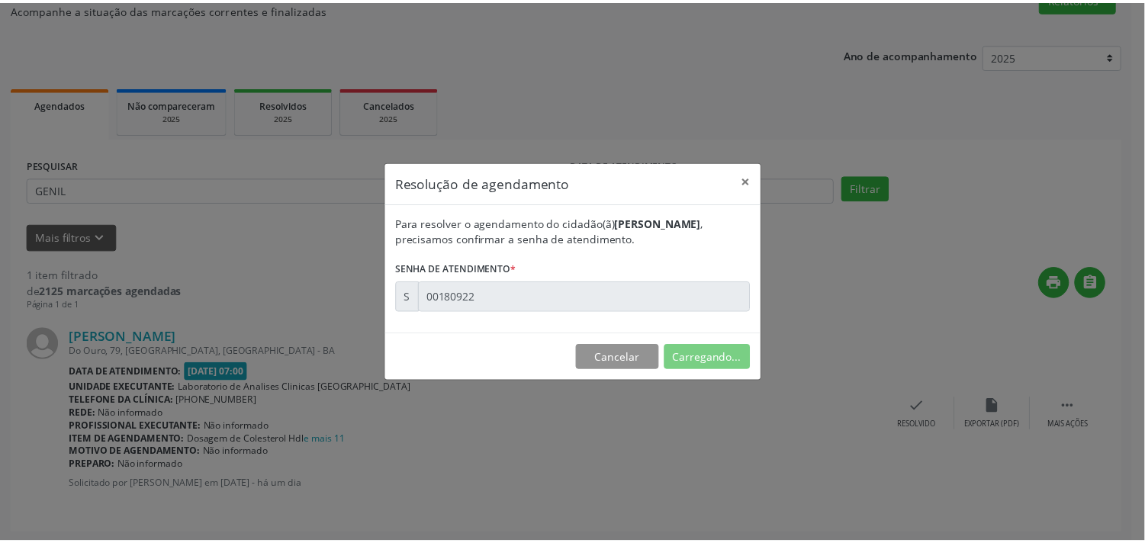
scroll to position [0, 0]
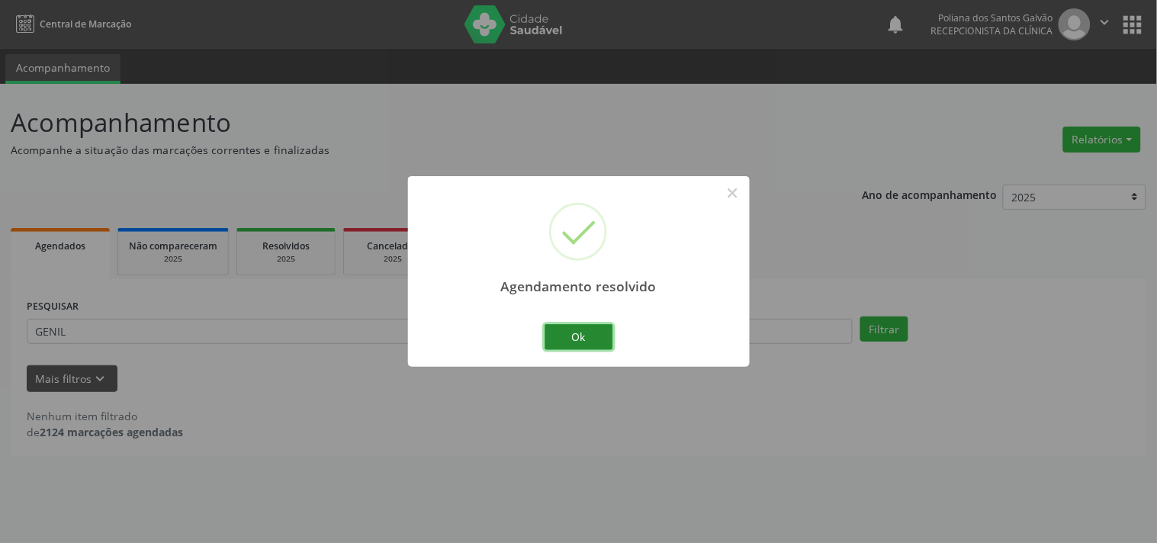
click at [577, 343] on button "Ok" at bounding box center [579, 337] width 69 height 26
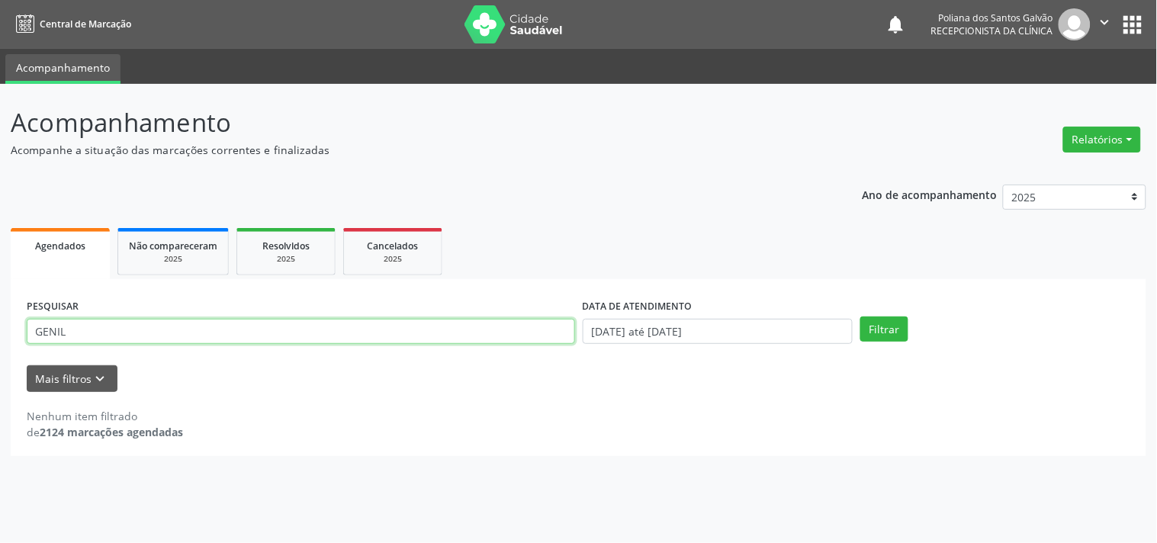
drag, startPoint x: 533, startPoint y: 343, endPoint x: 0, endPoint y: 216, distance: 547.5
click at [0, 220] on div "Acompanhamento Acompanhe a situação das marcações correntes e finalizadas Relat…" at bounding box center [578, 313] width 1157 height 459
type input "[PERSON_NAME]"
click at [861, 317] on button "Filtrar" at bounding box center [885, 330] width 48 height 26
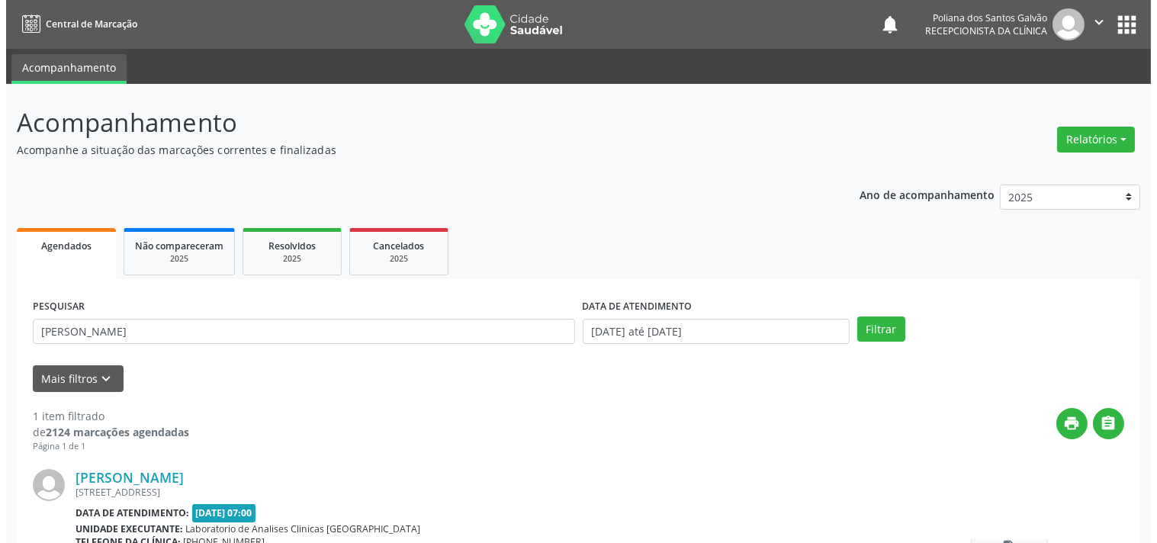
scroll to position [141, 0]
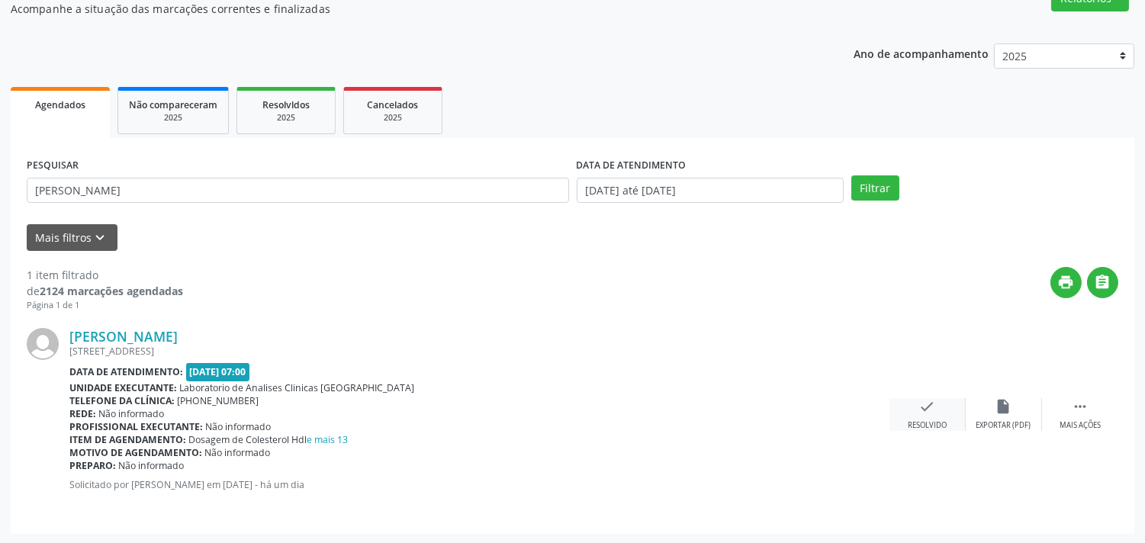
click at [919, 405] on icon "check" at bounding box center [927, 406] width 17 height 17
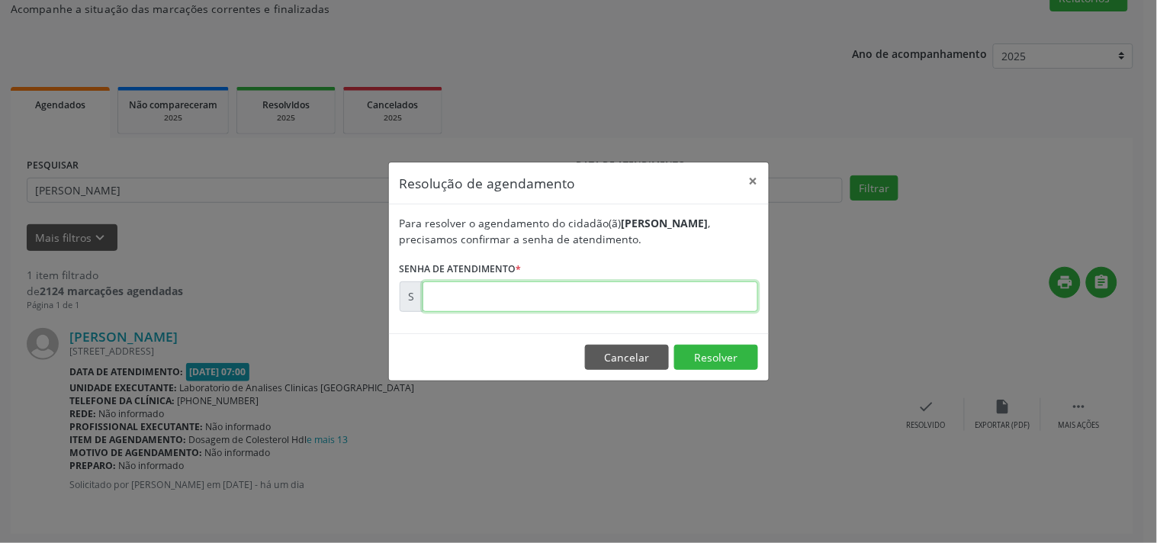
click at [717, 303] on input "text" at bounding box center [591, 297] width 336 height 31
type input "00180927"
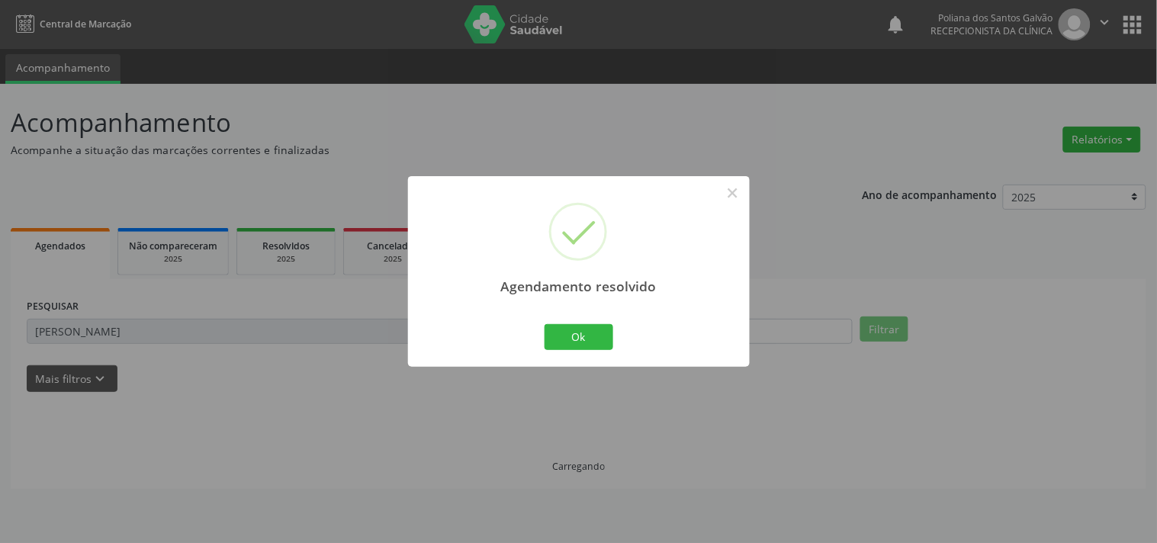
scroll to position [0, 0]
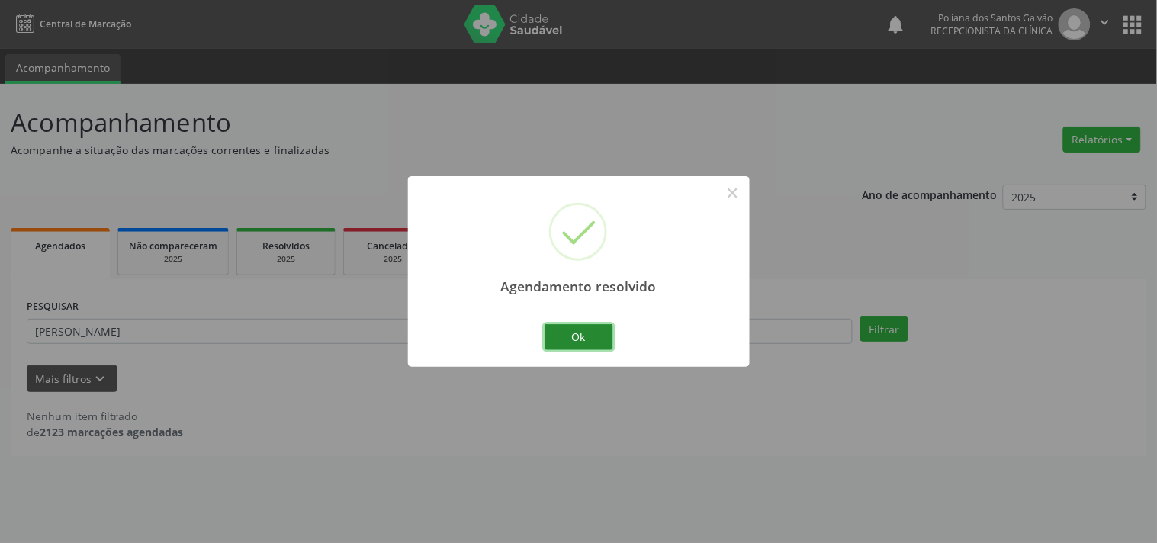
click at [581, 343] on button "Ok" at bounding box center [579, 337] width 69 height 26
